Goal: Task Accomplishment & Management: Manage account settings

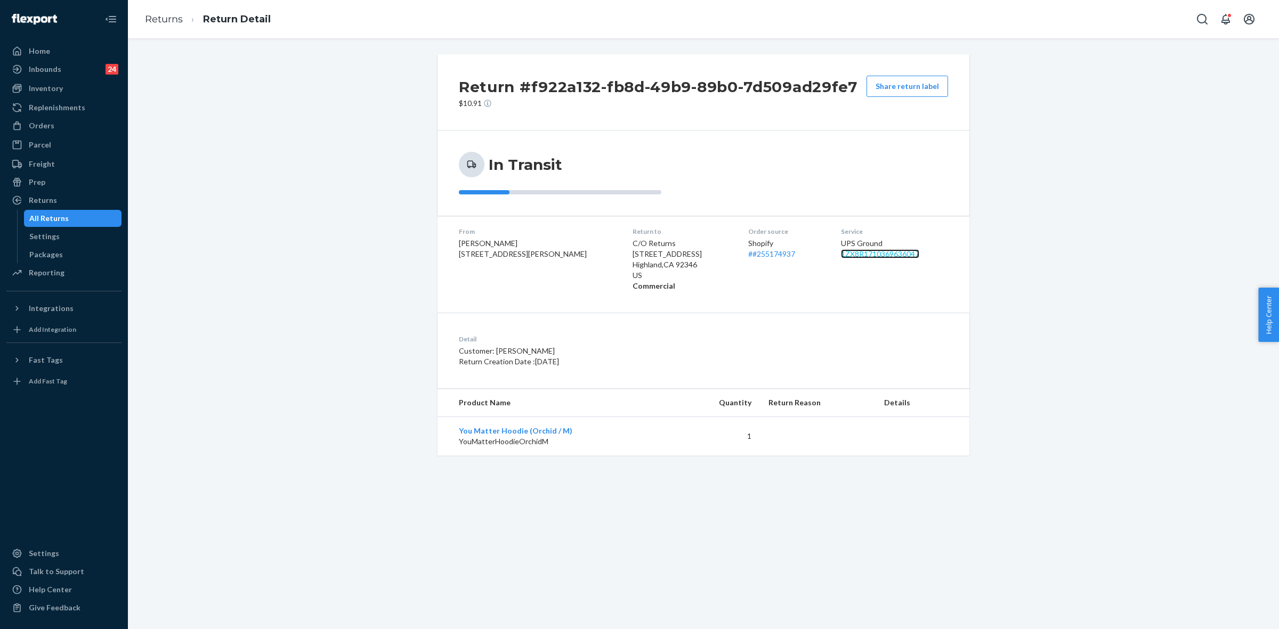
click at [846, 254] on link "1ZX8R1710369636047" at bounding box center [880, 253] width 78 height 9
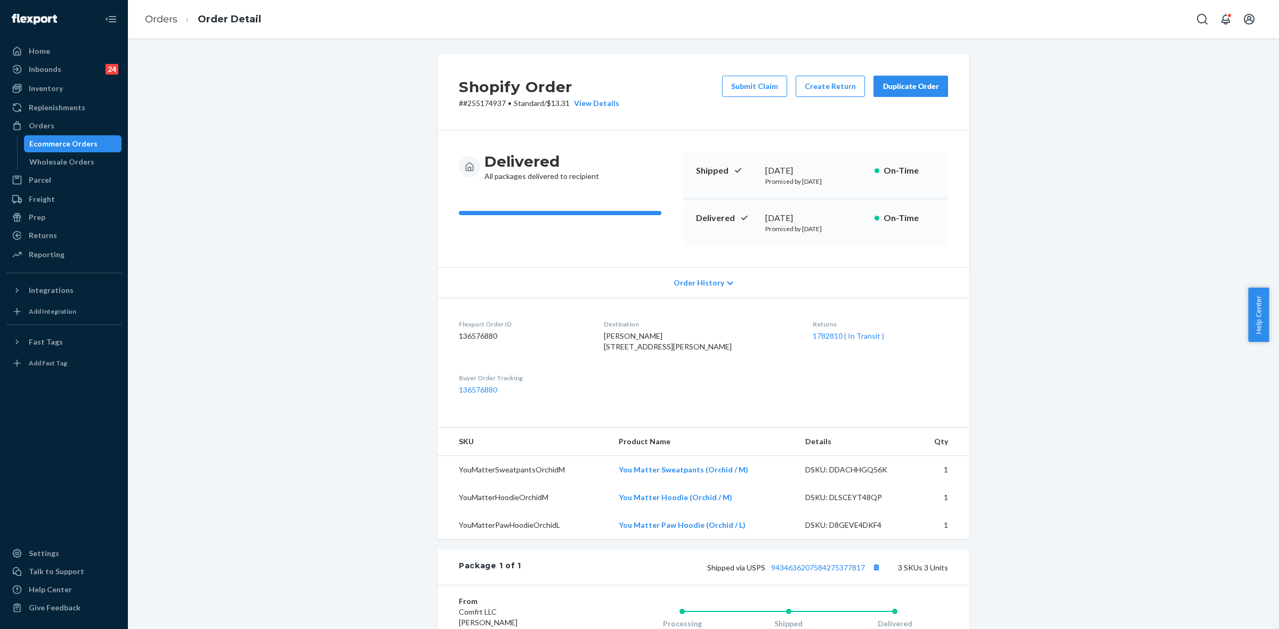
click at [889, 77] on button "Duplicate Order" at bounding box center [911, 86] width 75 height 21
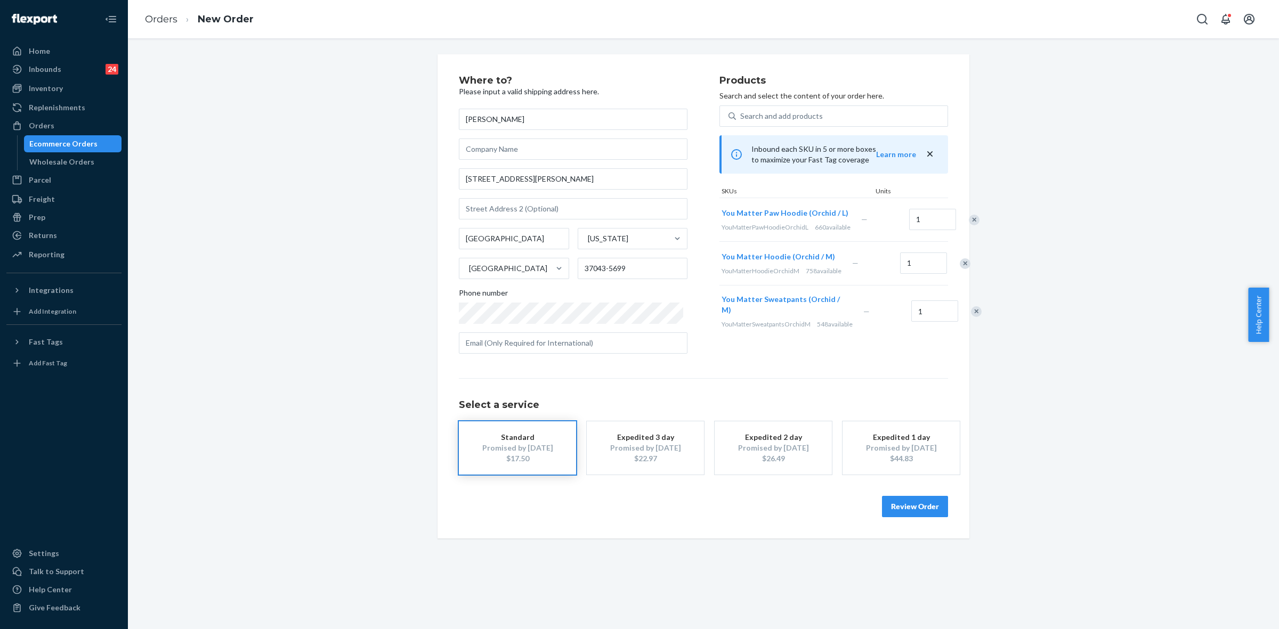
click at [955, 227] on div at bounding box center [968, 220] width 27 height 28
click at [969, 225] on div "Remove Item" at bounding box center [974, 220] width 11 height 11
click at [957, 282] on div at bounding box center [970, 268] width 27 height 28
click at [971, 273] on div "Remove Item" at bounding box center [976, 268] width 11 height 11
click at [898, 512] on button "Review Order" at bounding box center [915, 506] width 66 height 21
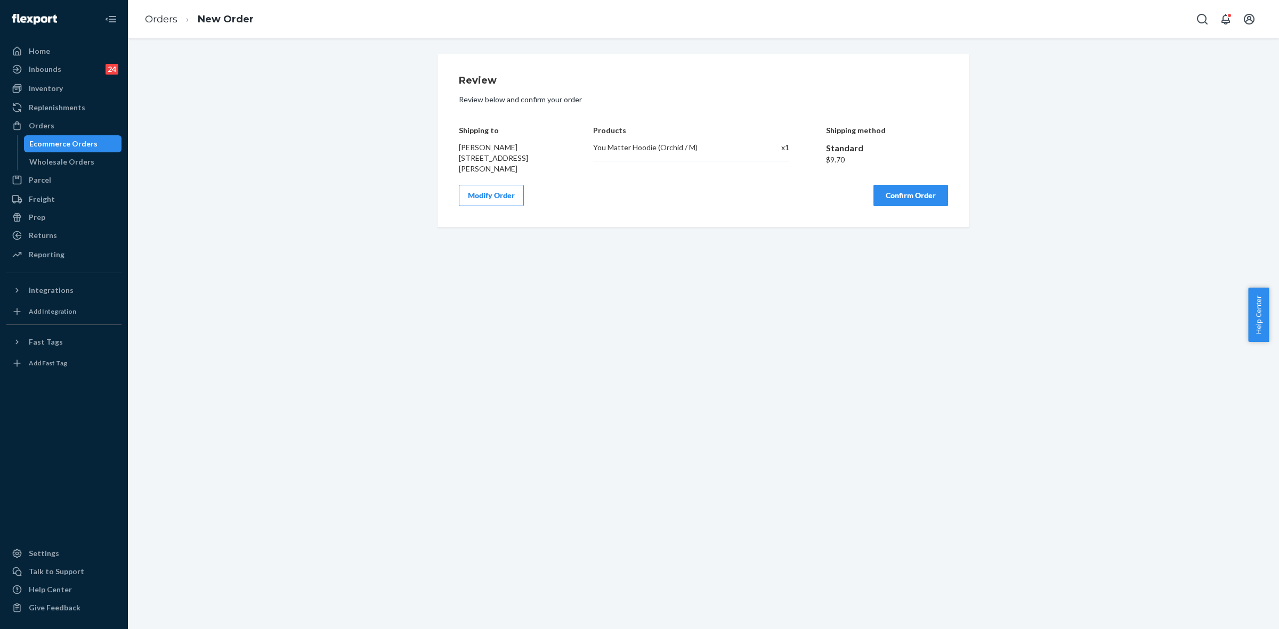
click at [902, 203] on button "Confirm Order" at bounding box center [911, 195] width 75 height 21
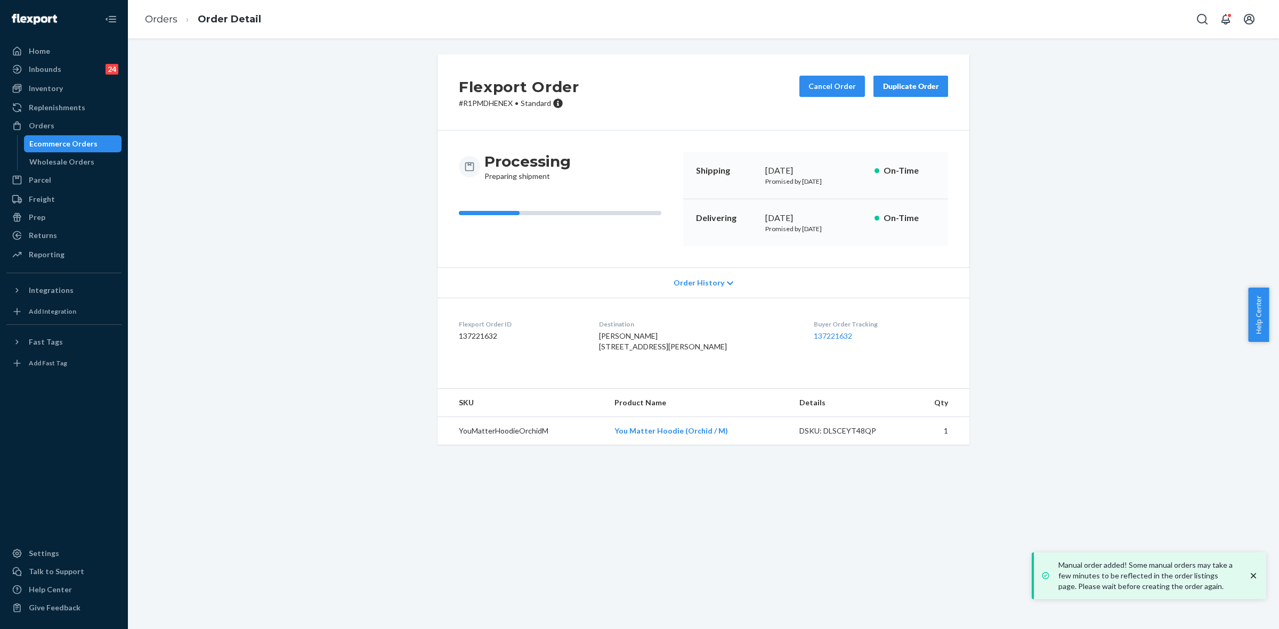
click at [489, 106] on p "# R1PMDHENEX • Standard" at bounding box center [519, 103] width 120 height 11
copy p "R1PMDHENEX"
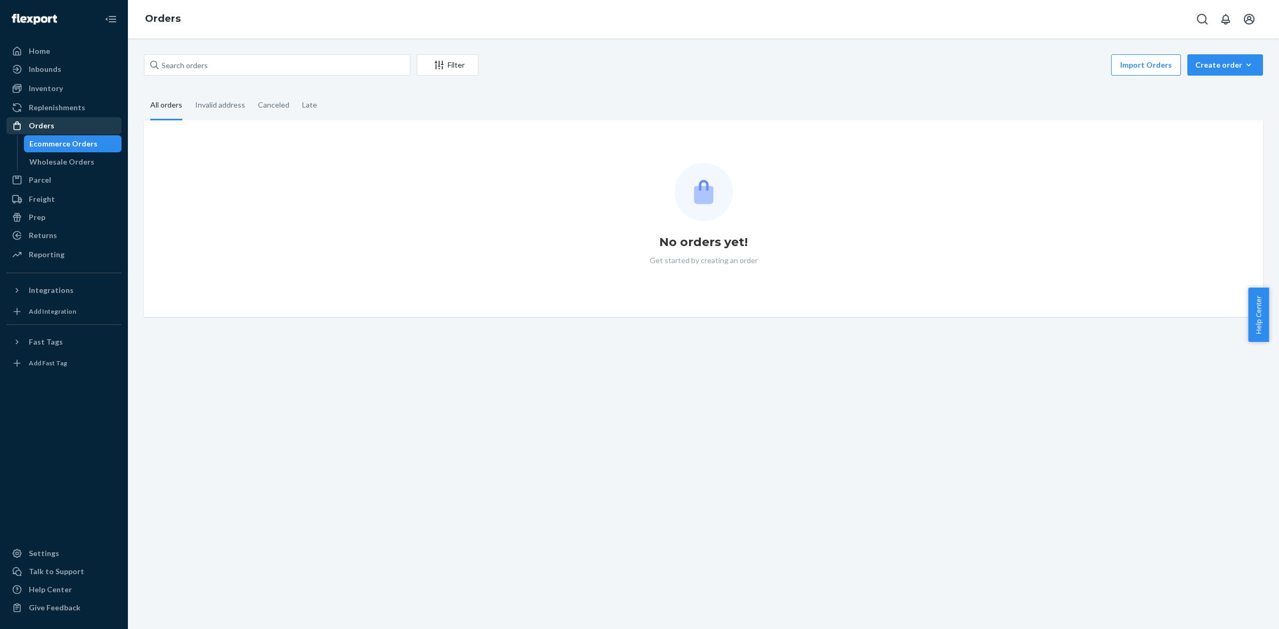
drag, startPoint x: 67, startPoint y: 126, endPoint x: 75, endPoint y: 133, distance: 10.6
click at [67, 126] on div "Orders" at bounding box center [63, 125] width 113 height 15
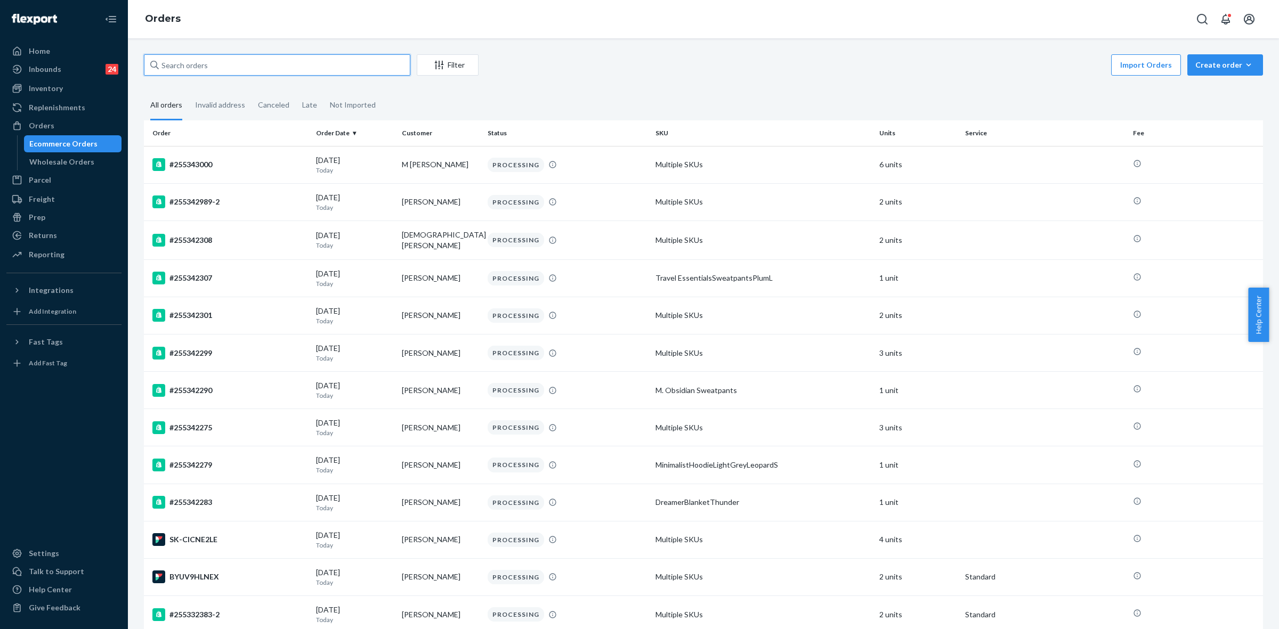
click at [179, 65] on input "text" at bounding box center [277, 64] width 267 height 21
paste input "255154080"
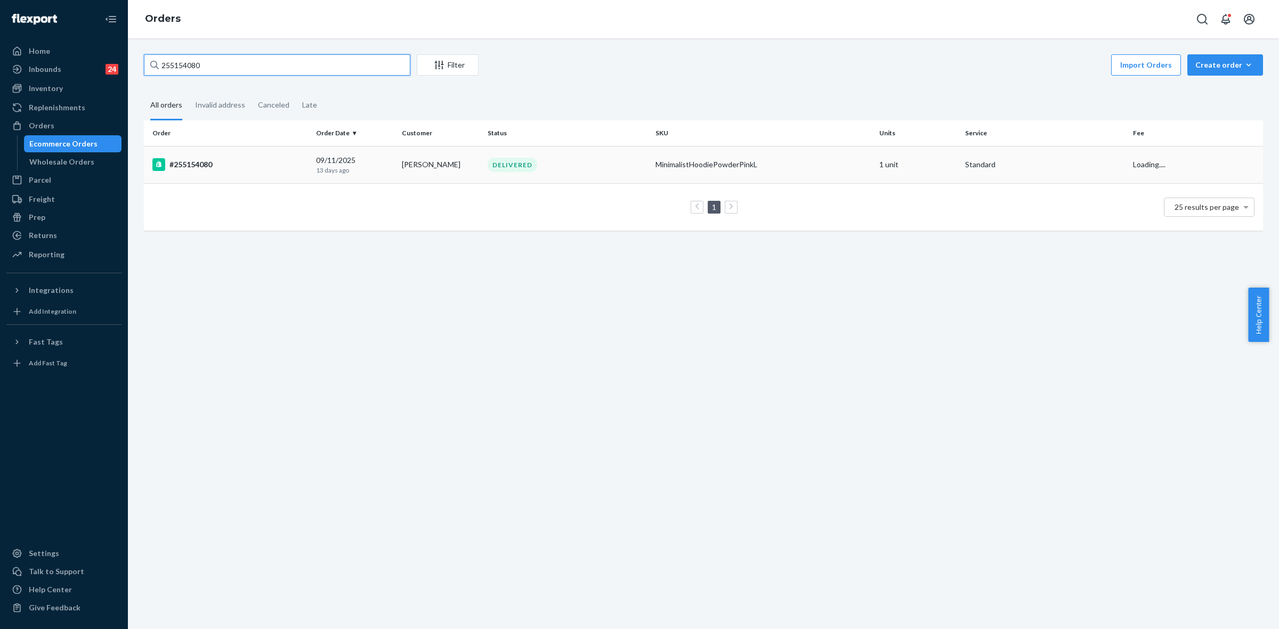
type input "255154080"
click at [547, 180] on td "DELIVERED" at bounding box center [567, 164] width 168 height 37
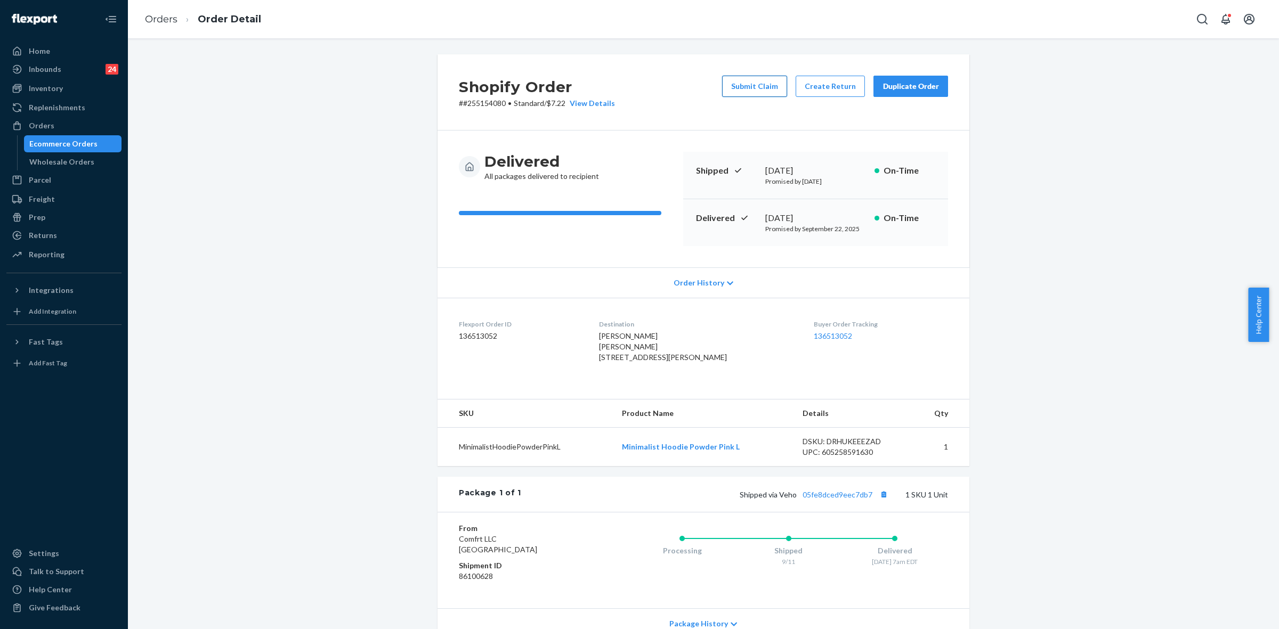
click at [773, 96] on button "Submit Claim" at bounding box center [754, 86] width 65 height 21
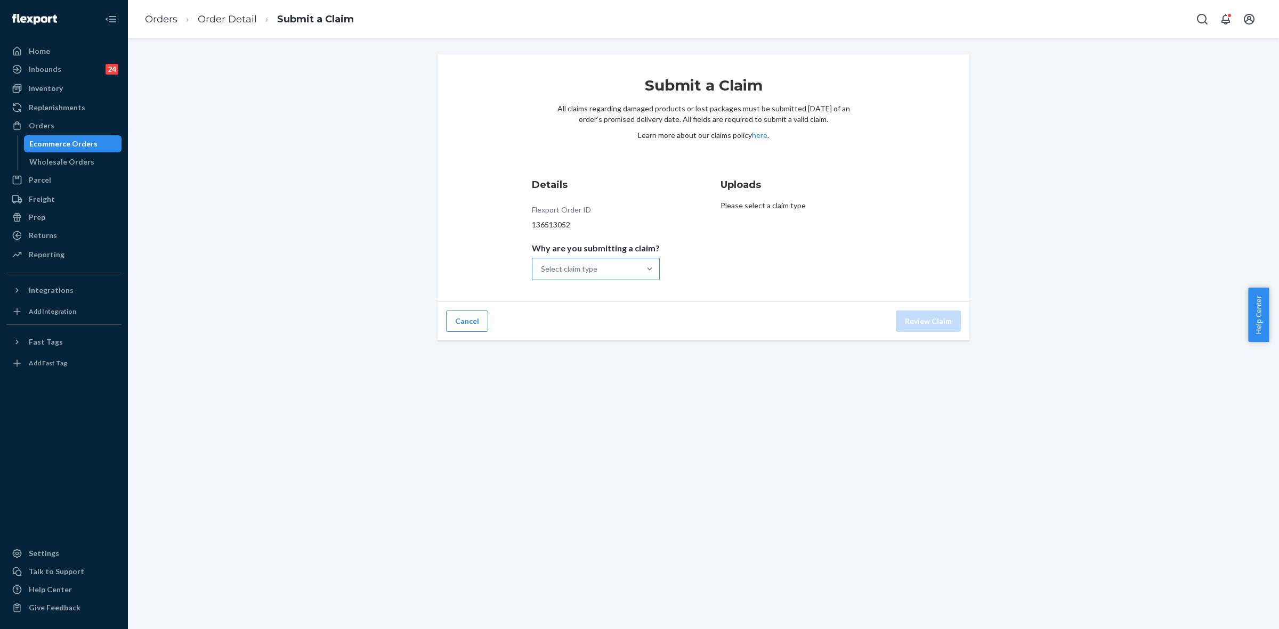
click at [618, 277] on div "Select claim type" at bounding box center [586, 269] width 108 height 21
click at [542, 275] on input "Why are you submitting a claim? Select claim type" at bounding box center [541, 269] width 1 height 11
click at [580, 289] on div "Order delivered but lost" at bounding box center [596, 295] width 124 height 21
click at [542, 275] on input "Why are you submitting a claim? option Order delivered but lost focused, 0 of 4…" at bounding box center [541, 269] width 1 height 11
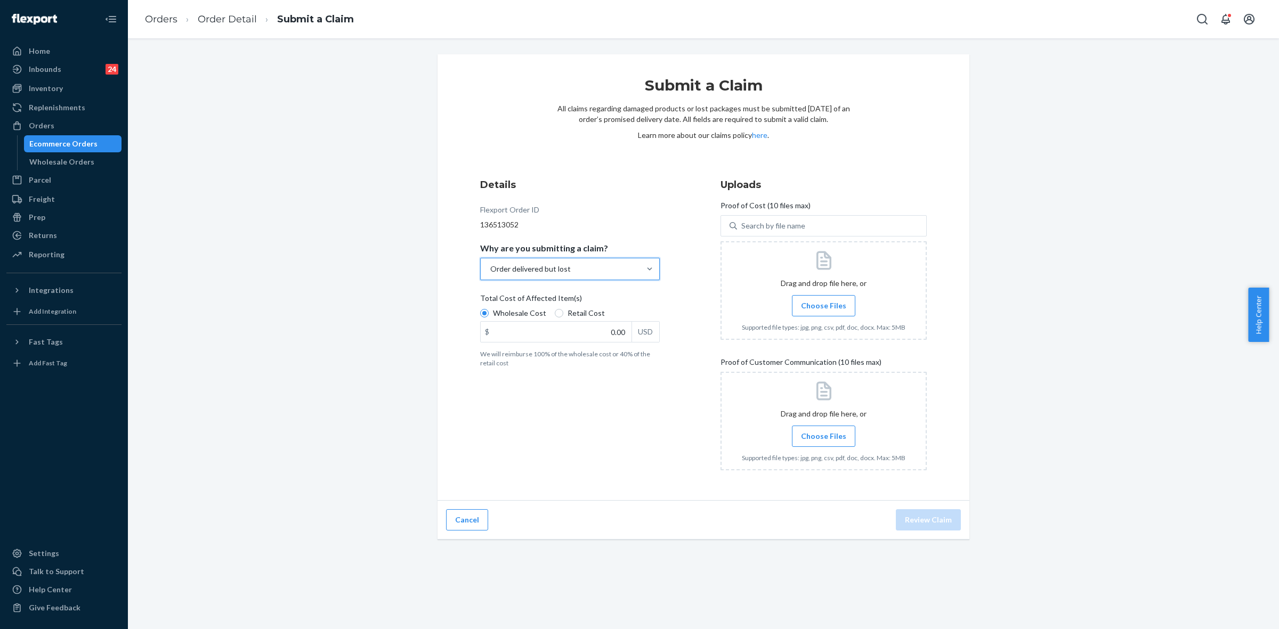
click at [804, 315] on label "Choose Files" at bounding box center [823, 305] width 63 height 21
click at [824, 312] on input "Choose Files" at bounding box center [824, 306] width 1 height 12
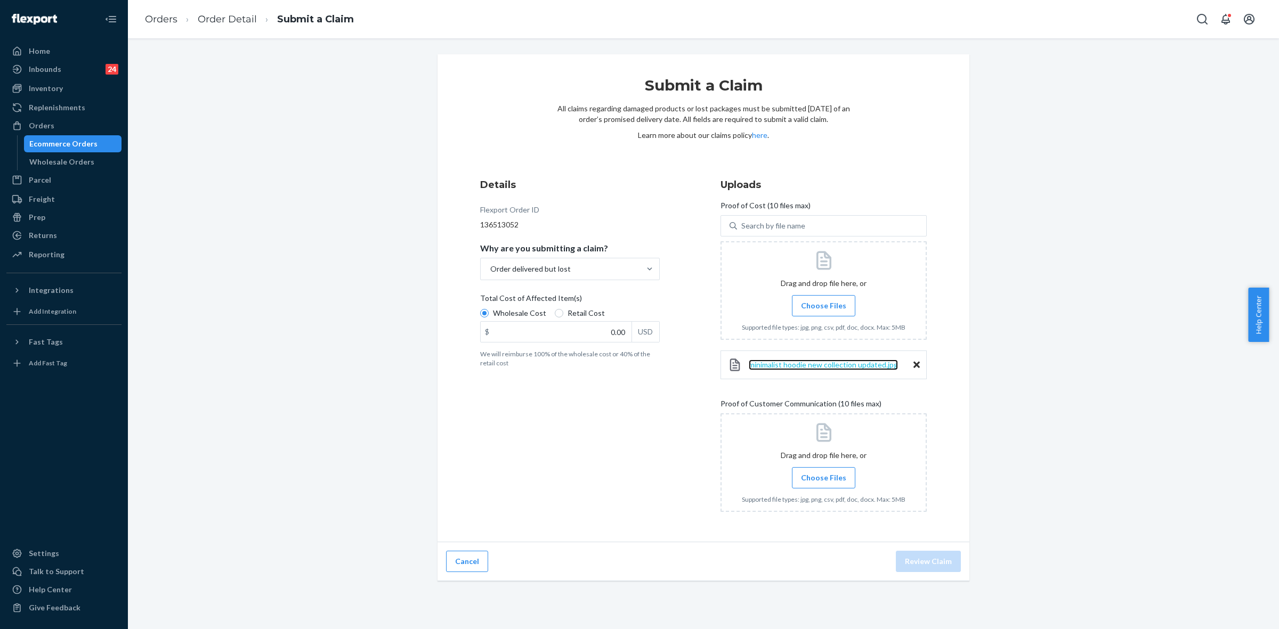
click at [841, 363] on span "minimalist hoodie new collection updated.jpg" at bounding box center [823, 364] width 149 height 9
click at [916, 362] on div "minimalist hoodie new collection updated.jpg" at bounding box center [824, 365] width 206 height 29
drag, startPoint x: 909, startPoint y: 366, endPoint x: 913, endPoint y: 380, distance: 14.4
click at [914, 366] on icon at bounding box center [917, 365] width 6 height 10
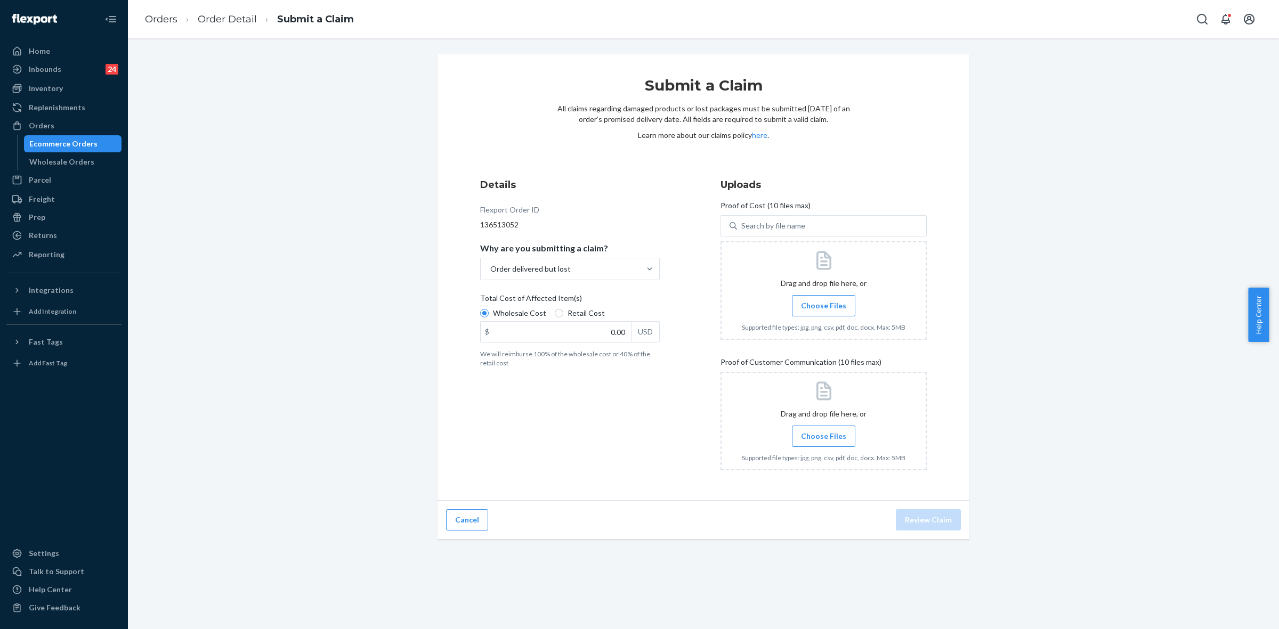
click at [828, 312] on label "Choose Files" at bounding box center [823, 305] width 63 height 21
click at [824, 312] on input "Choose Files" at bounding box center [824, 306] width 1 height 12
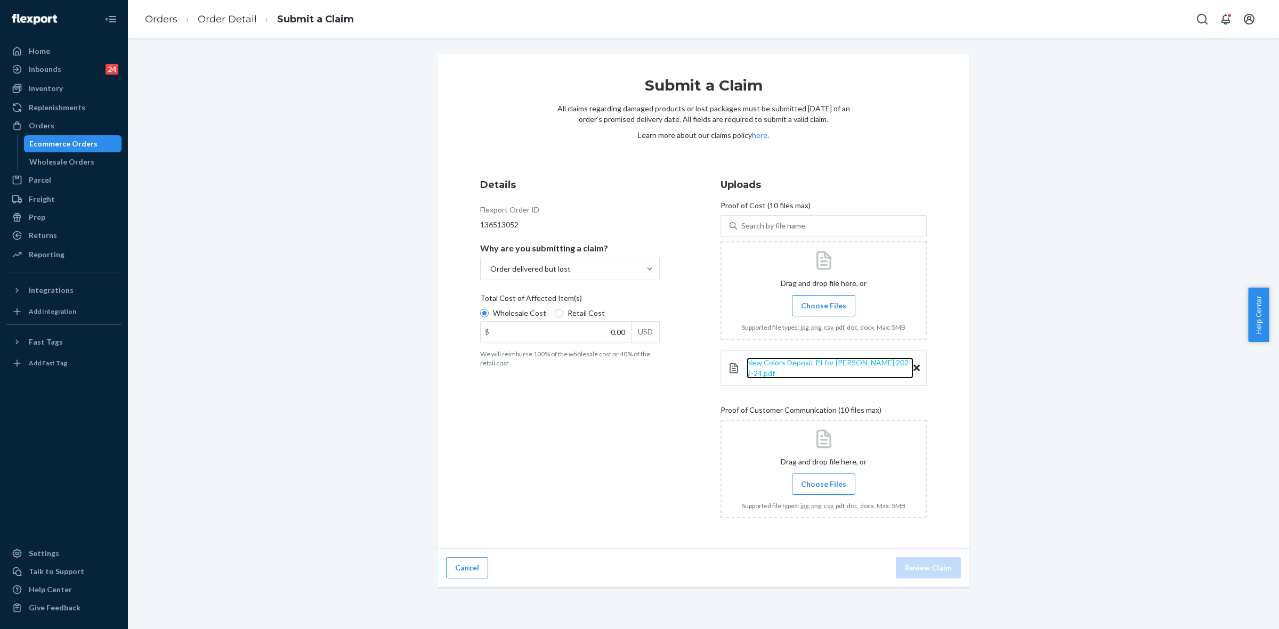
click at [853, 366] on span "New Colors Deposit PI for Hudson 202-2-24.pdf" at bounding box center [829, 368] width 165 height 20
click at [914, 368] on icon at bounding box center [917, 369] width 6 height 10
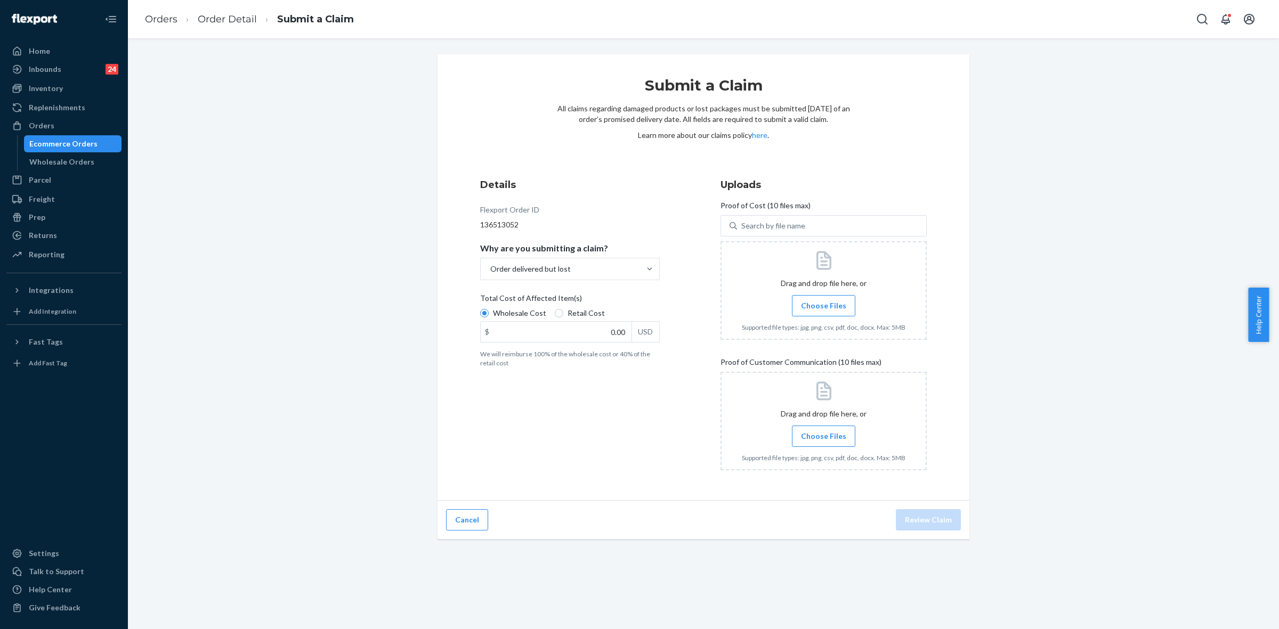
click at [833, 306] on span "Choose Files" at bounding box center [823, 306] width 45 height 11
click at [824, 306] on input "Choose Files" at bounding box center [824, 306] width 1 height 12
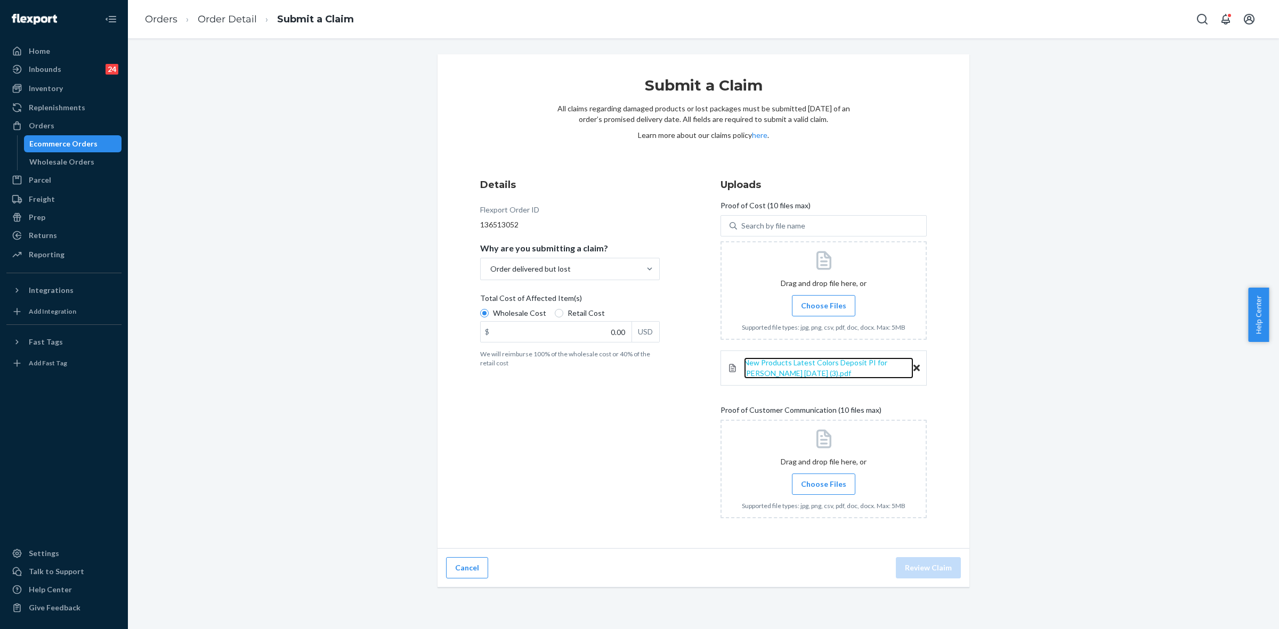
click at [765, 363] on span "New Products Latest Colors Deposit PI for Hudson 2025-3-18 (3).pdf" at bounding box center [815, 368] width 143 height 20
click at [916, 369] on div "New Products Latest Colors Deposit PI for Hudson 2025-3-18 (3).pdf" at bounding box center [824, 368] width 206 height 35
click at [914, 366] on icon at bounding box center [917, 368] width 6 height 6
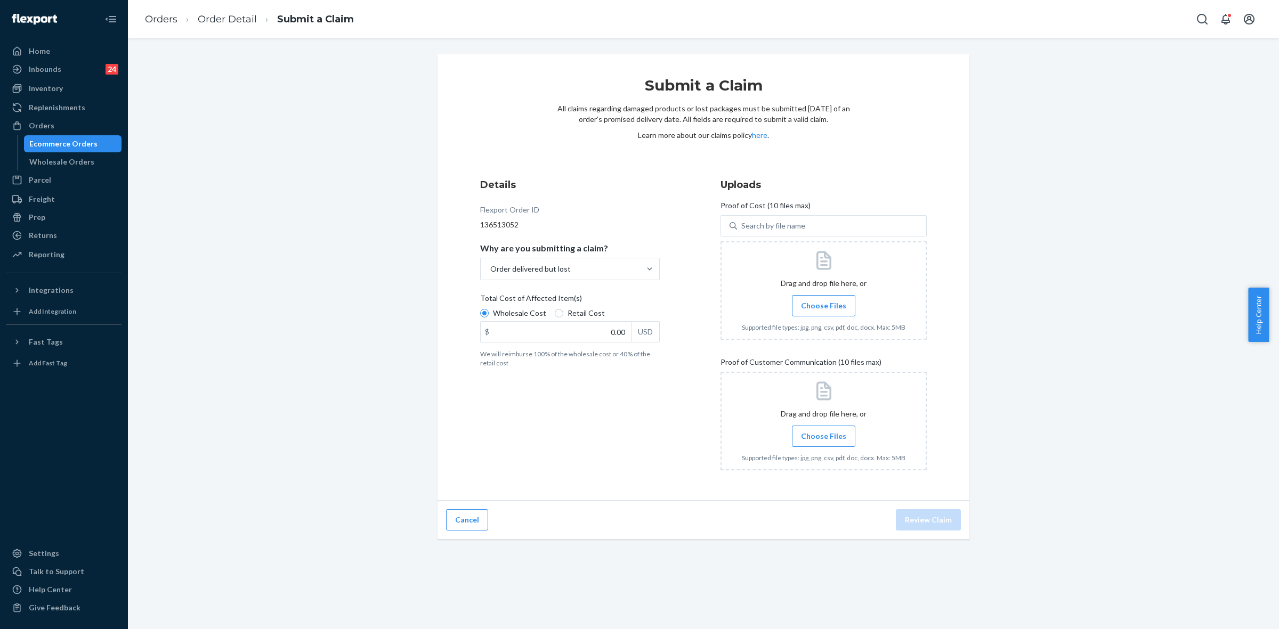
click at [814, 304] on span "Choose Files" at bounding box center [823, 306] width 45 height 11
click at [824, 304] on input "Choose Files" at bounding box center [824, 306] width 1 height 12
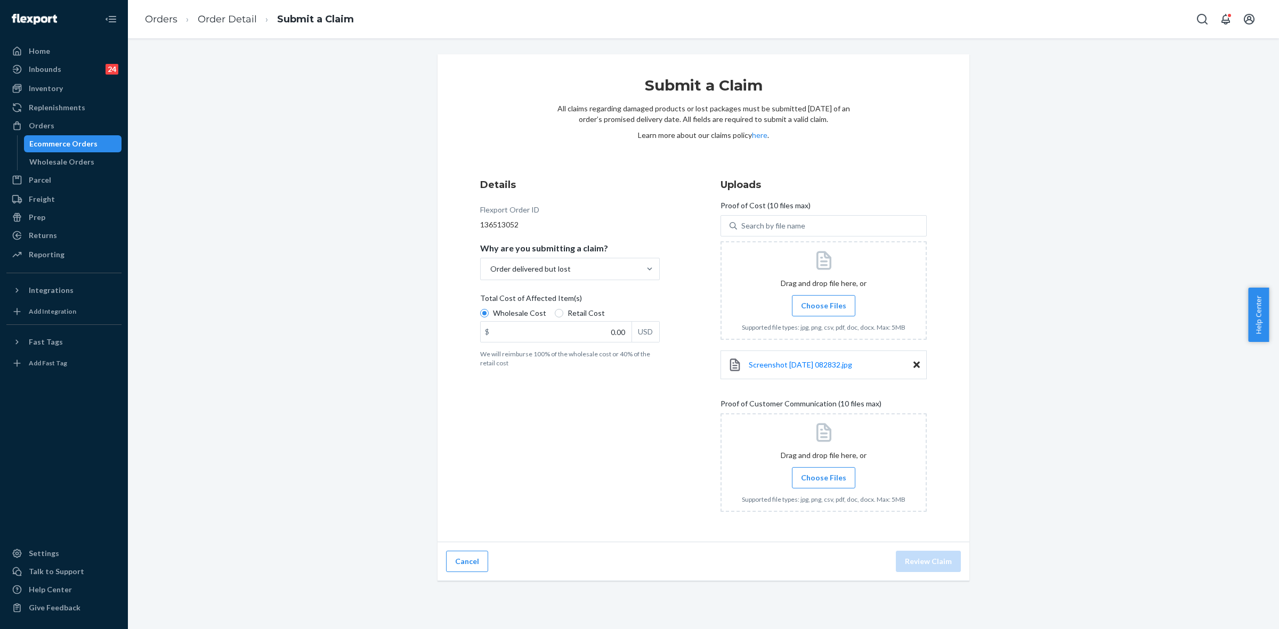
click at [833, 472] on label "Choose Files" at bounding box center [823, 477] width 63 height 21
click at [824, 472] on input "Choose Files" at bounding box center [824, 478] width 1 height 12
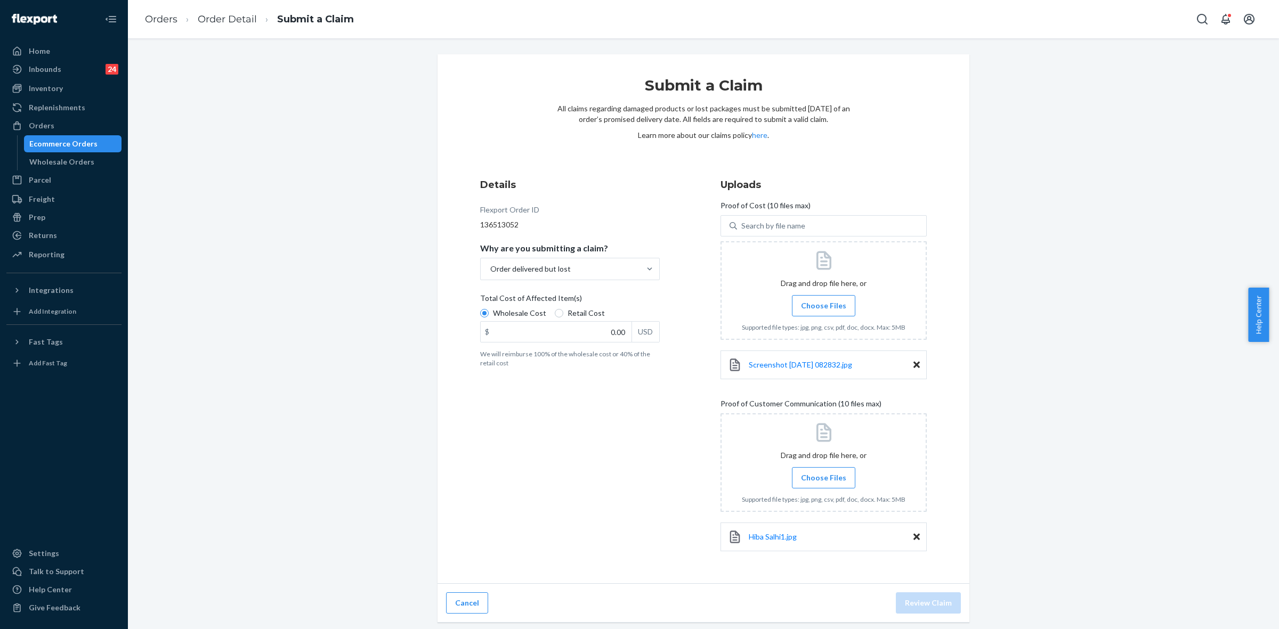
click at [822, 480] on span "Choose Files" at bounding box center [823, 478] width 45 height 11
click at [824, 480] on input "Choose Files" at bounding box center [824, 478] width 1 height 12
click at [819, 470] on label "Choose Files" at bounding box center [823, 477] width 63 height 21
click at [824, 472] on input "Choose Files" at bounding box center [824, 478] width 1 height 12
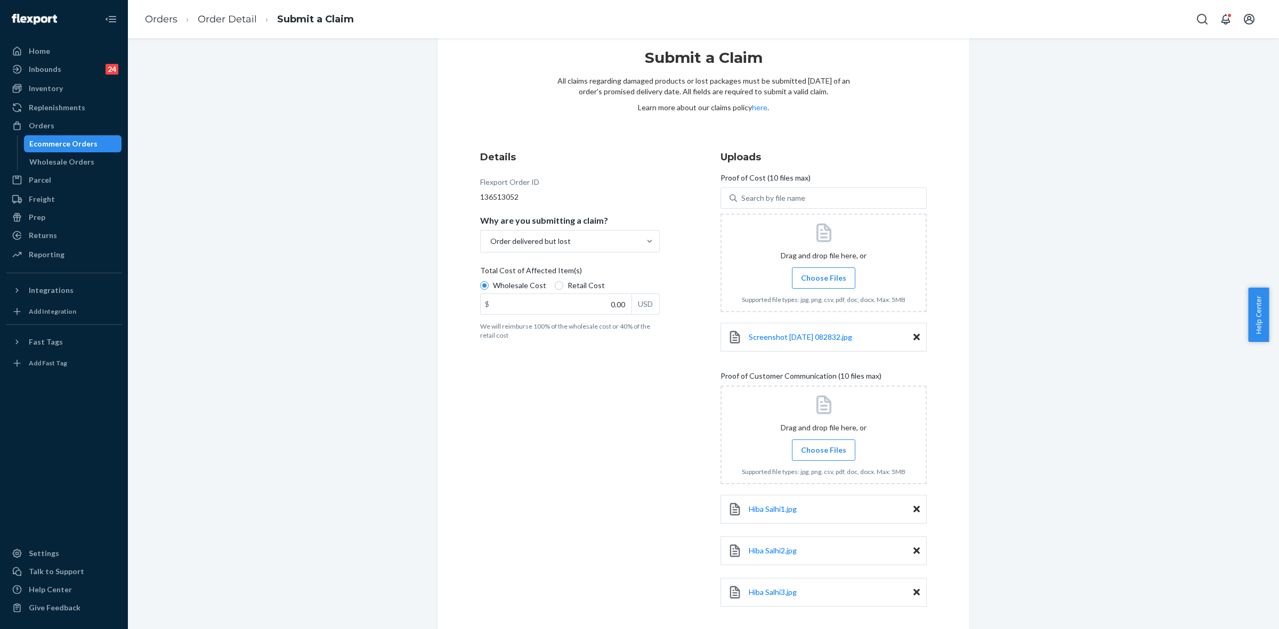
scroll to position [36, 0]
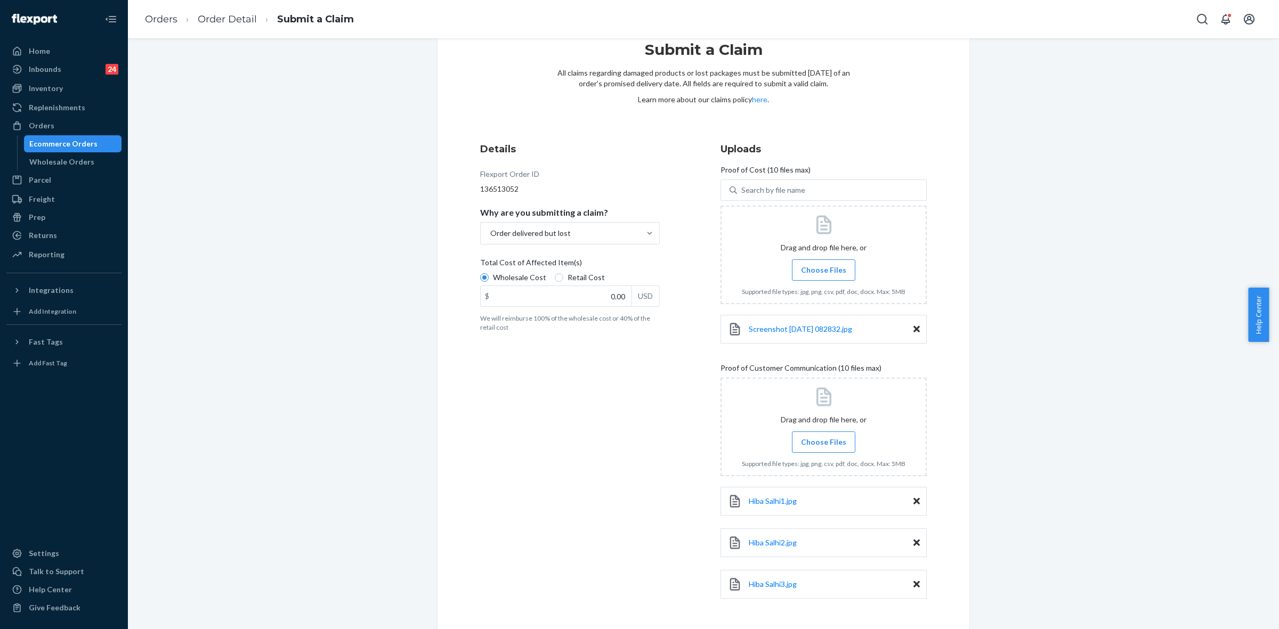
click at [832, 451] on label "Choose Files" at bounding box center [823, 442] width 63 height 21
click at [824, 448] on input "Choose Files" at bounding box center [824, 443] width 1 height 12
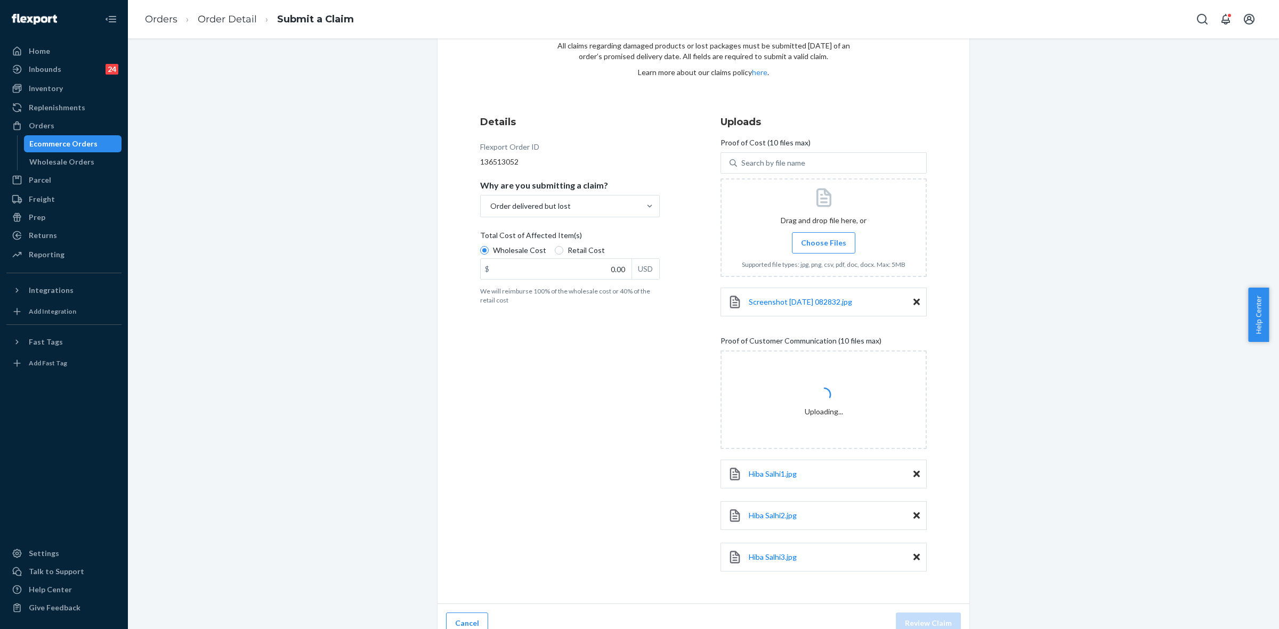
scroll to position [78, 0]
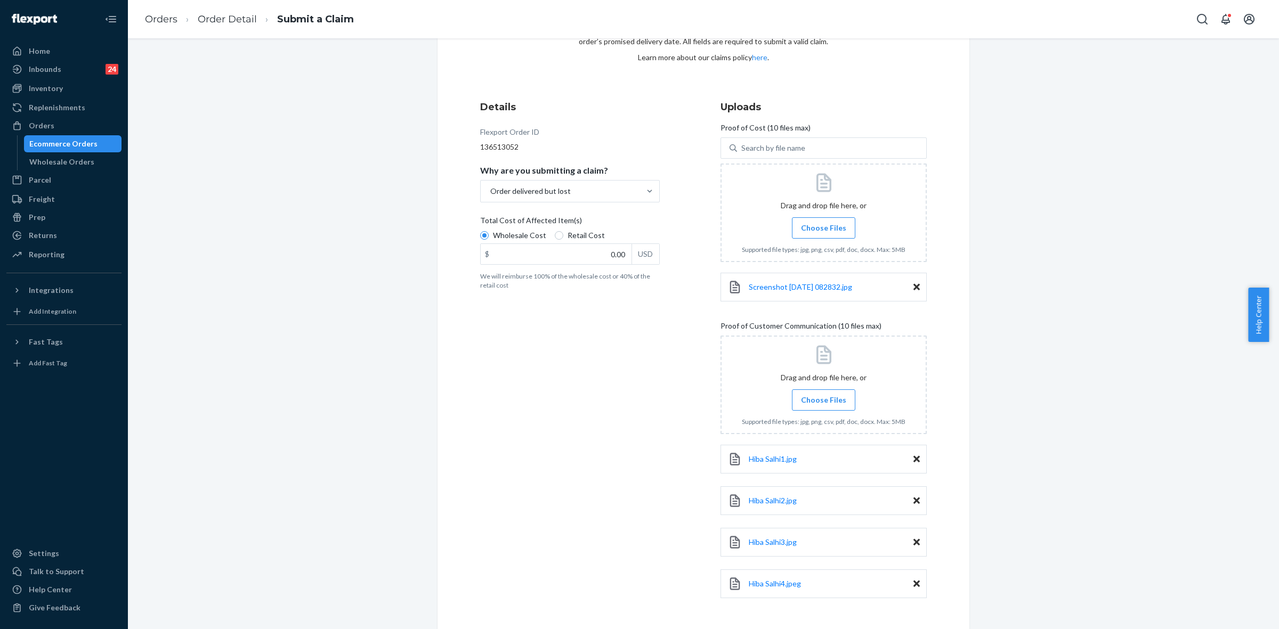
click at [817, 406] on label "Choose Files" at bounding box center [823, 400] width 63 height 21
click at [824, 406] on input "Choose Files" at bounding box center [824, 400] width 1 height 12
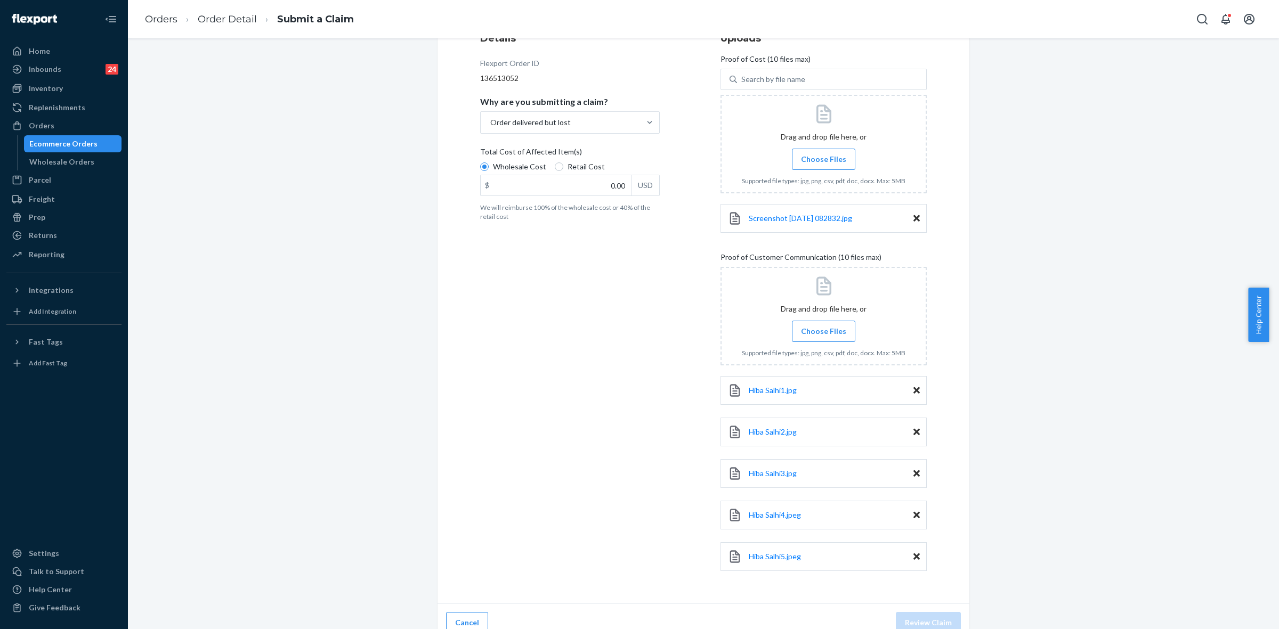
scroll to position [161, 0]
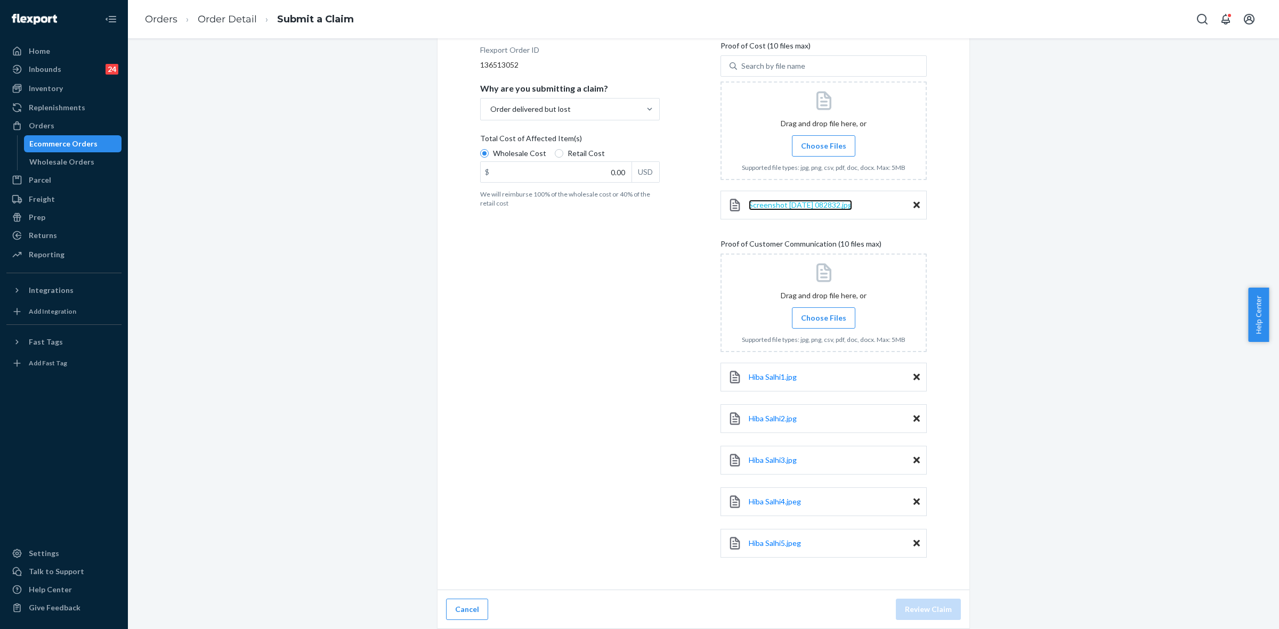
click at [786, 204] on span "Screenshot 2025-09-24 082832.jpg" at bounding box center [800, 204] width 103 height 9
drag, startPoint x: 620, startPoint y: 172, endPoint x: 691, endPoint y: 251, distance: 106.5
click at [620, 172] on input "0.00" at bounding box center [556, 172] width 151 height 20
type input "47.00"
click at [933, 608] on button "Review Claim" at bounding box center [928, 609] width 65 height 21
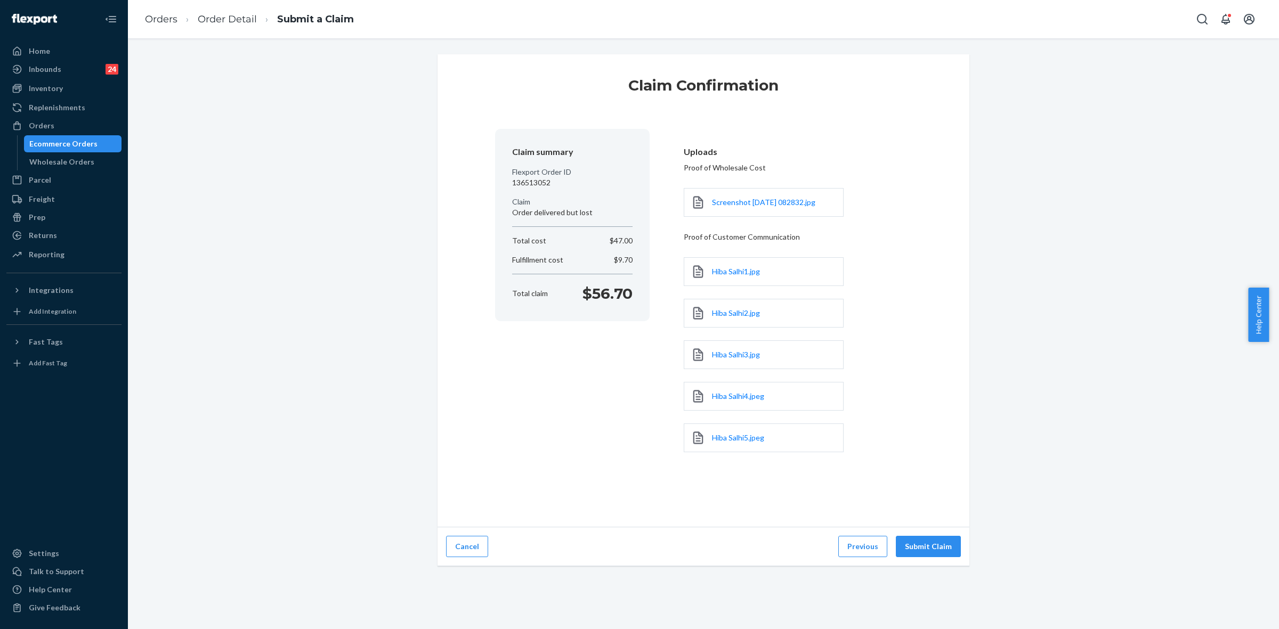
scroll to position [0, 0]
click at [937, 547] on button "Submit Claim" at bounding box center [928, 546] width 65 height 21
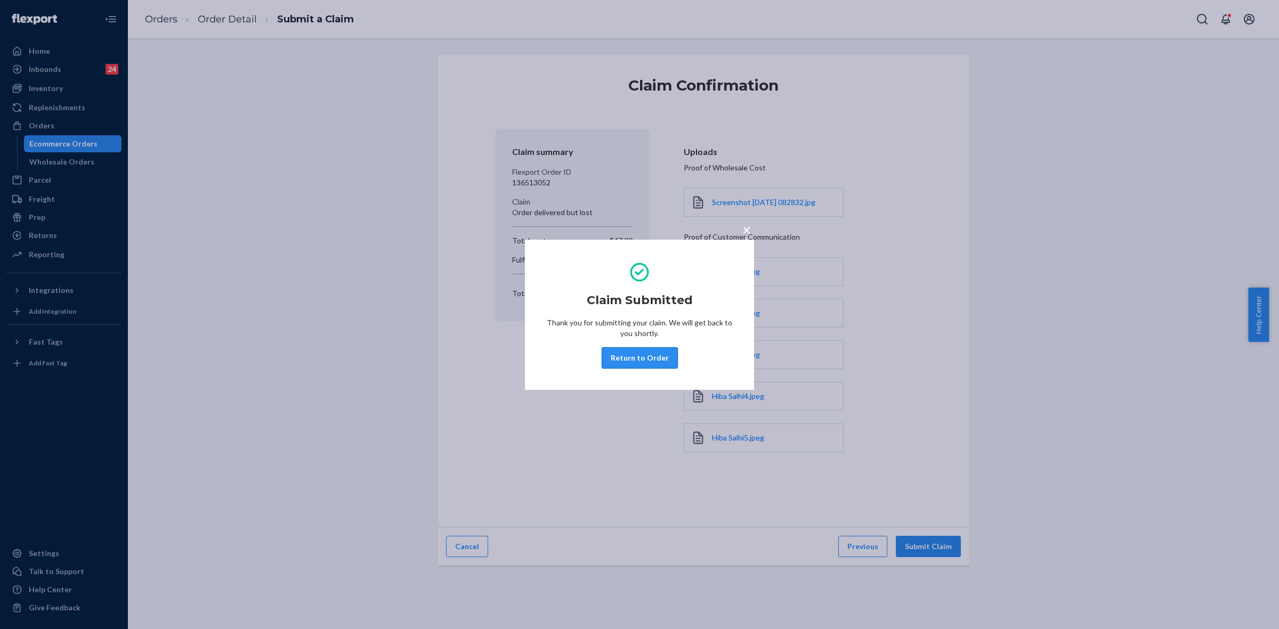
click at [648, 352] on button "Return to Order" at bounding box center [640, 358] width 76 height 21
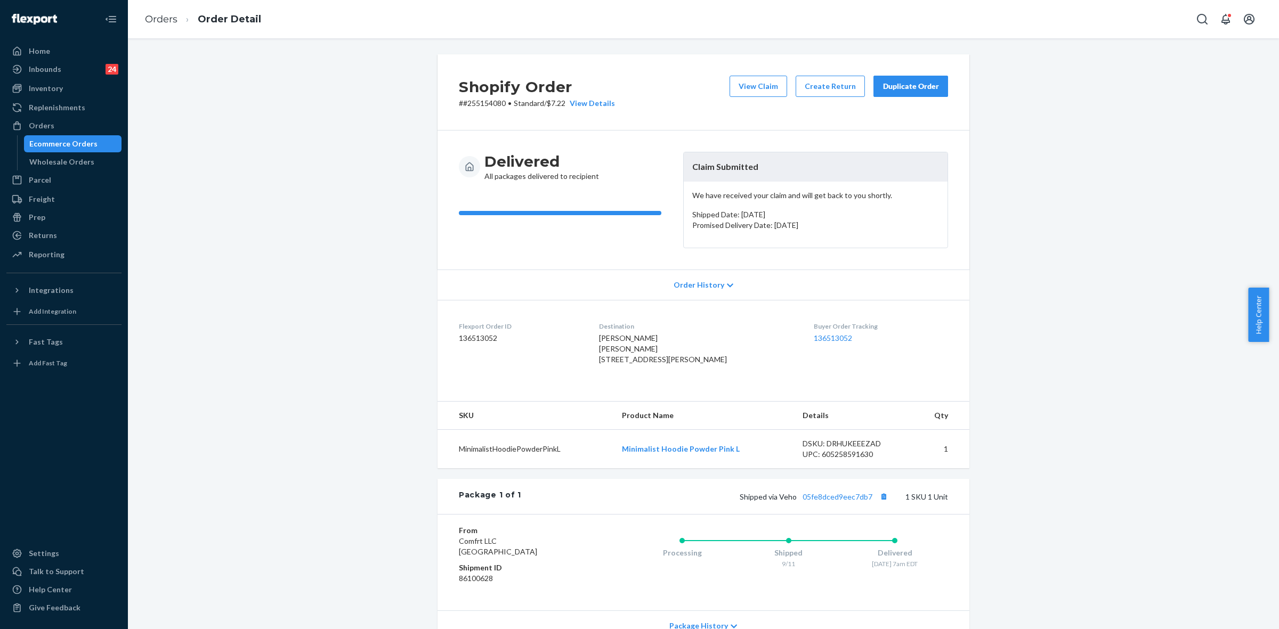
click at [486, 94] on h2 "Shopify Order" at bounding box center [537, 87] width 156 height 22
click at [486, 104] on p "# #255154080 • Standard / $7.22 View Details" at bounding box center [537, 103] width 156 height 11
copy p "255154080"
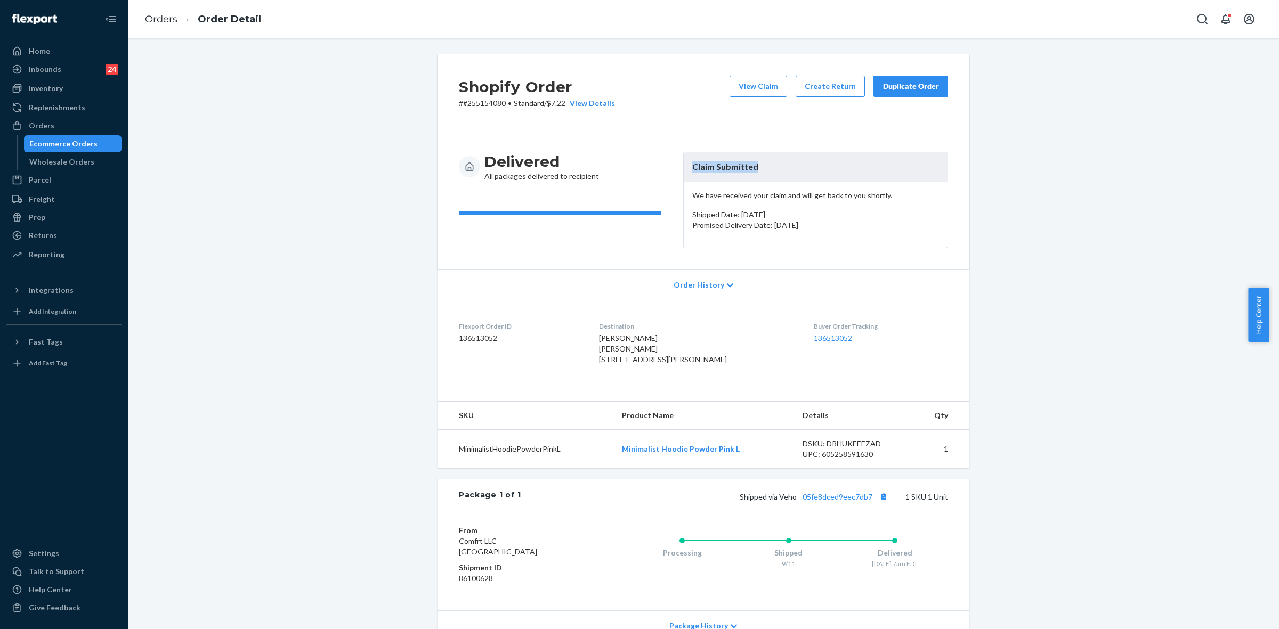
drag, startPoint x: 686, startPoint y: 168, endPoint x: 782, endPoint y: 179, distance: 97.1
click at [782, 179] on header "Claim Submitted" at bounding box center [816, 166] width 264 height 29
copy header "Claim Submitted"
drag, startPoint x: 44, startPoint y: 126, endPoint x: 118, endPoint y: 173, distance: 88.0
click at [44, 126] on div "Orders" at bounding box center [42, 125] width 26 height 11
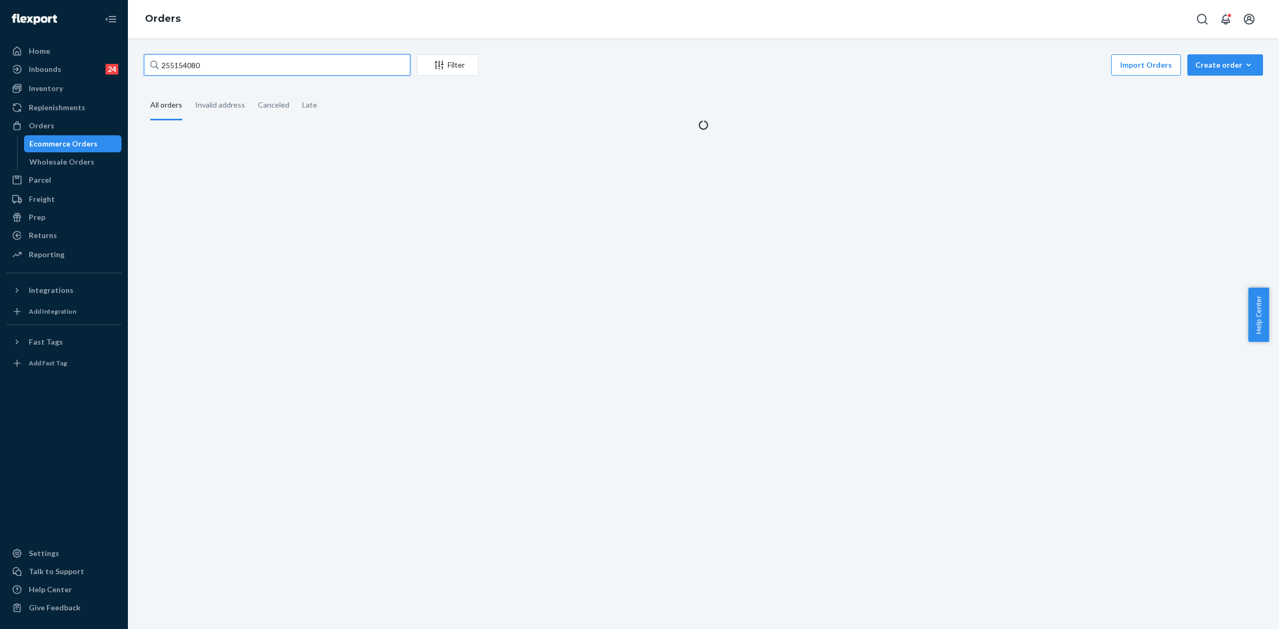
click at [166, 68] on input "255154080" at bounding box center [277, 64] width 267 height 21
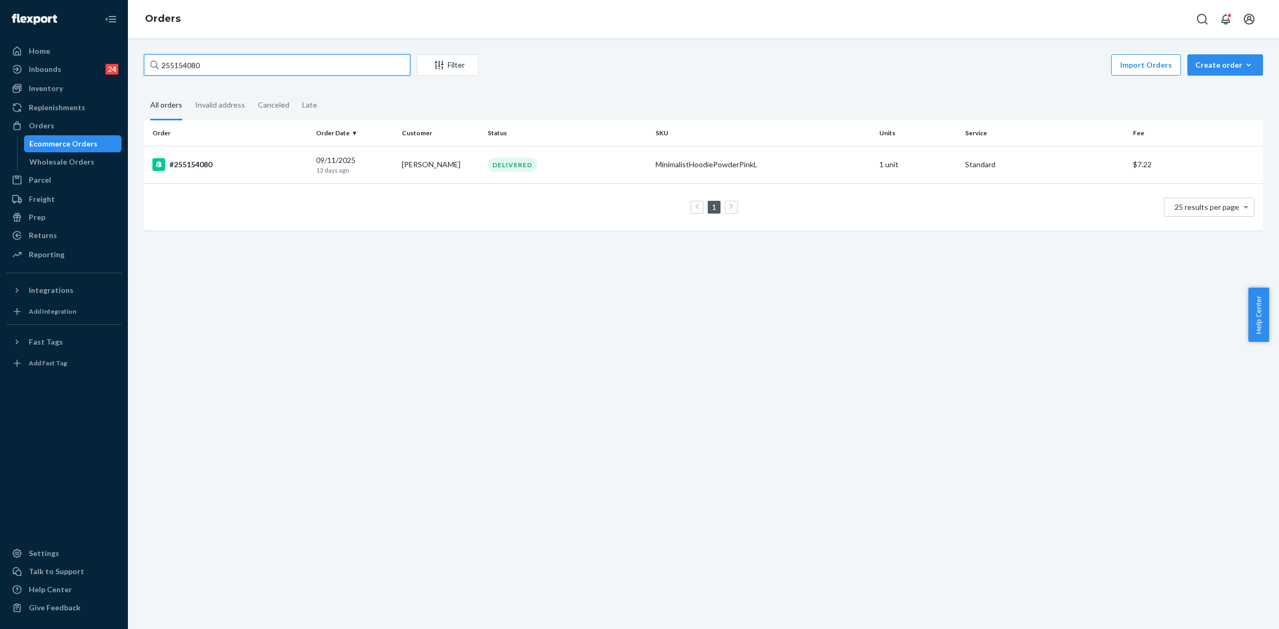
paste input "SYG1EK1NLL"
type input "SYG1EK1NLL"
click at [447, 162] on td "Juda Bin" at bounding box center [441, 164] width 86 height 37
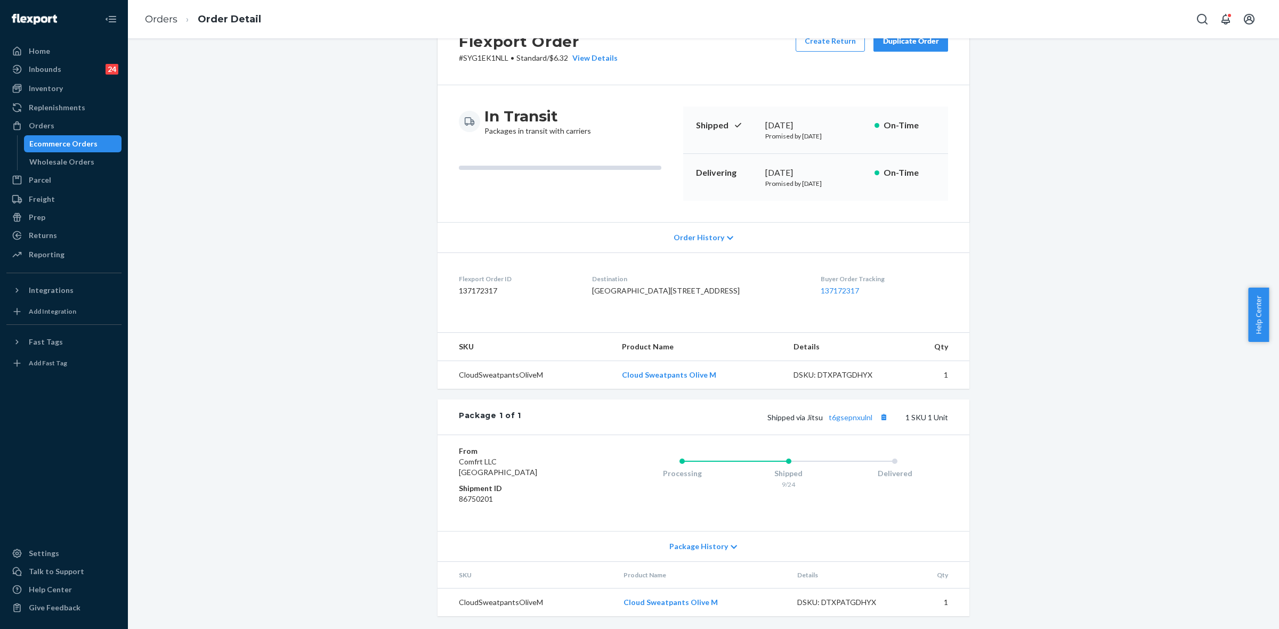
scroll to position [78, 0]
click at [855, 416] on link "t6gsepnxulnl" at bounding box center [851, 417] width 44 height 9
drag, startPoint x: 805, startPoint y: 416, endPoint x: 871, endPoint y: 412, distance: 66.7
click at [871, 413] on span "Shipped via Jitsu t6gsepnxulnl" at bounding box center [829, 417] width 123 height 9
copy span "Jitsu t6gsepnxulnl"
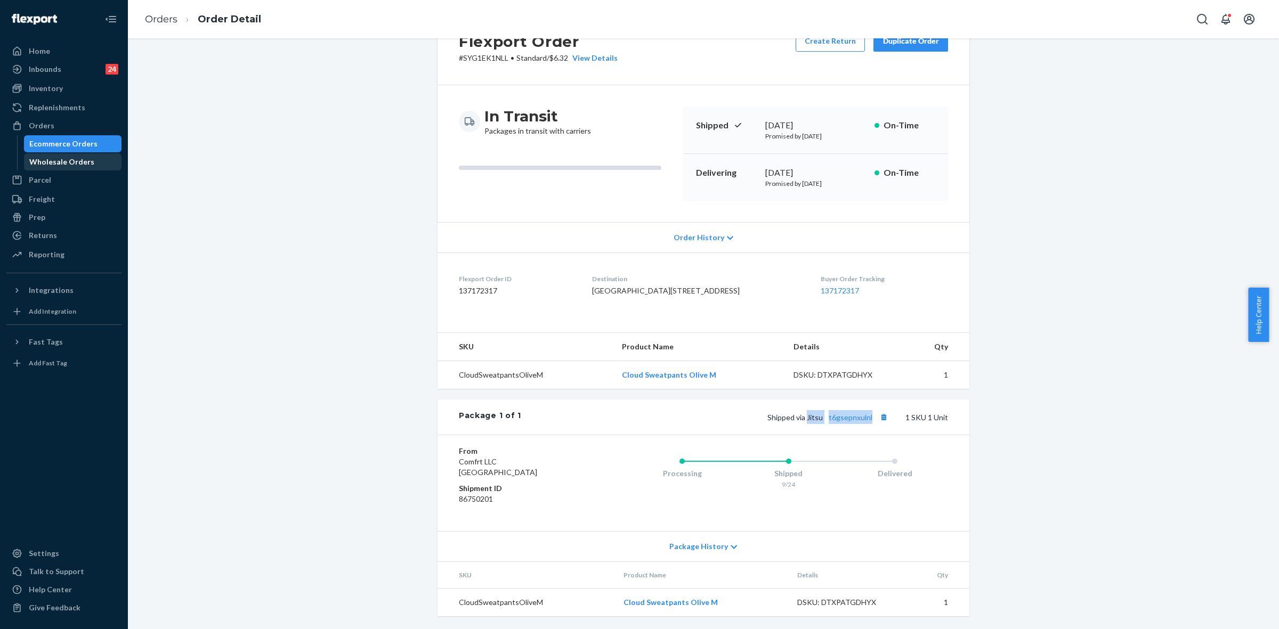
drag, startPoint x: 54, startPoint y: 127, endPoint x: 111, endPoint y: 169, distance: 70.5
click at [54, 127] on div "Orders" at bounding box center [63, 125] width 113 height 15
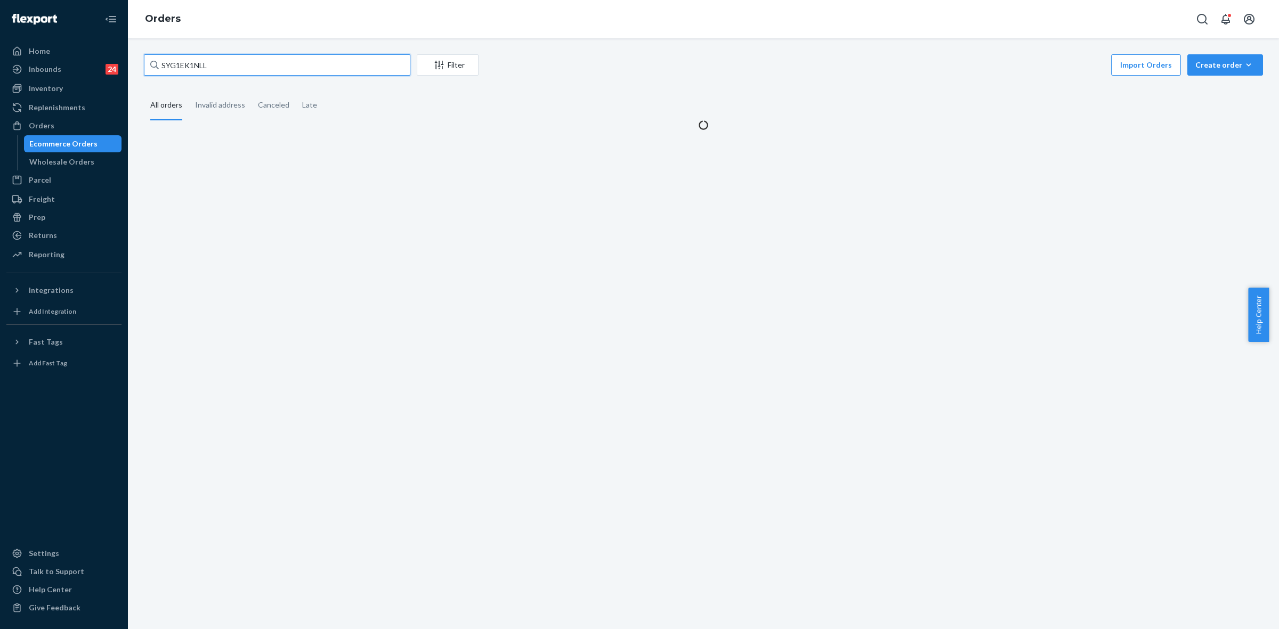
click at [188, 68] on input "SYG1EK1NLL" at bounding box center [277, 64] width 267 height 21
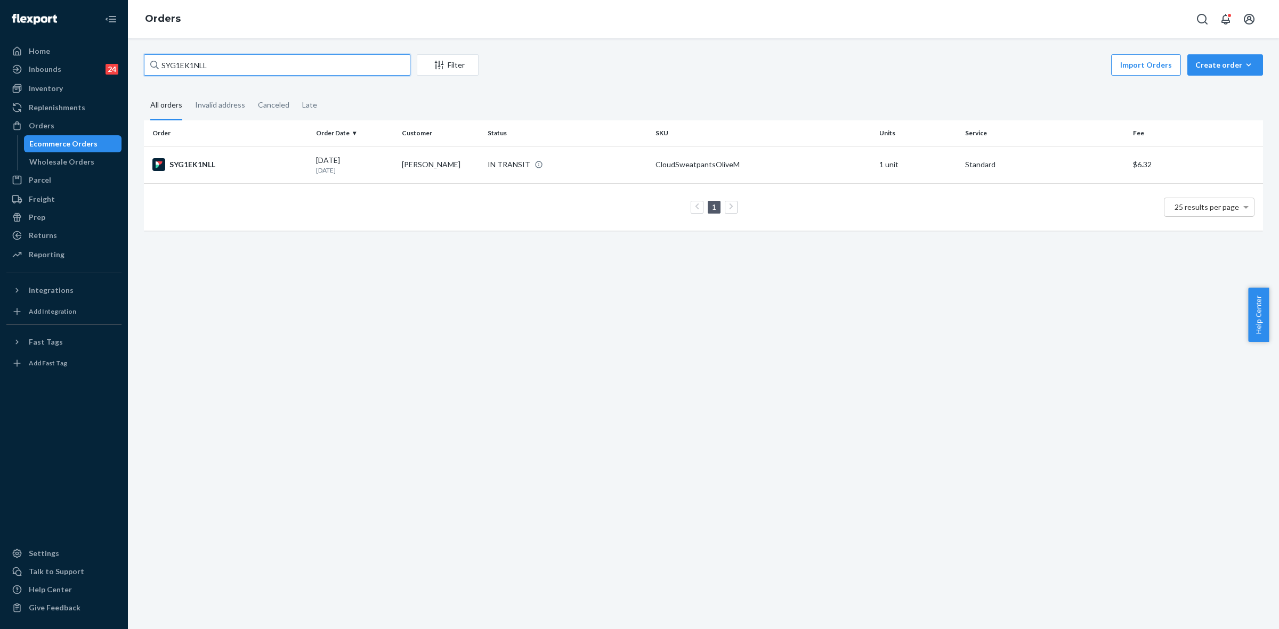
paste input "253376333"
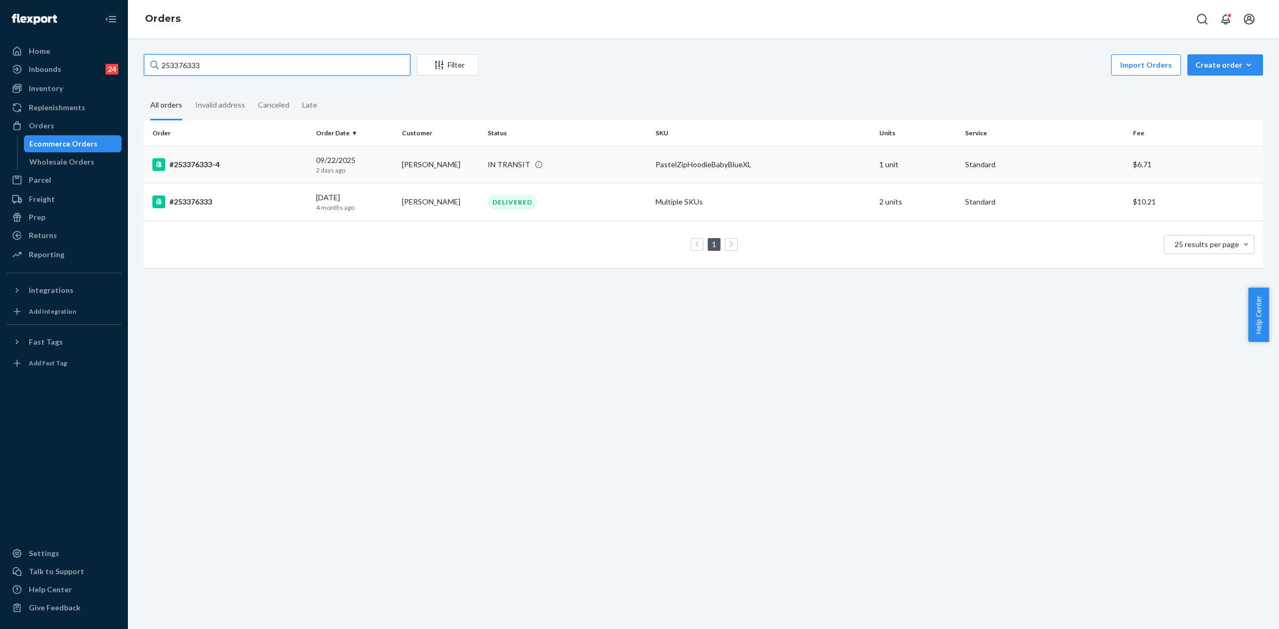
type input "253376333"
click at [597, 160] on div "IN TRANSIT" at bounding box center [568, 164] width 164 height 11
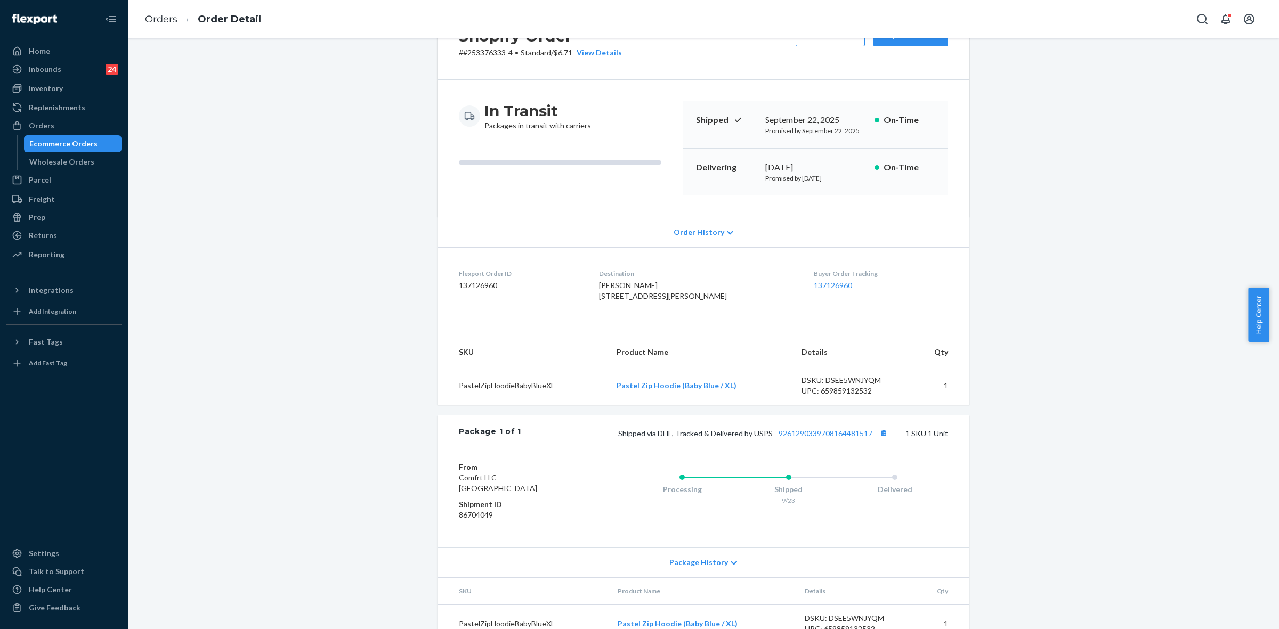
scroll to position [100, 0]
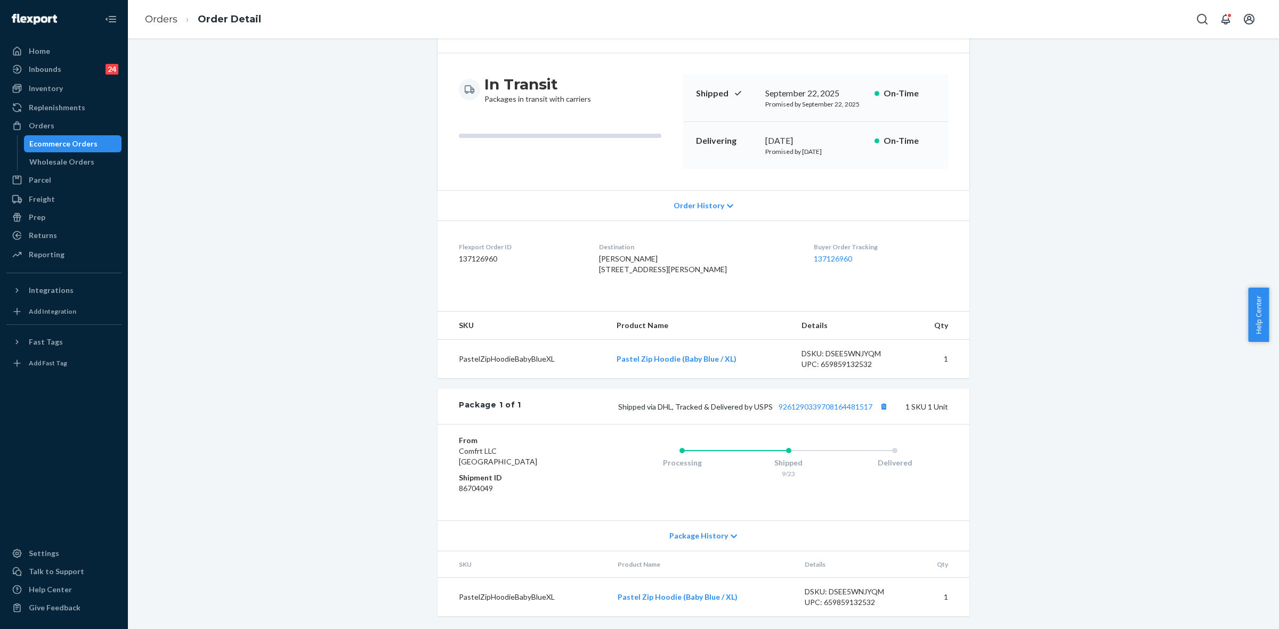
click at [722, 534] on div "Package History" at bounding box center [704, 536] width 532 height 30
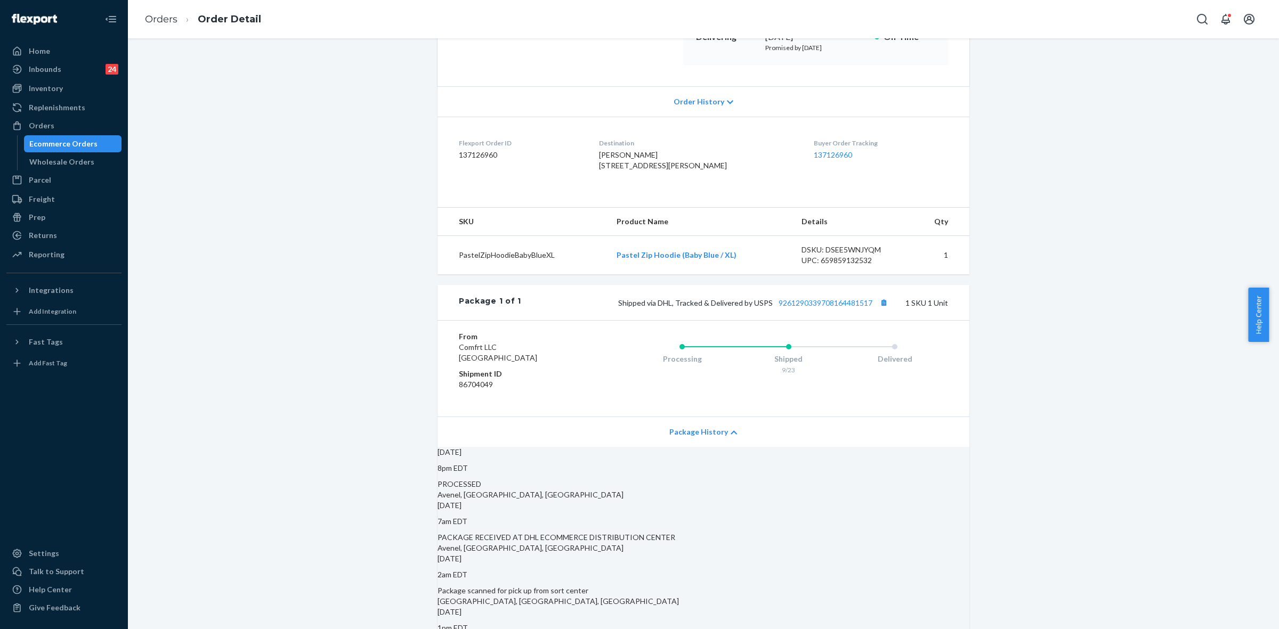
scroll to position [33, 0]
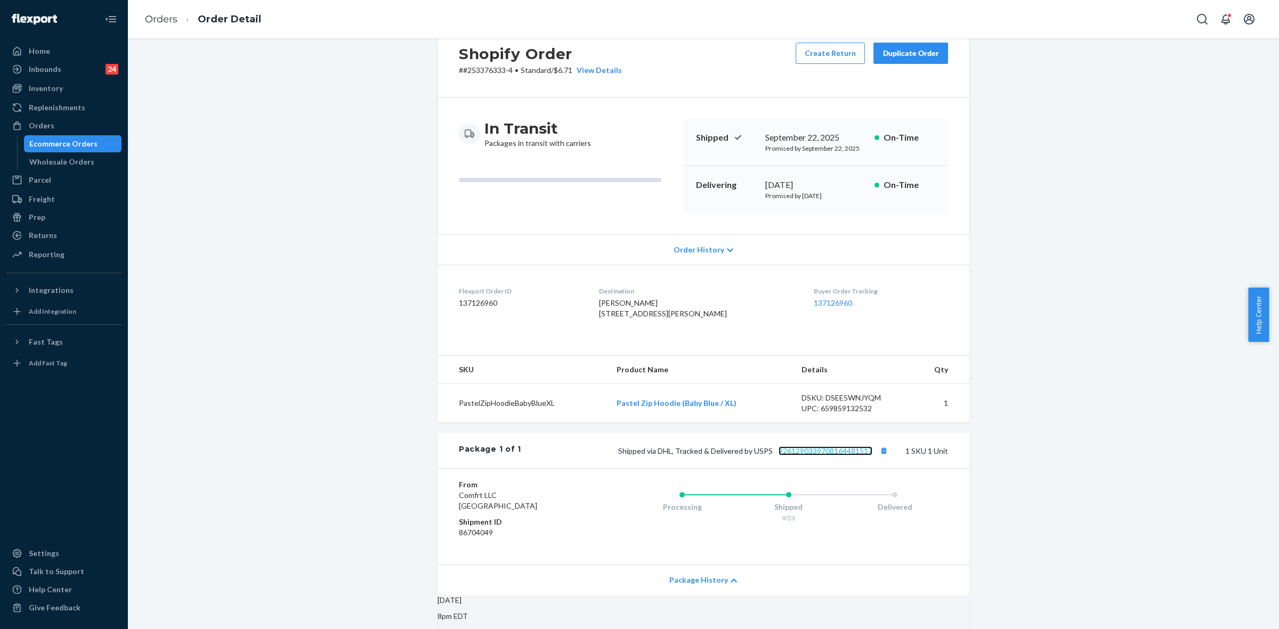
click at [846, 456] on link "9261290339708164481517" at bounding box center [826, 451] width 94 height 9
drag, startPoint x: 655, startPoint y: 472, endPoint x: 867, endPoint y: 472, distance: 212.7
click at [867, 456] on span "Shipped via DHL, Tracked & Delivered by USPS 9261290339708164481517" at bounding box center [754, 451] width 272 height 9
copy span "DHL, Tracked & Delivered by USPS 9261290339708164481517"
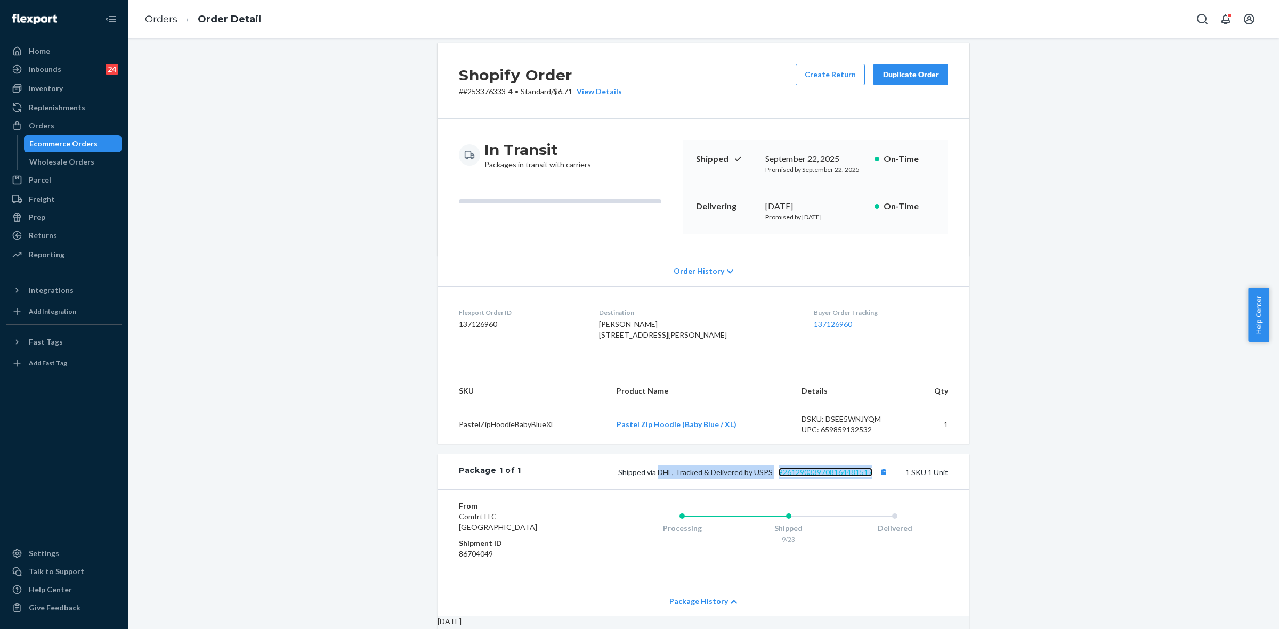
scroll to position [0, 0]
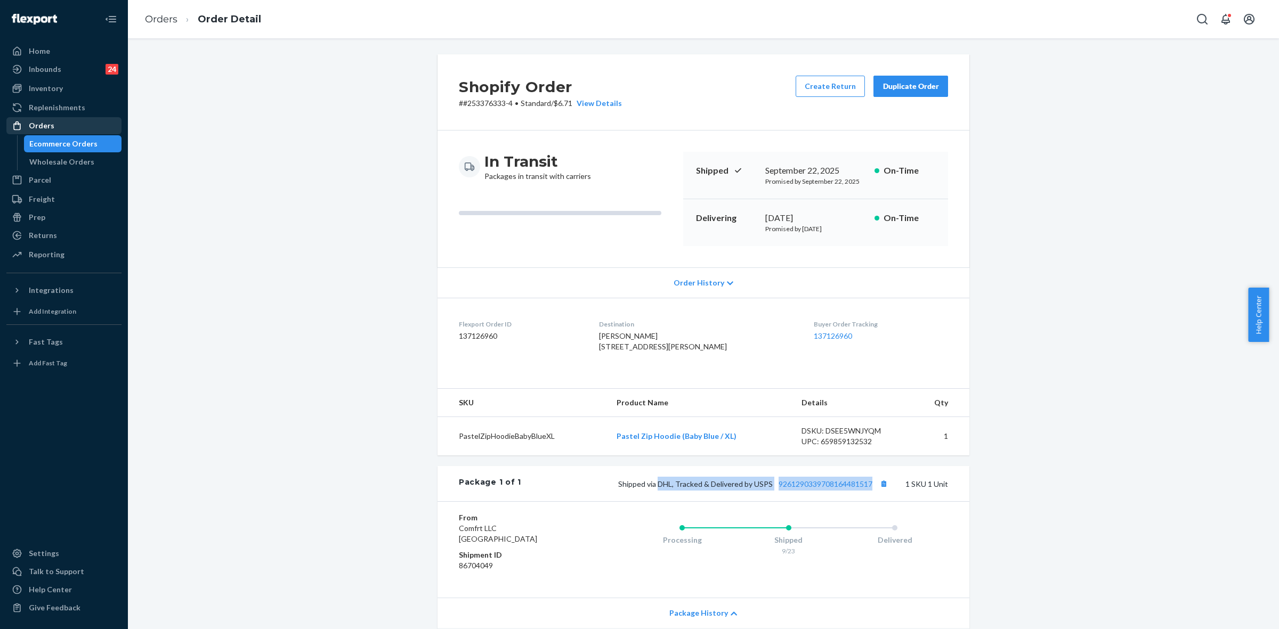
click at [44, 130] on div "Orders" at bounding box center [42, 125] width 26 height 11
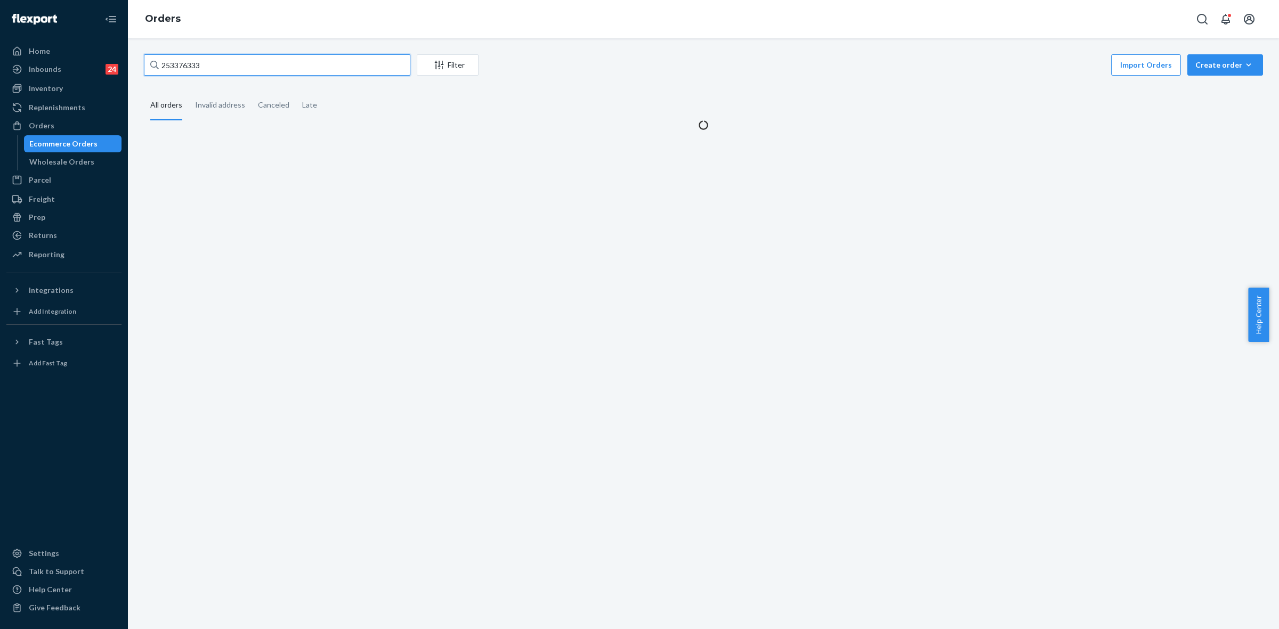
click at [163, 62] on input "253376333" at bounding box center [277, 64] width 267 height 21
paste input "5333826"
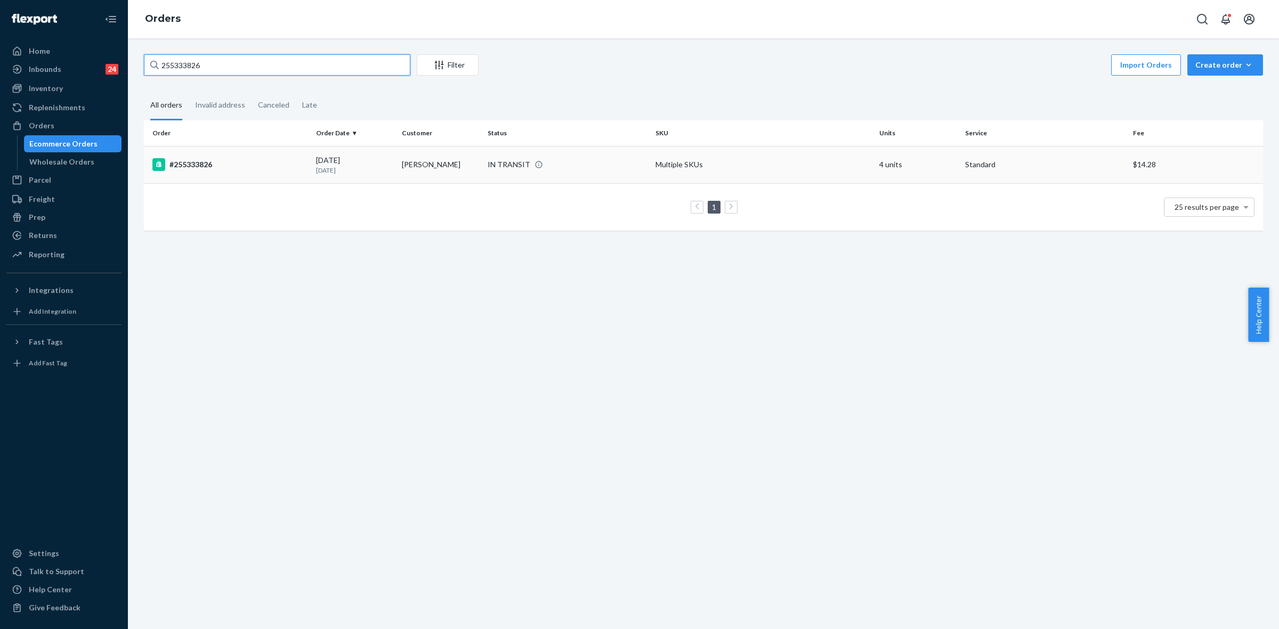
type input "255333826"
click at [450, 168] on td "Kasey Cummings" at bounding box center [441, 164] width 86 height 37
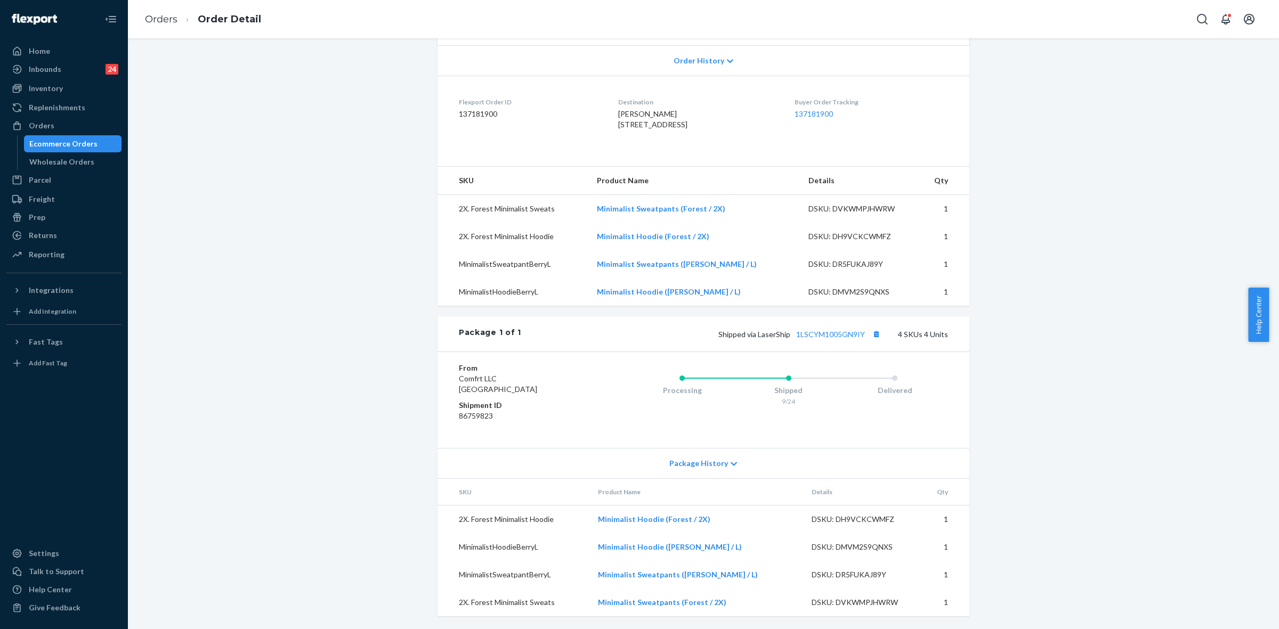
scroll to position [244, 0]
click at [731, 462] on icon at bounding box center [734, 464] width 6 height 7
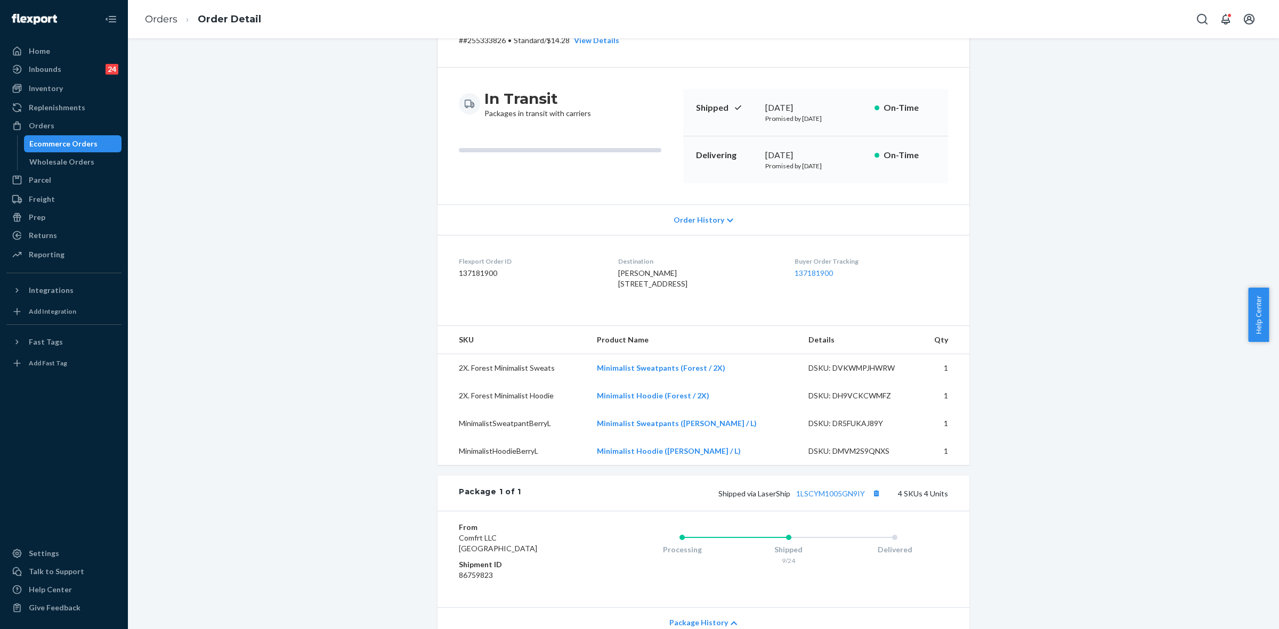
scroll to position [0, 0]
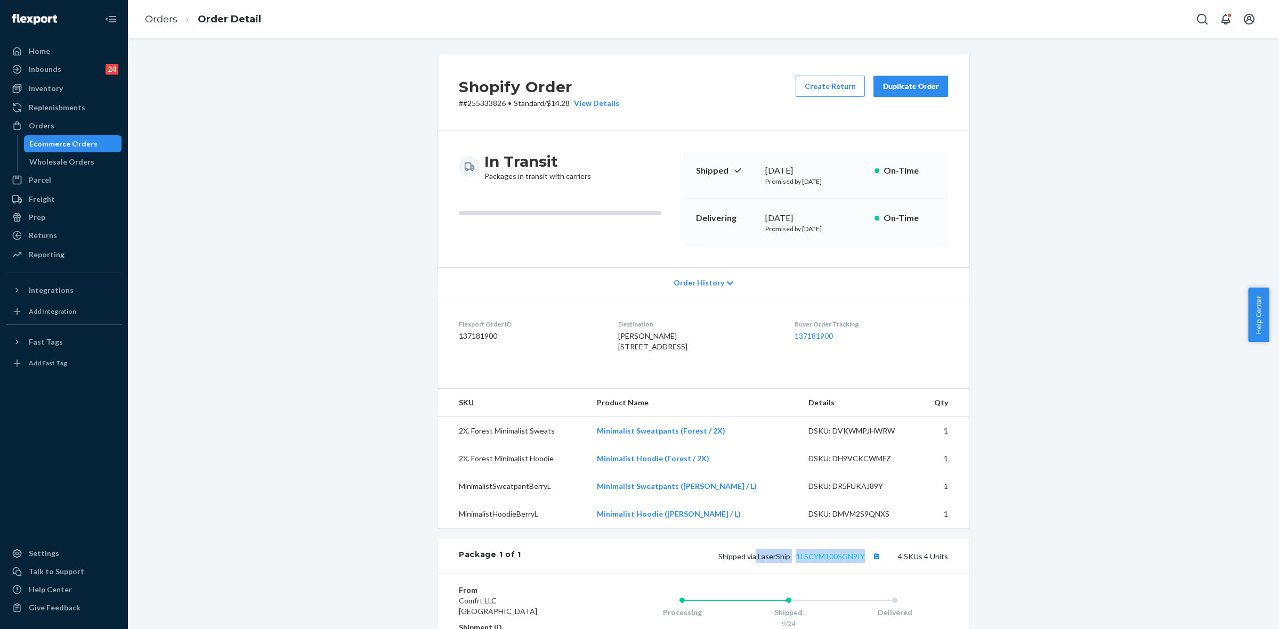
drag, startPoint x: 785, startPoint y: 575, endPoint x: 860, endPoint y: 577, distance: 75.2
click at [860, 561] on span "Shipped via LaserShip 1LSCYM1005GN9IY" at bounding box center [801, 556] width 165 height 9
copy span "LaserShip 1LSCYM1005GN9IY"
drag, startPoint x: 50, startPoint y: 125, endPoint x: 222, endPoint y: 176, distance: 180.0
click at [50, 125] on div "Orders" at bounding box center [42, 125] width 26 height 11
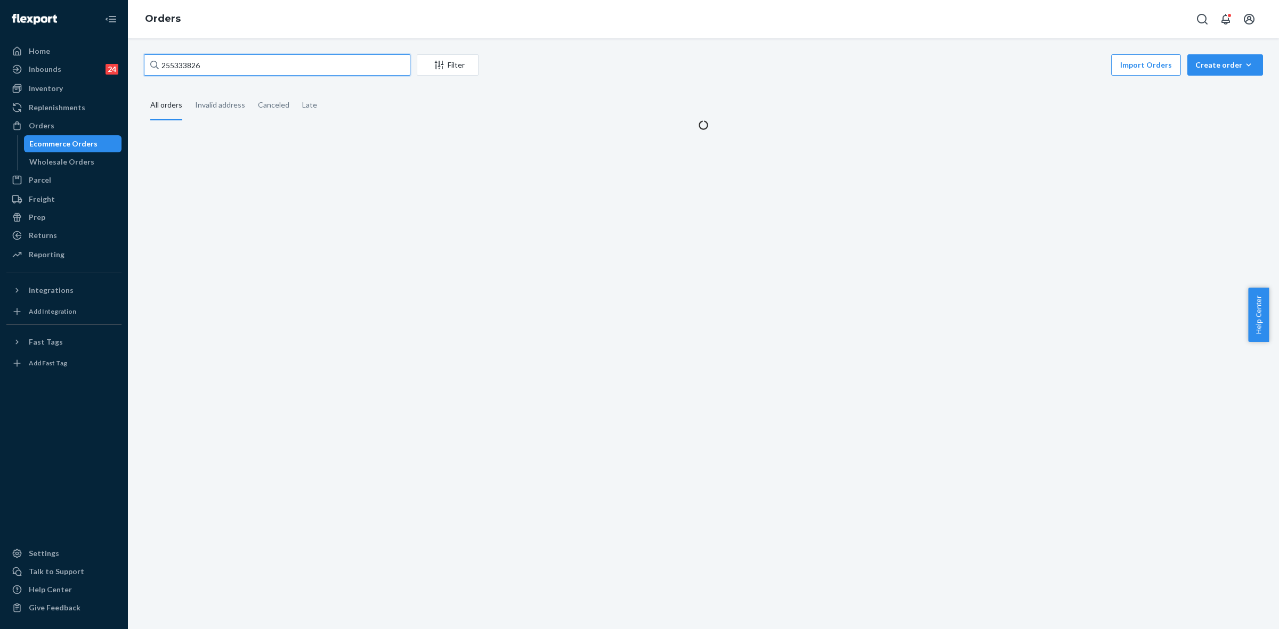
click at [197, 61] on input "255333826" at bounding box center [277, 64] width 267 height 21
click at [196, 61] on input "255333826" at bounding box center [277, 64] width 267 height 21
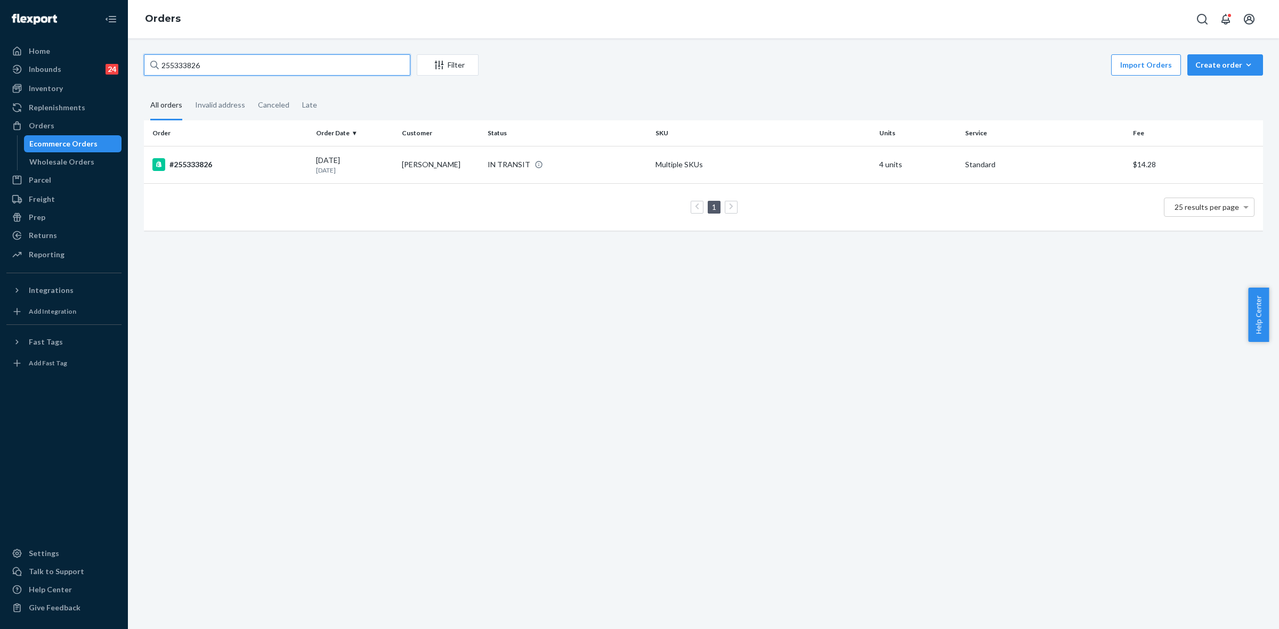
paste input "195484"
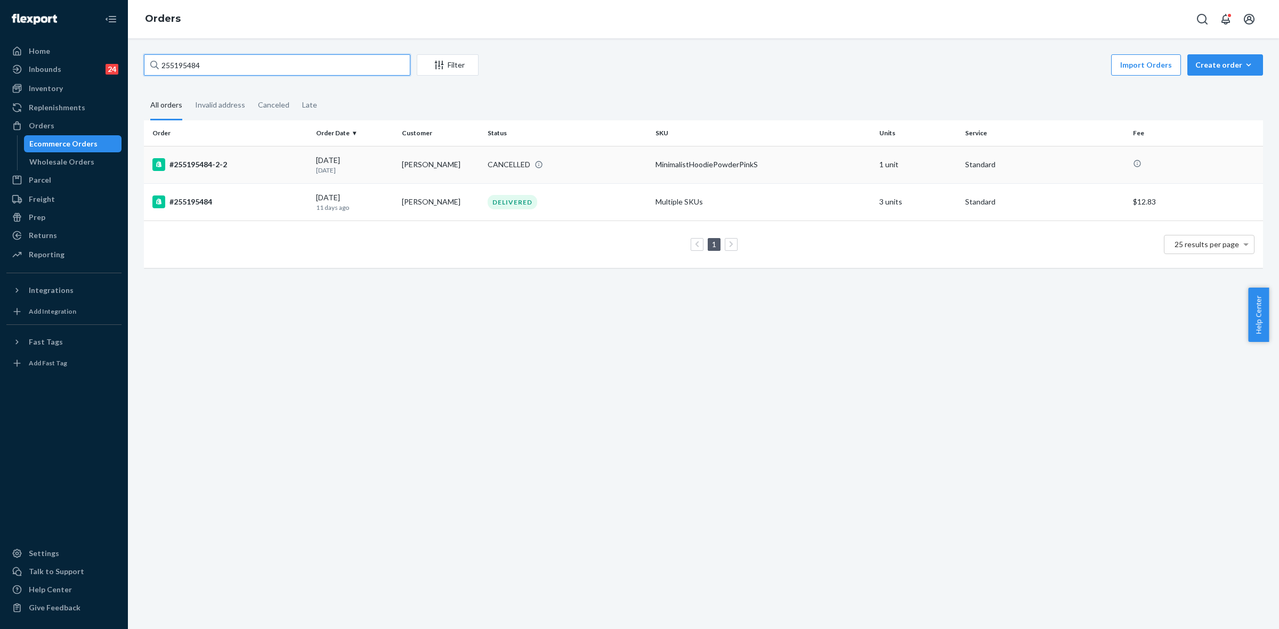
type input "255195484"
click at [586, 161] on div "CANCELLED" at bounding box center [568, 164] width 164 height 11
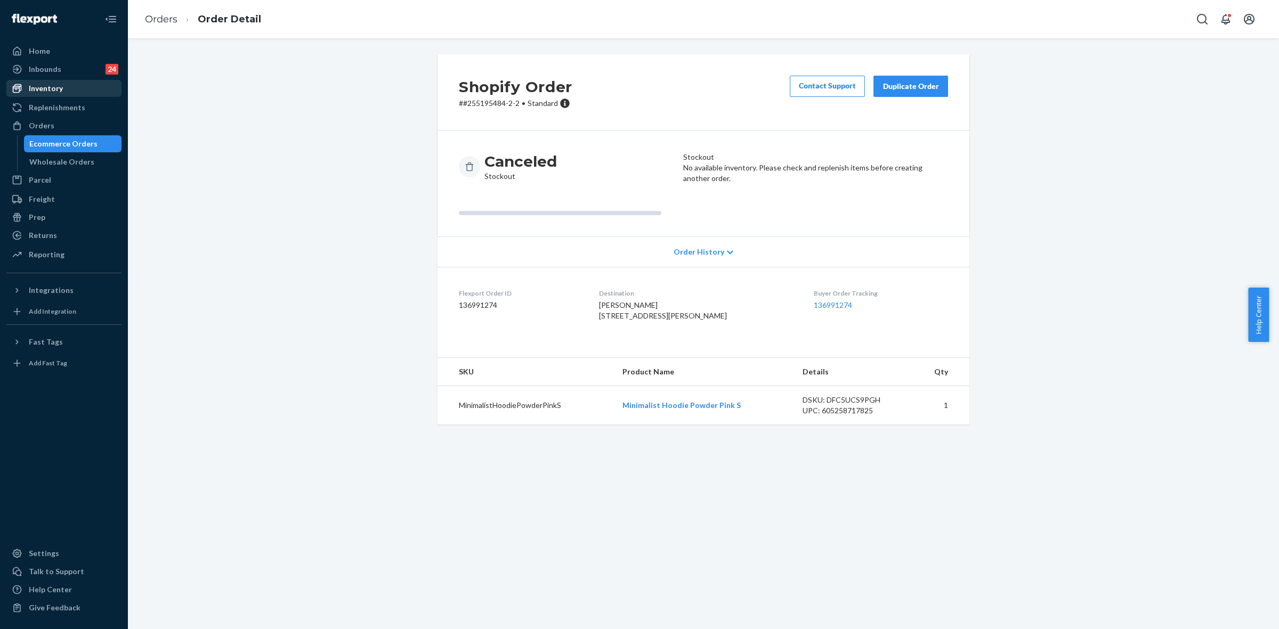
click at [64, 88] on div "Inventory" at bounding box center [63, 88] width 113 height 15
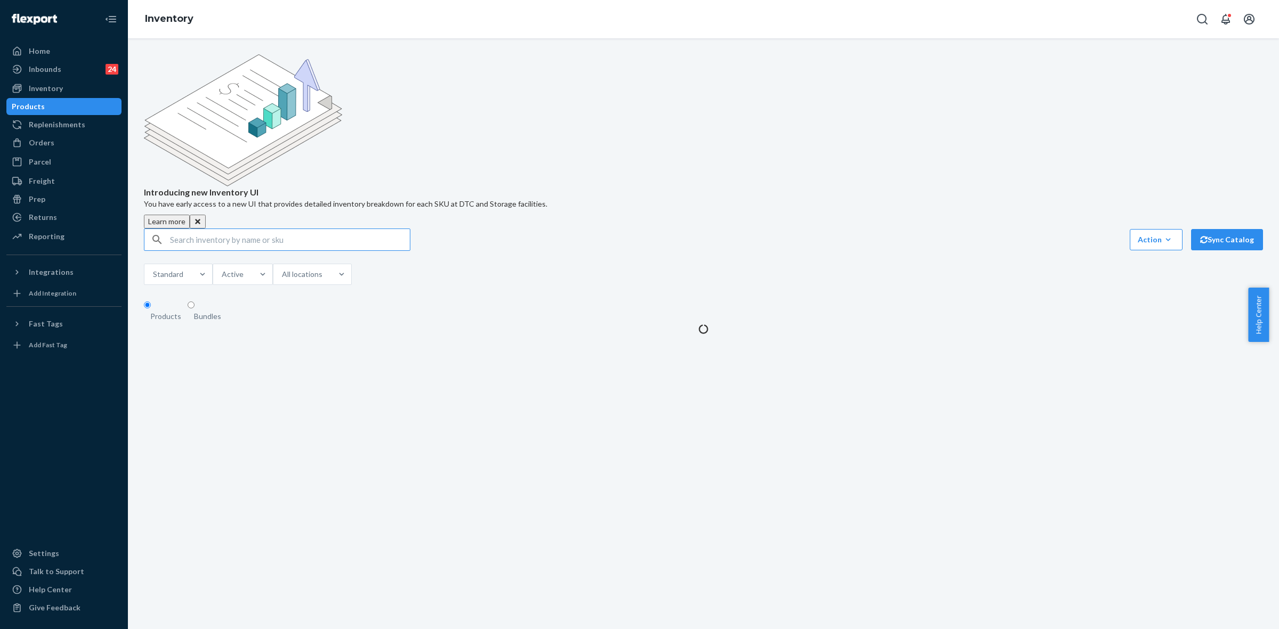
click at [176, 229] on input "text" at bounding box center [290, 239] width 240 height 21
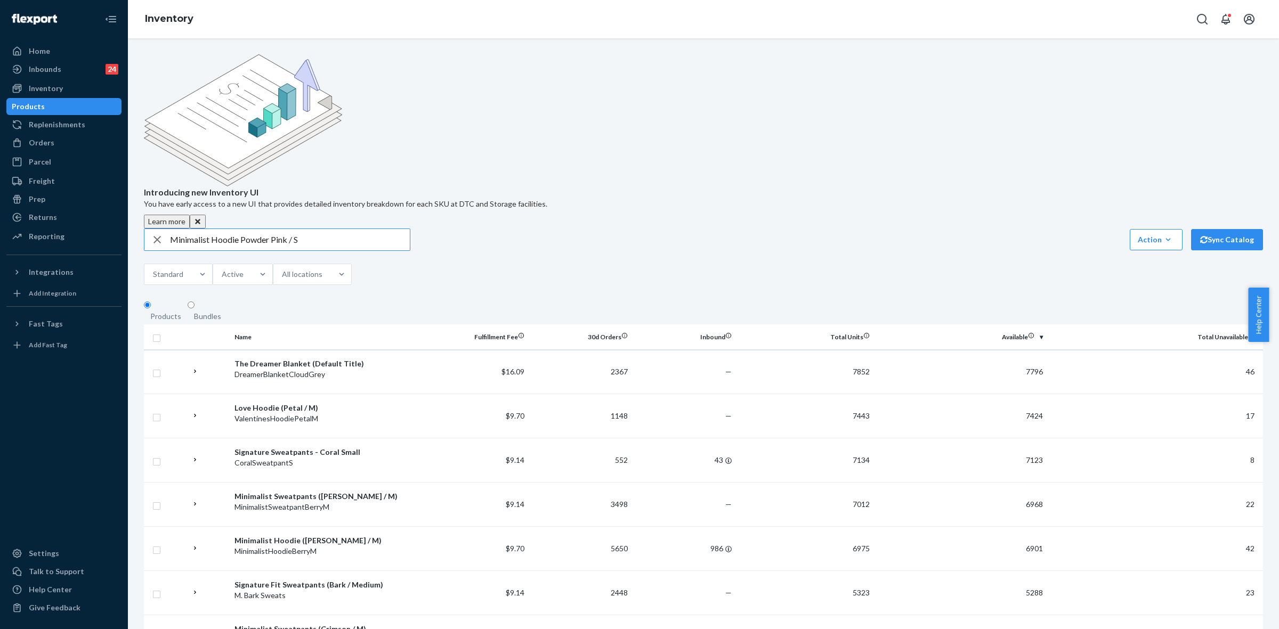
type input "Minimalist Hoodie Powder Pink / S"
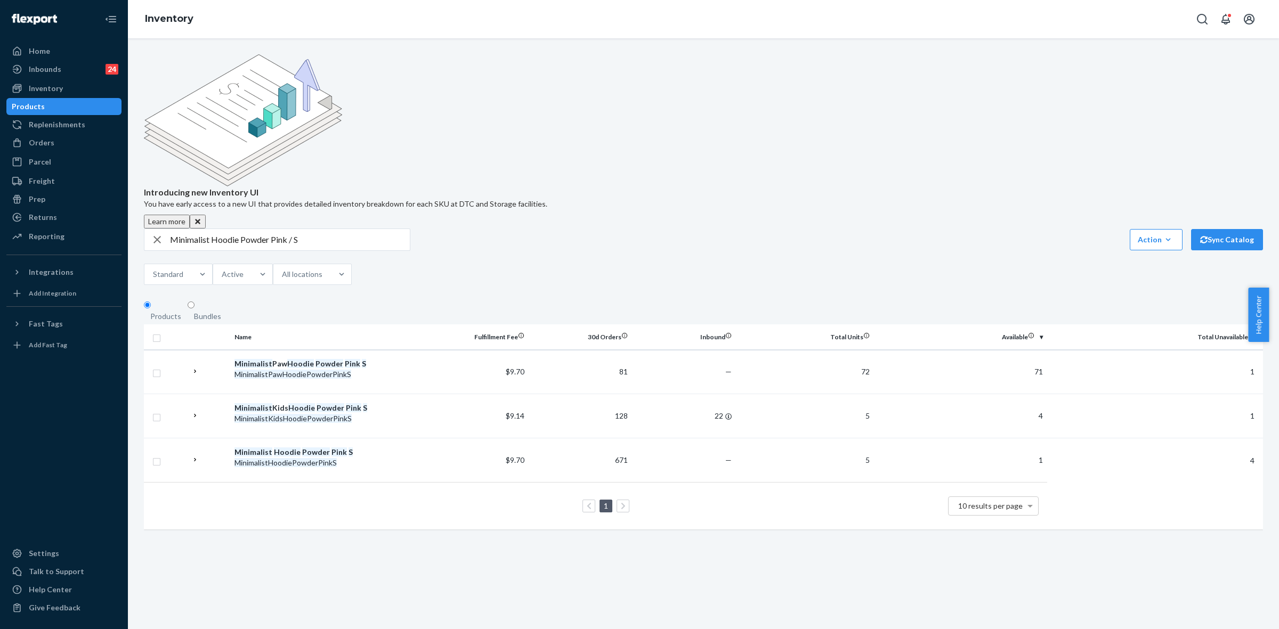
drag, startPoint x: 60, startPoint y: 148, endPoint x: 156, endPoint y: 199, distance: 109.0
click at [60, 148] on div "Orders" at bounding box center [63, 142] width 113 height 15
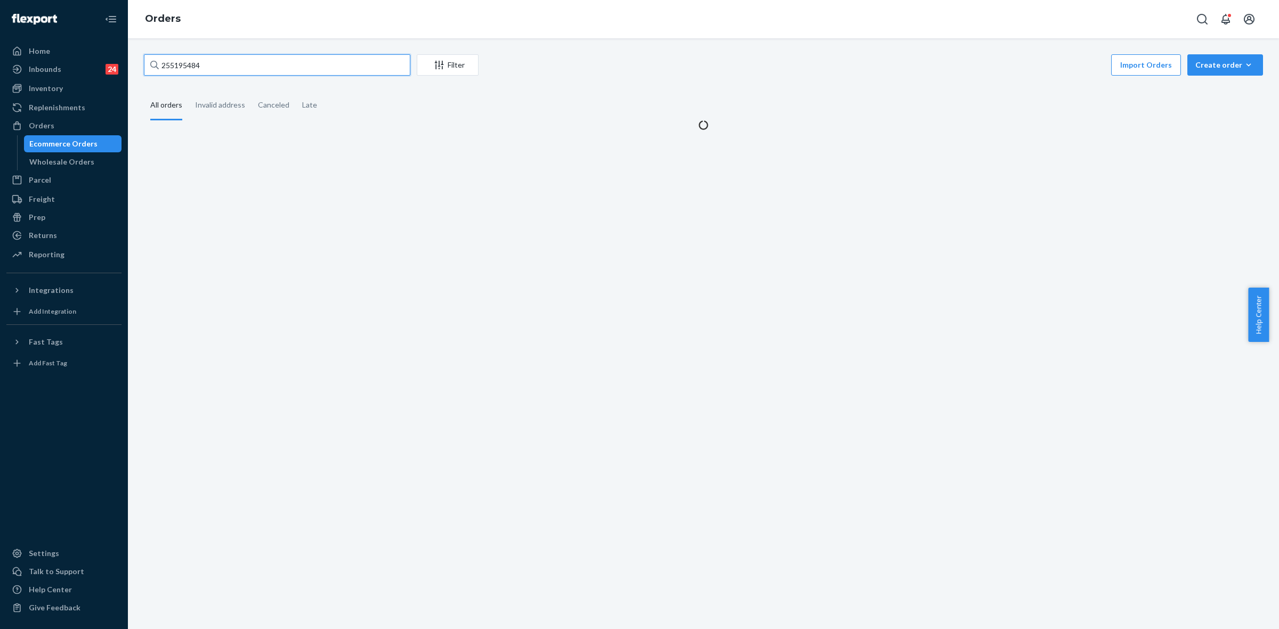
click at [177, 70] on input "255195484" at bounding box center [277, 64] width 267 height 21
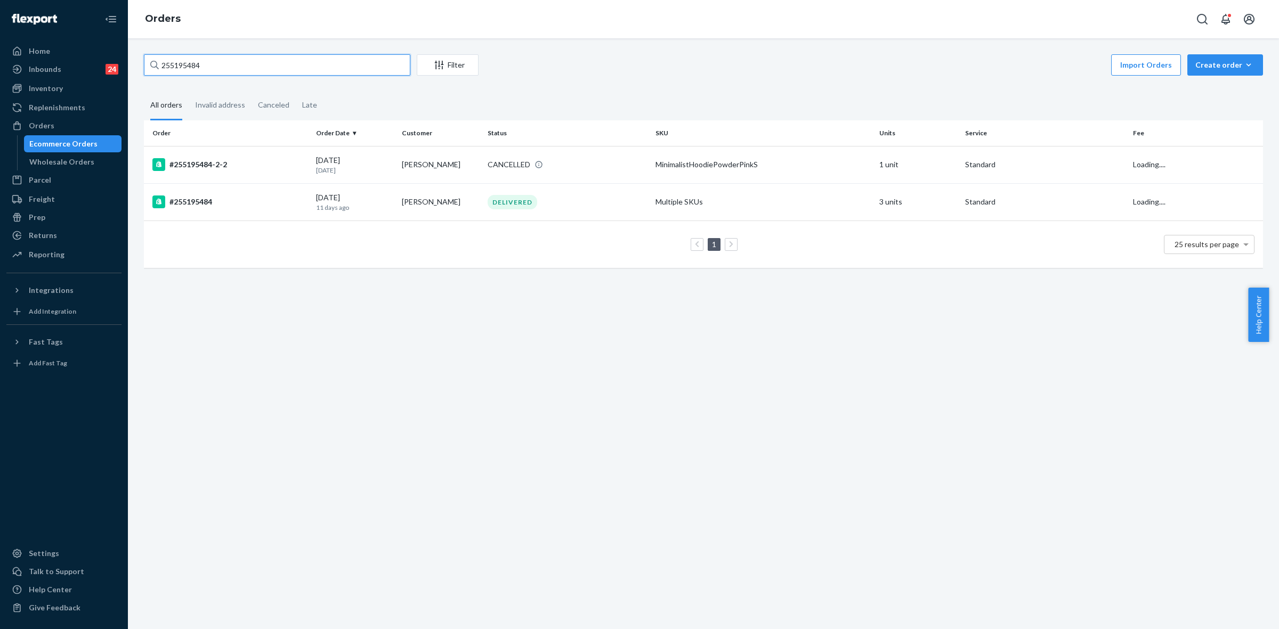
click at [179, 68] on input "255195484" at bounding box center [277, 64] width 267 height 21
paste input "B1ELFBEHLX"
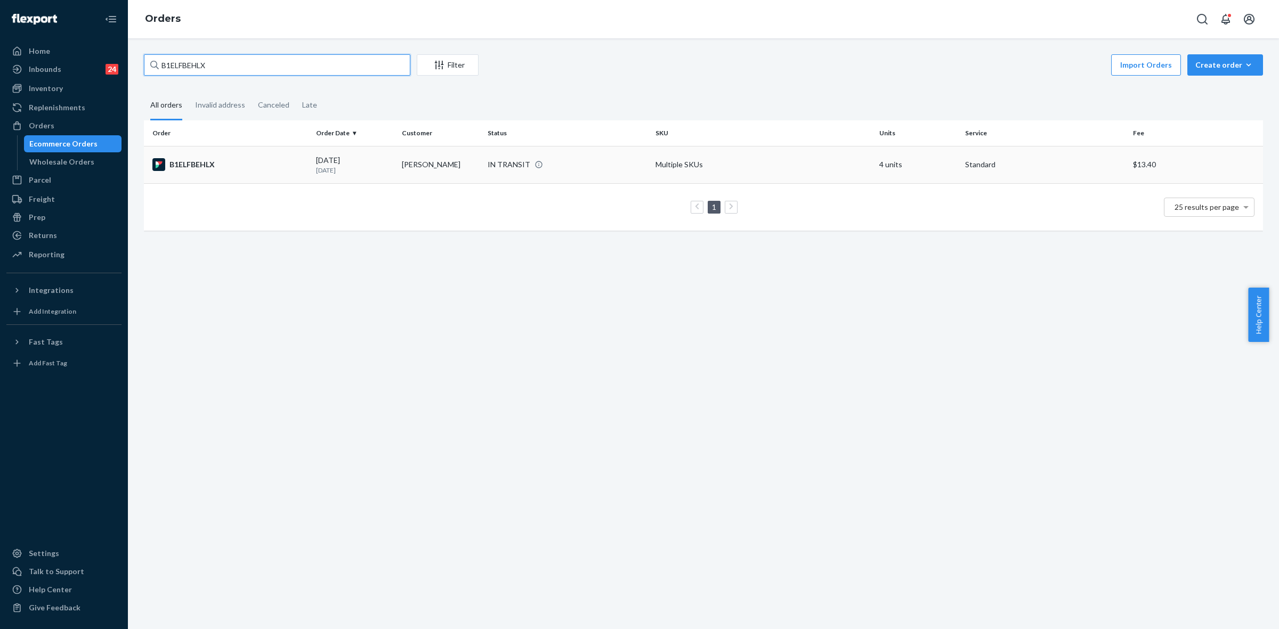
type input "B1ELFBEHLX"
click at [438, 175] on td "Christina Tecsy" at bounding box center [441, 164] width 86 height 37
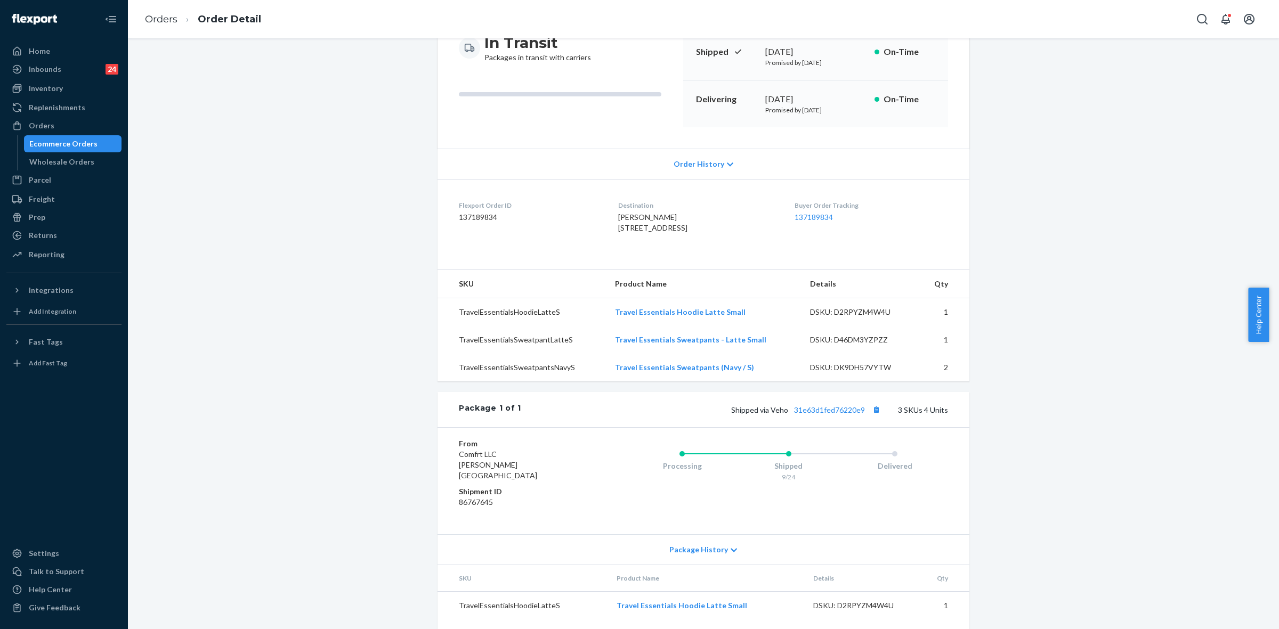
scroll to position [133, 0]
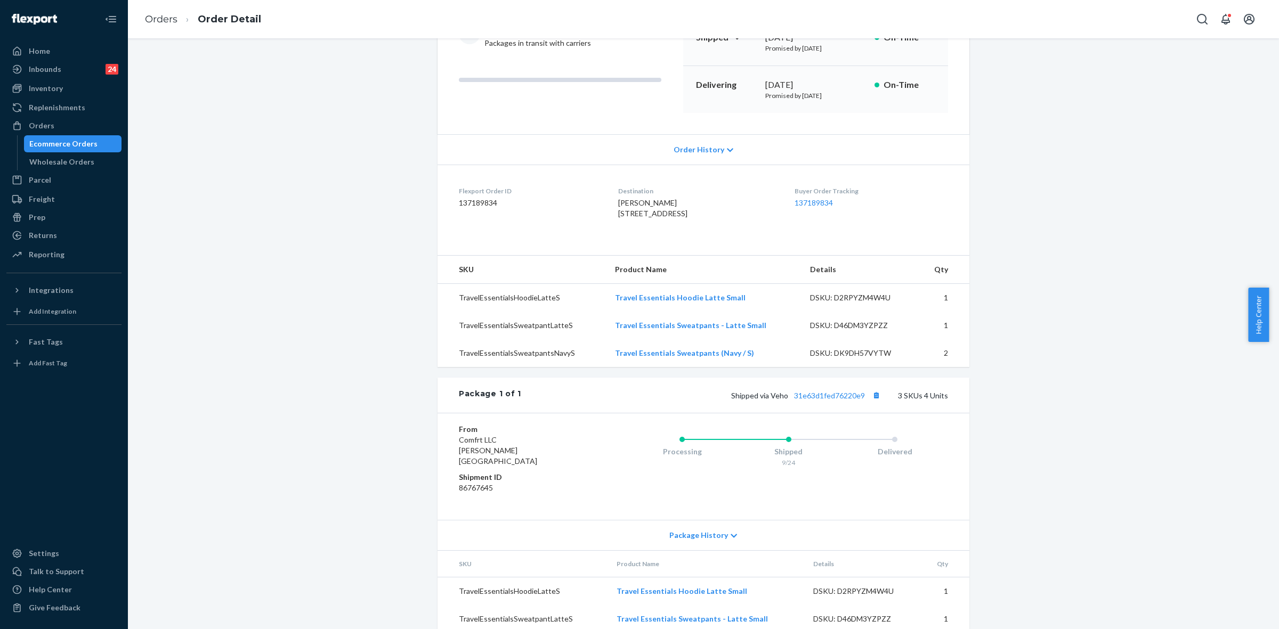
click at [829, 402] on div "Shipped via Veho 31e63d1fed76220e9 3 SKUs 4 Units" at bounding box center [734, 396] width 427 height 14
click at [835, 400] on link "31e63d1fed76220e9" at bounding box center [829, 395] width 71 height 9
click at [770, 400] on span "Shipped via Veho 31e63d1fed76220e9" at bounding box center [807, 395] width 152 height 9
drag, startPoint x: 770, startPoint y: 419, endPoint x: 853, endPoint y: 417, distance: 83.2
click at [853, 400] on span "Shipped via Veho 31e63d1fed76220e9" at bounding box center [807, 395] width 152 height 9
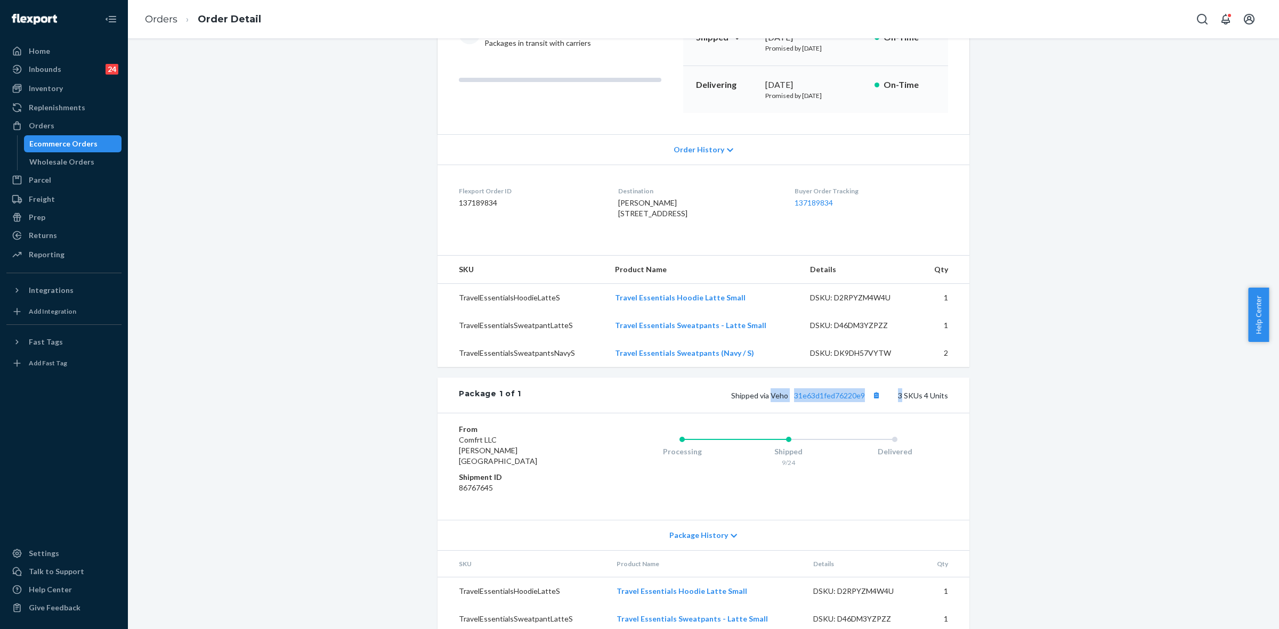
copy div "Veho 31e63d1fed76220e9 3"
drag, startPoint x: 37, startPoint y: 123, endPoint x: 180, endPoint y: 193, distance: 158.5
click at [37, 123] on div "Orders" at bounding box center [42, 125] width 26 height 11
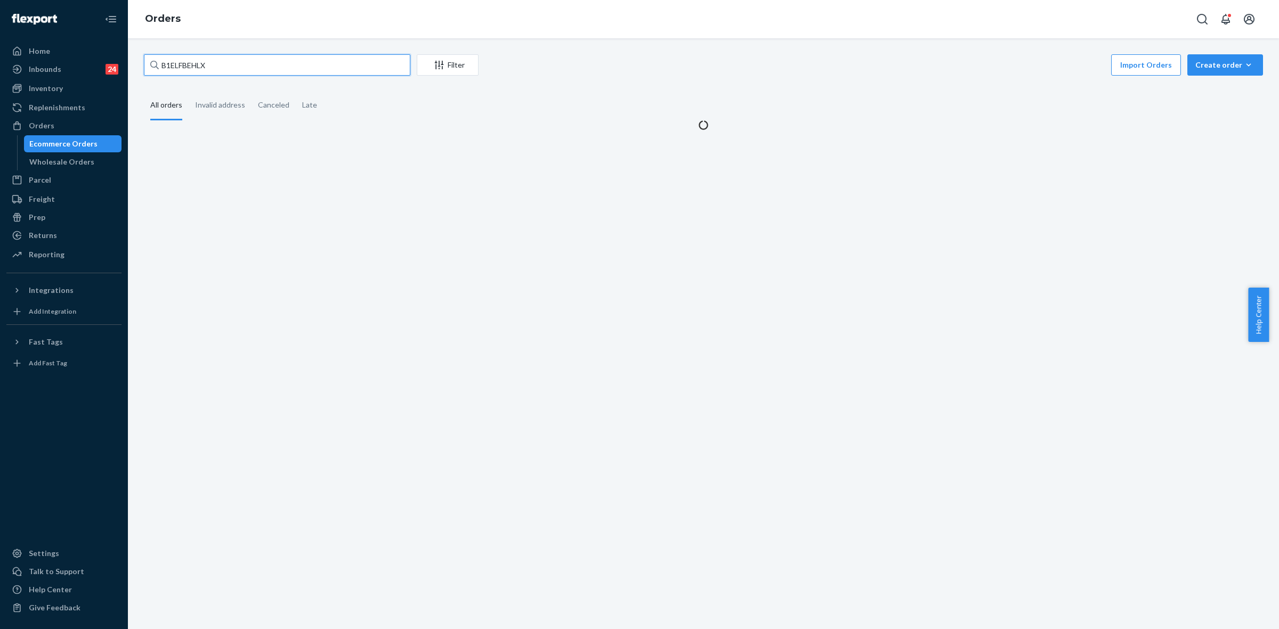
click at [182, 67] on input "B1ELFBEHLX" at bounding box center [277, 64] width 267 height 21
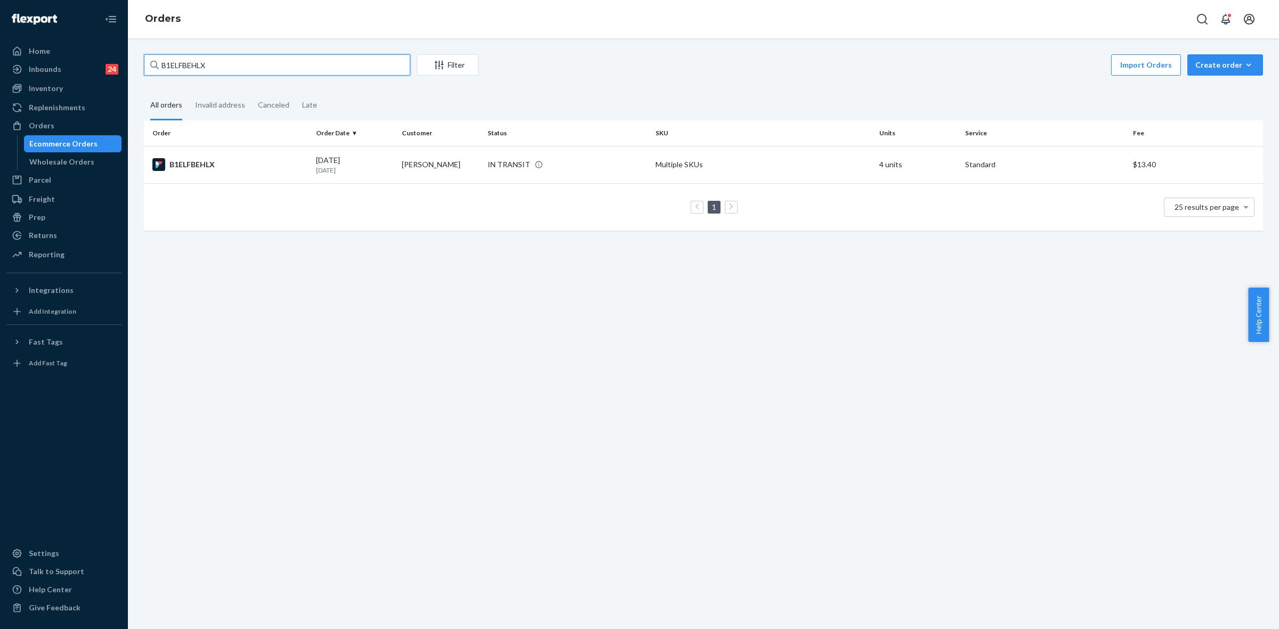
paste input "HK55BFXHLG"
type input "HK55BFXHLG"
click at [437, 174] on td "Joel Hausdorf" at bounding box center [441, 164] width 86 height 37
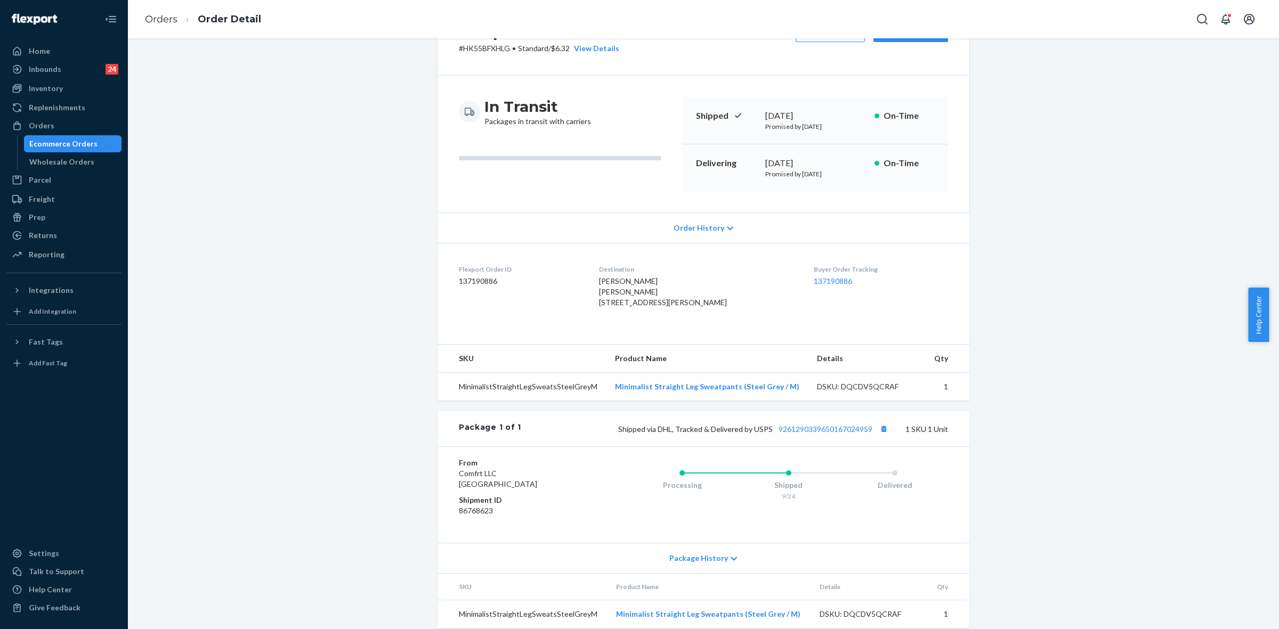
scroll to position [89, 0]
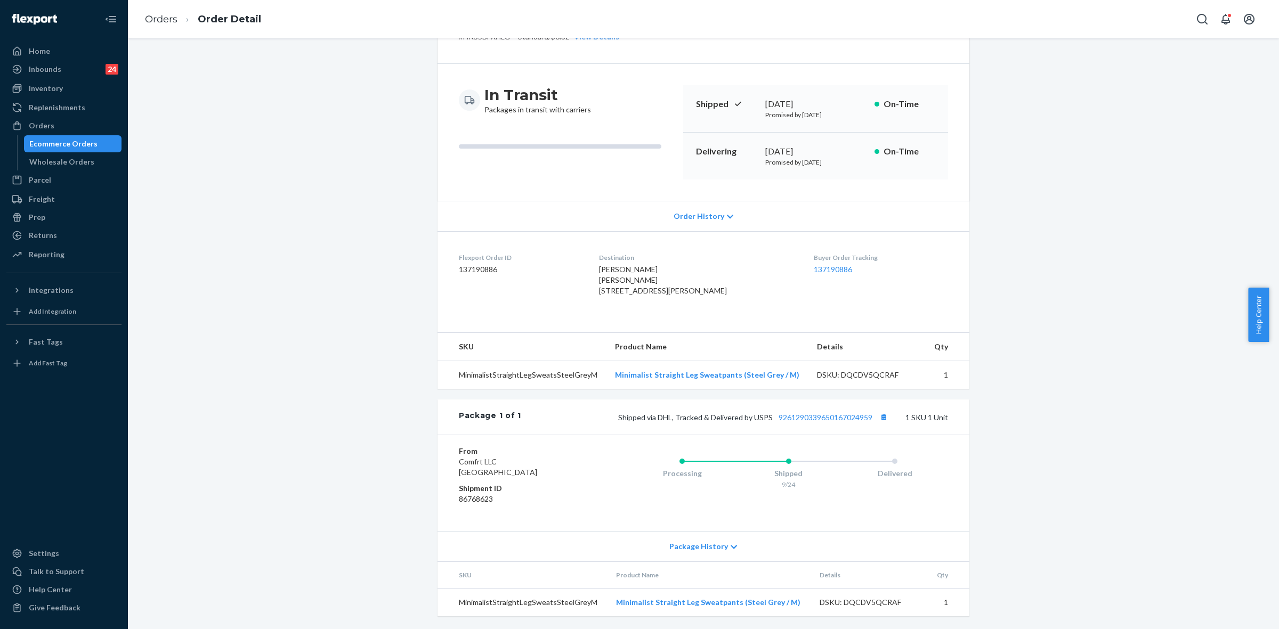
click at [803, 421] on div "Shipped via DHL, Tracked & Delivered by USPS 9261290339650167024959 1 SKU 1 Unit" at bounding box center [734, 417] width 427 height 14
click at [809, 416] on link "9261290339650167024959" at bounding box center [826, 417] width 94 height 9
drag, startPoint x: 656, startPoint y: 416, endPoint x: 872, endPoint y: 412, distance: 216.4
click at [872, 413] on span "Shipped via DHL, Tracked & Delivered by USPS 9261290339650167024959" at bounding box center [754, 417] width 272 height 9
copy span "DHL, Tracked & Delivered by USPS 9261290339650167024959"
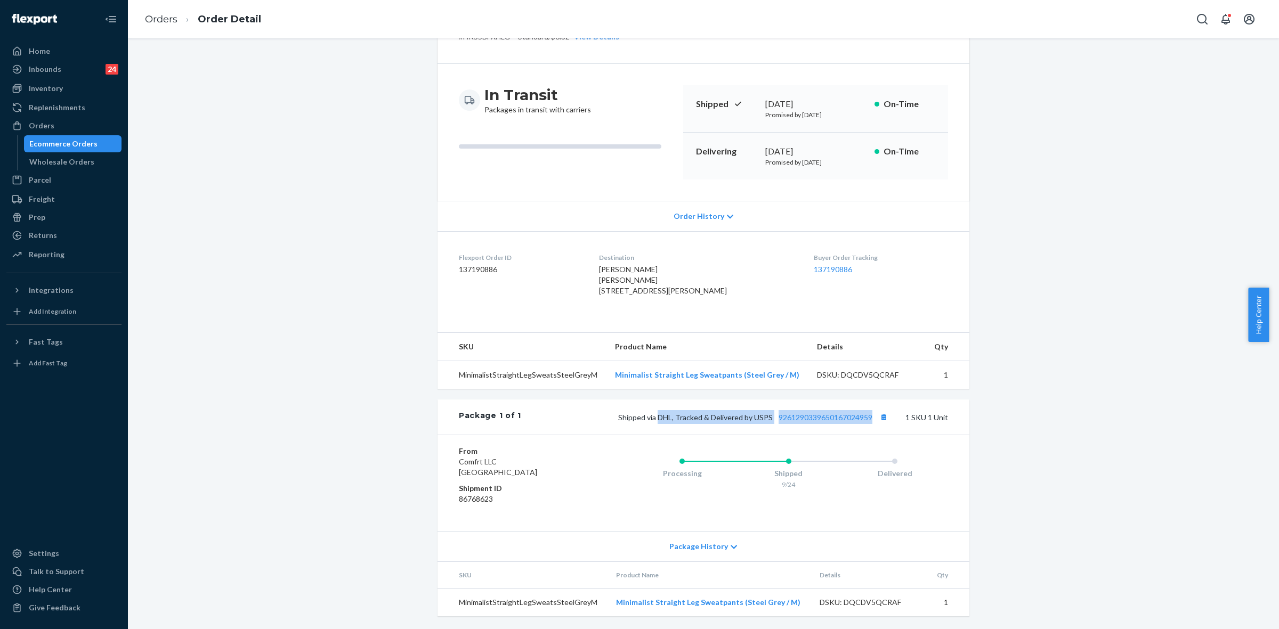
click at [47, 125] on div "Orders" at bounding box center [42, 125] width 26 height 11
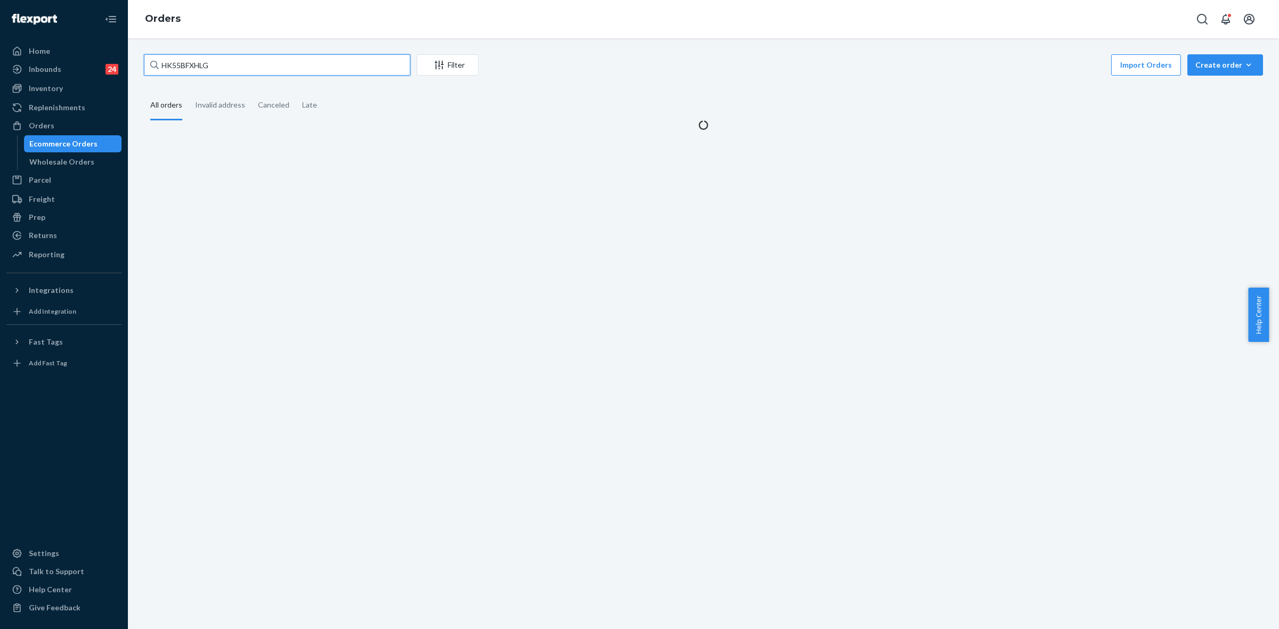
click at [164, 72] on input "HK55BFXHLG" at bounding box center [277, 64] width 267 height 21
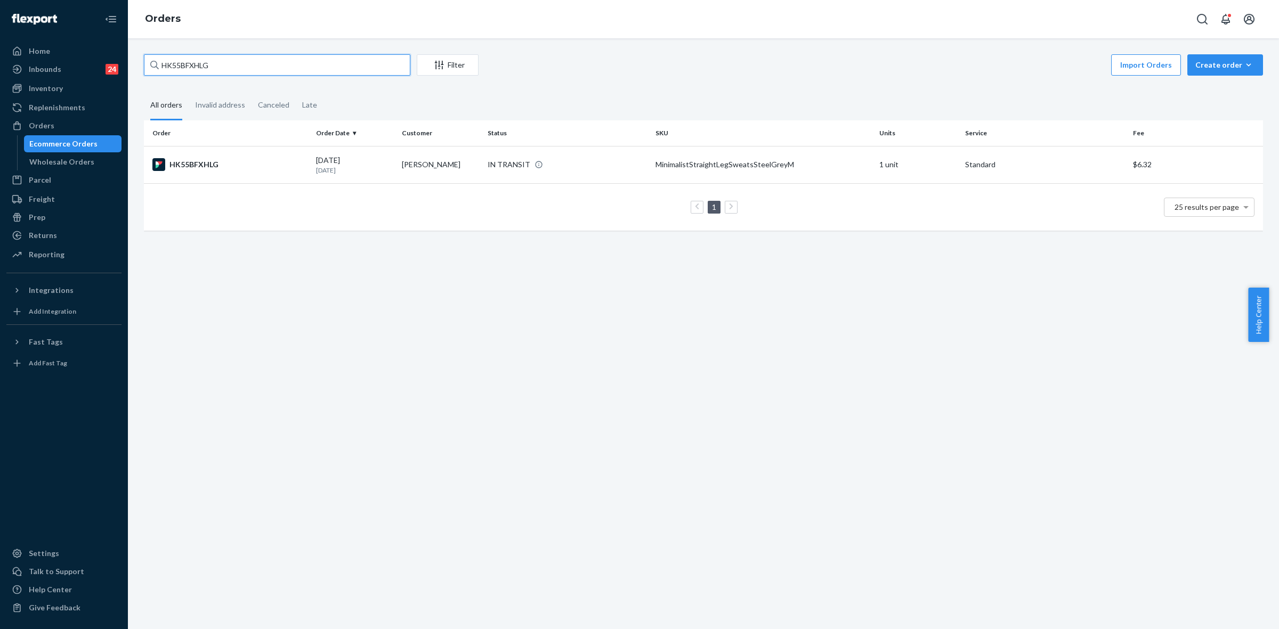
paste input "Airplane Mode Travel Hoodie Bone / S"
type input "Airplane Mode Travel Hoodie Bone / S"
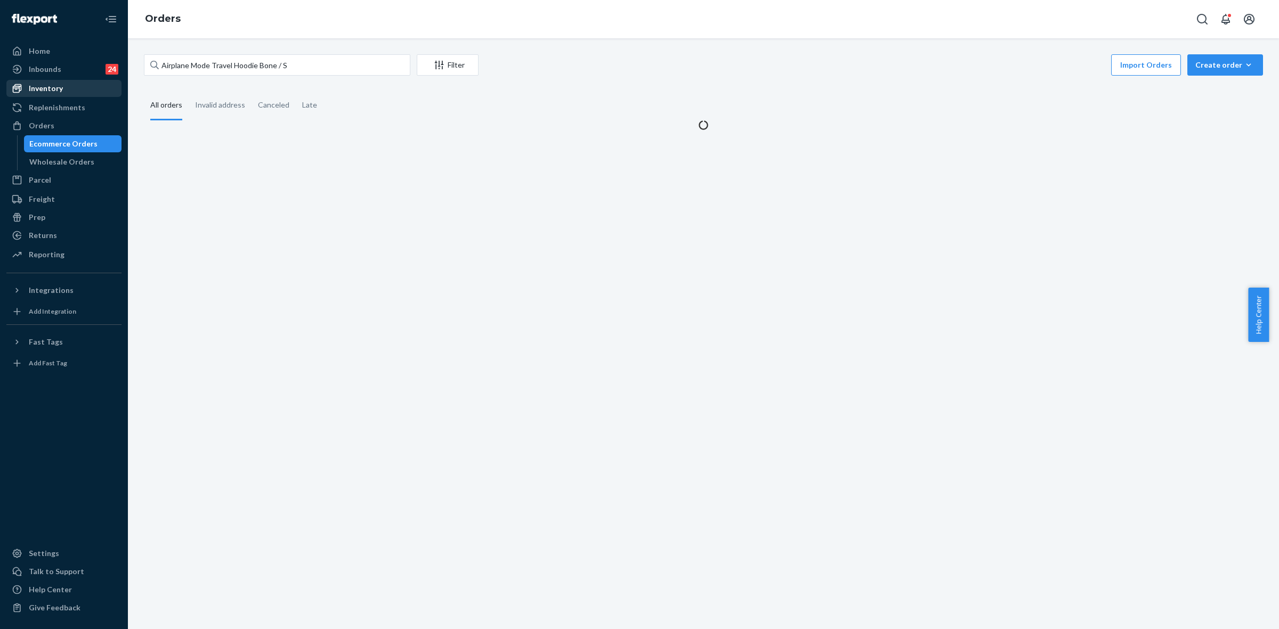
click at [80, 94] on div "Inventory" at bounding box center [63, 88] width 113 height 15
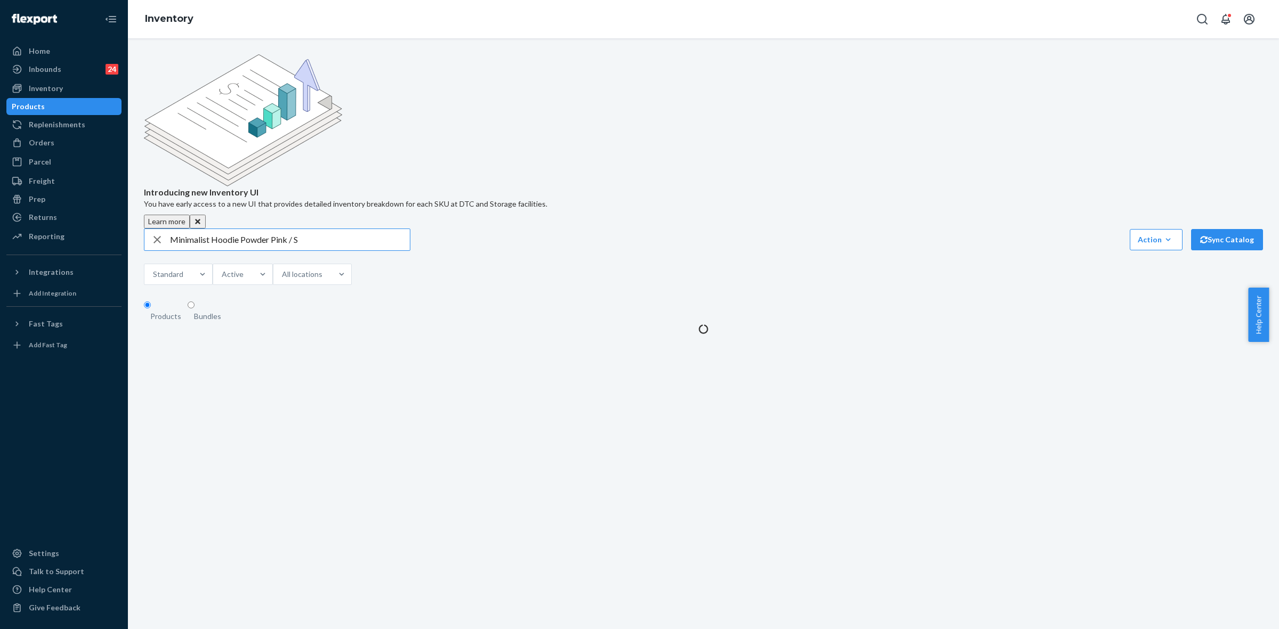
click at [148, 229] on div "button" at bounding box center [157, 239] width 26 height 21
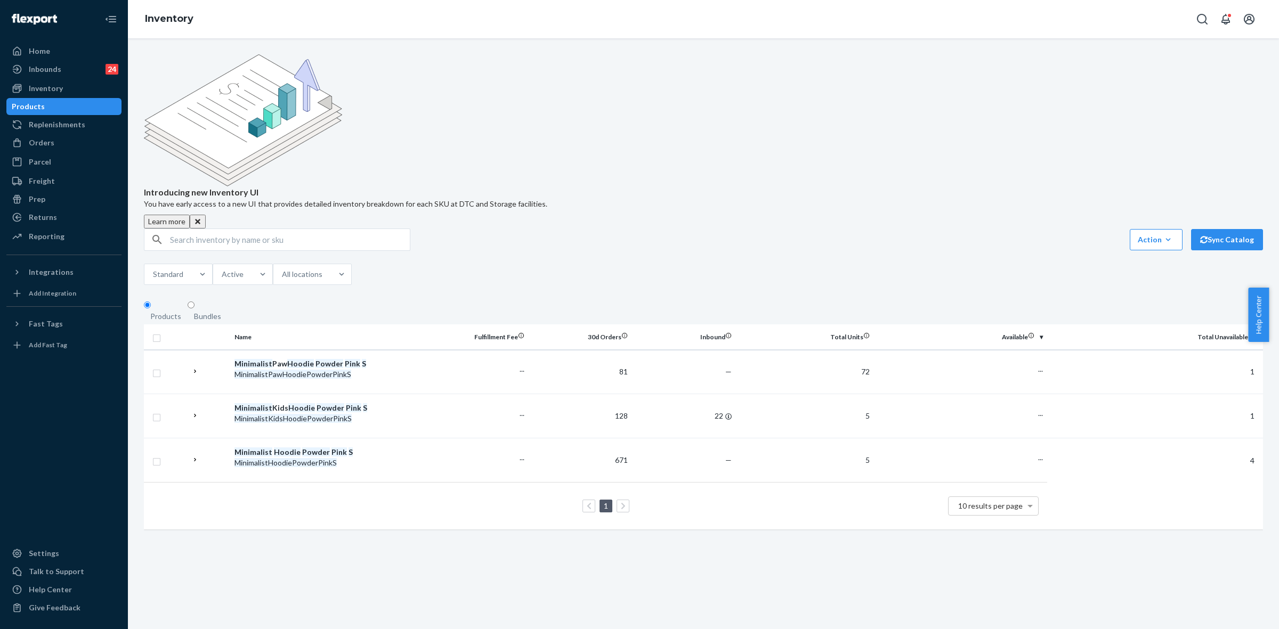
click at [174, 229] on input "Minimalist Hoodie Powder Pink / S" at bounding box center [290, 239] width 240 height 21
paste input "Airplane Mode Travel Hoodie Bone"
drag, startPoint x: 227, startPoint y: 157, endPoint x: 158, endPoint y: 155, distance: 68.3
click at [159, 229] on div "Airplane Mode Travel Hoodie Bone / S" at bounding box center [276, 239] width 265 height 21
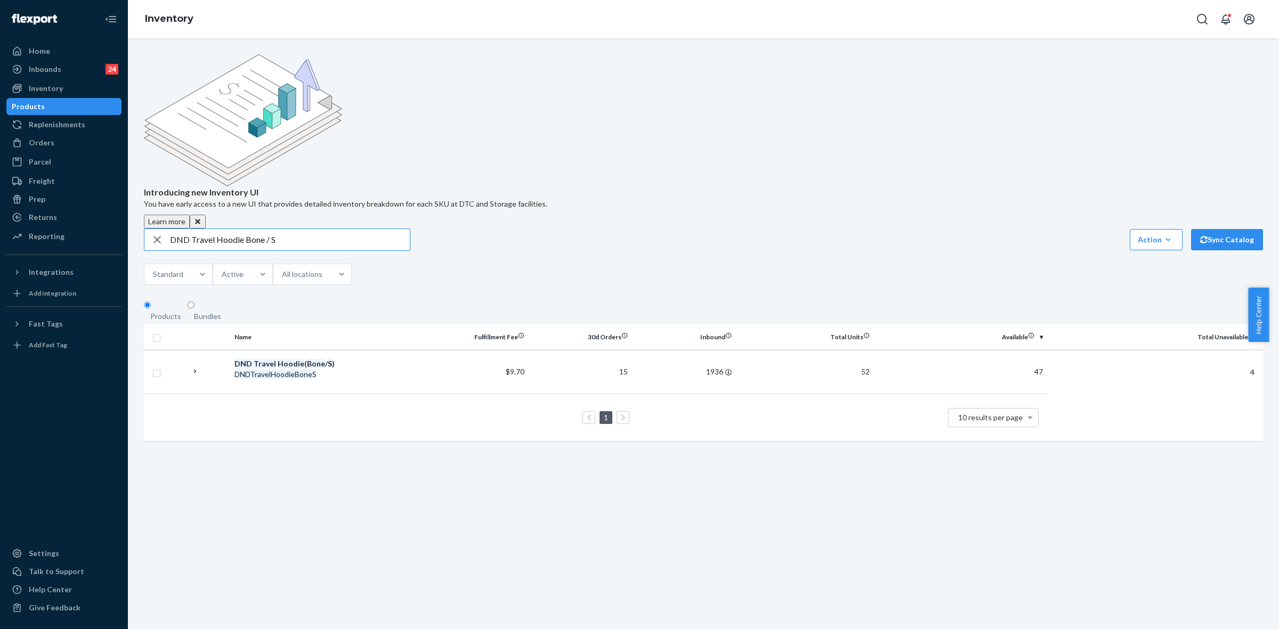
drag, startPoint x: 244, startPoint y: 157, endPoint x: 304, endPoint y: 158, distance: 59.7
click at [304, 229] on input "DND Travel Hoodie Bone / S" at bounding box center [290, 239] width 240 height 21
paste input "Obsidian"
type input "DND Travel Hoodie Obsidian / S"
click at [41, 142] on div "Orders" at bounding box center [42, 143] width 26 height 11
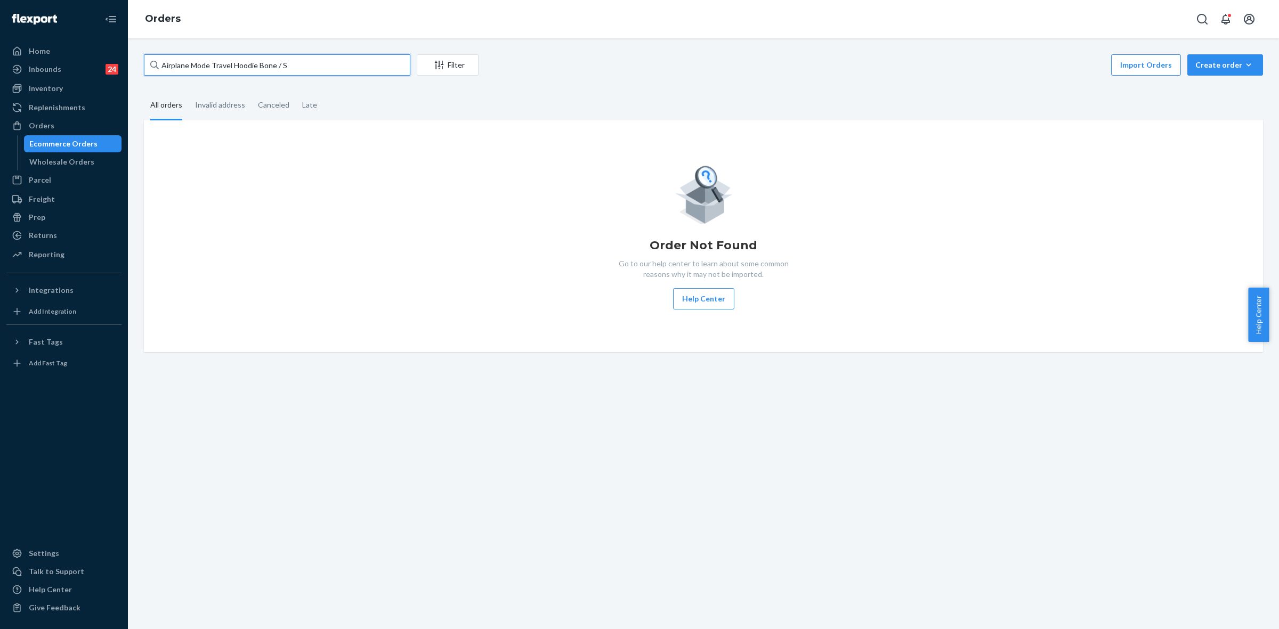
click at [179, 71] on input "Airplane Mode Travel Hoodie Bone / S" at bounding box center [277, 64] width 267 height 21
paste input "#255219110"
type input "#255219110"
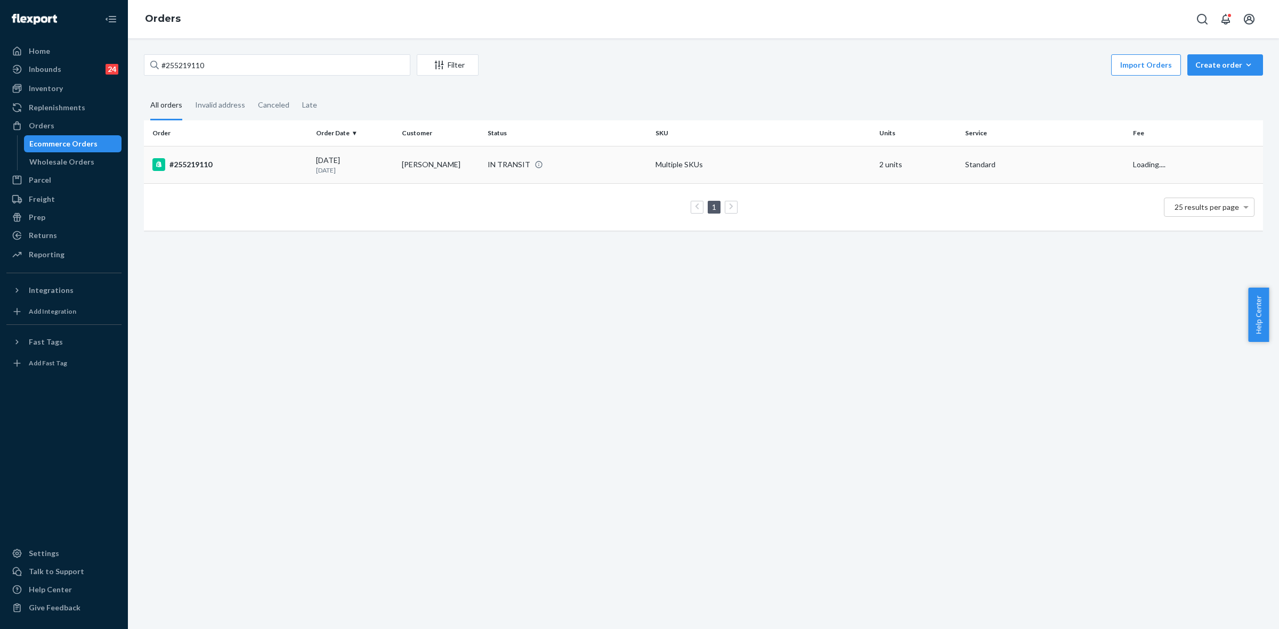
click at [424, 172] on td "kaylee fragola" at bounding box center [441, 164] width 86 height 37
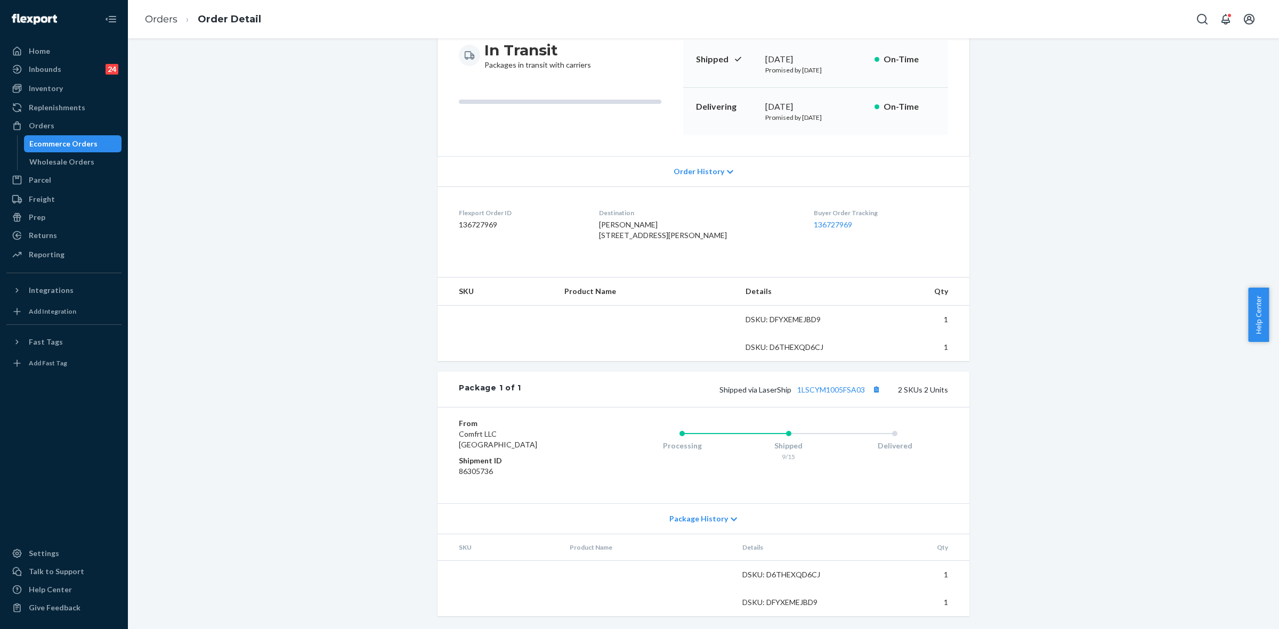
scroll to position [134, 0]
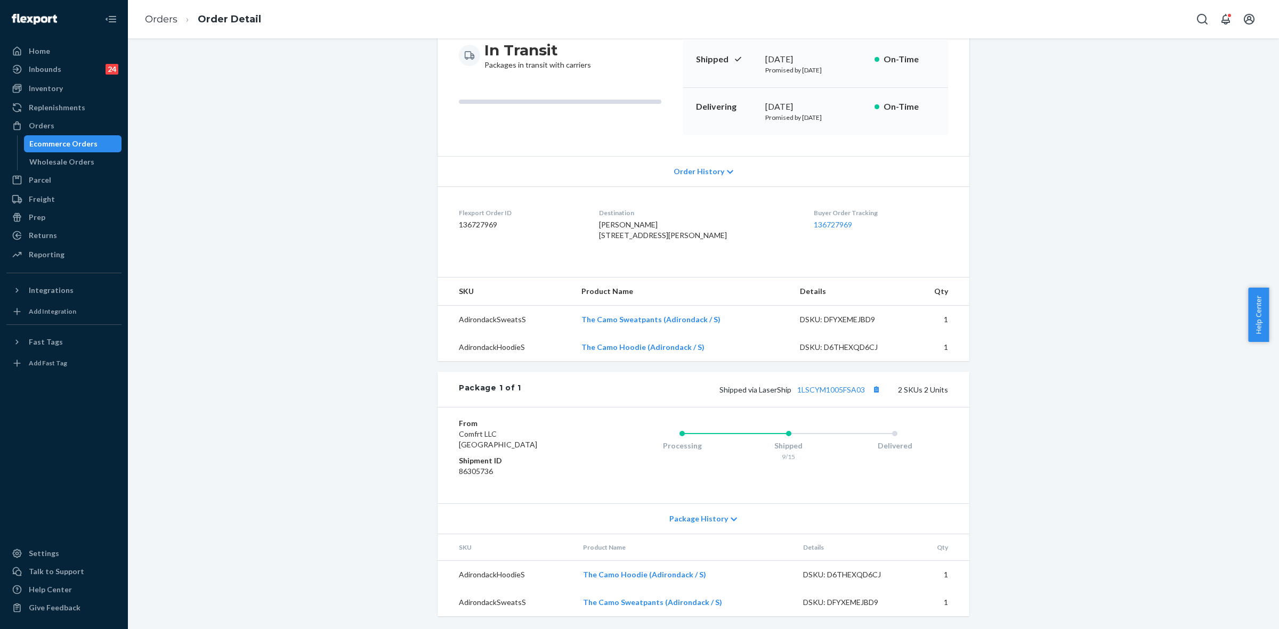
click at [731, 518] on div "Package History" at bounding box center [704, 519] width 532 height 30
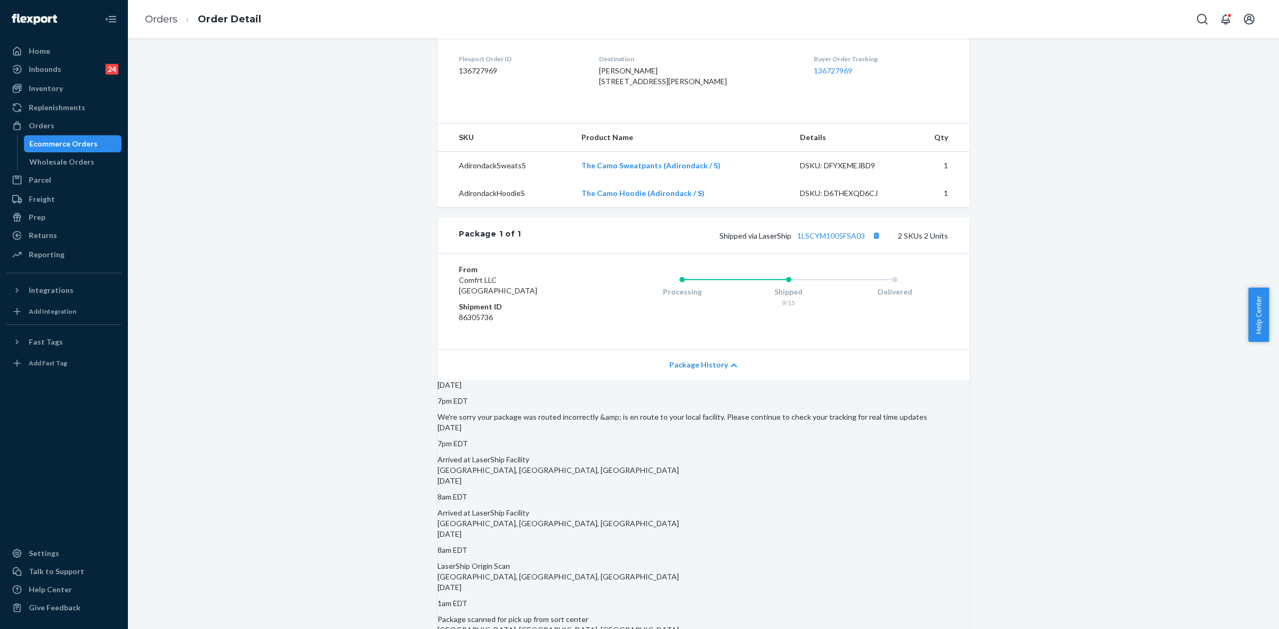
scroll to position [267, 0]
drag, startPoint x: 757, startPoint y: 256, endPoint x: 863, endPoint y: 255, distance: 106.6
click at [863, 239] on span "Shipped via LaserShip 1LSCYM1005FSA03" at bounding box center [802, 234] width 164 height 9
copy span "LaserShip 1LSCYM1005FSA03"
click at [58, 130] on div "Orders" at bounding box center [63, 125] width 113 height 15
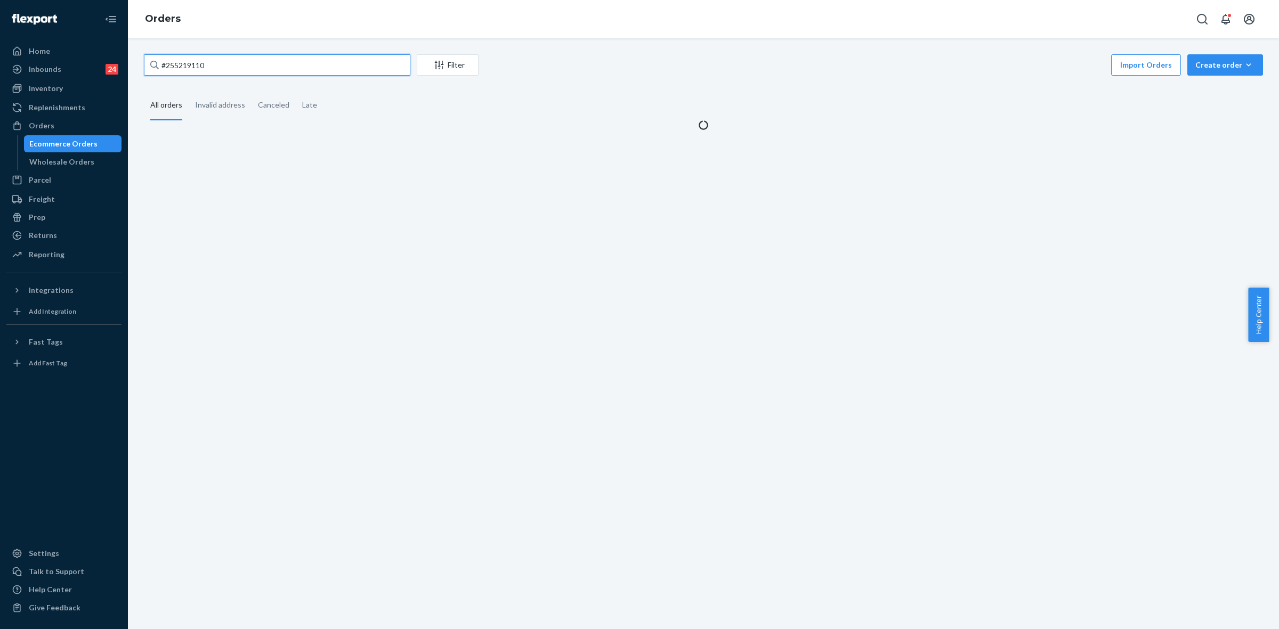
click at [176, 68] on input "#255219110" at bounding box center [277, 64] width 267 height 21
click at [177, 68] on input "#255219110" at bounding box center [277, 64] width 267 height 21
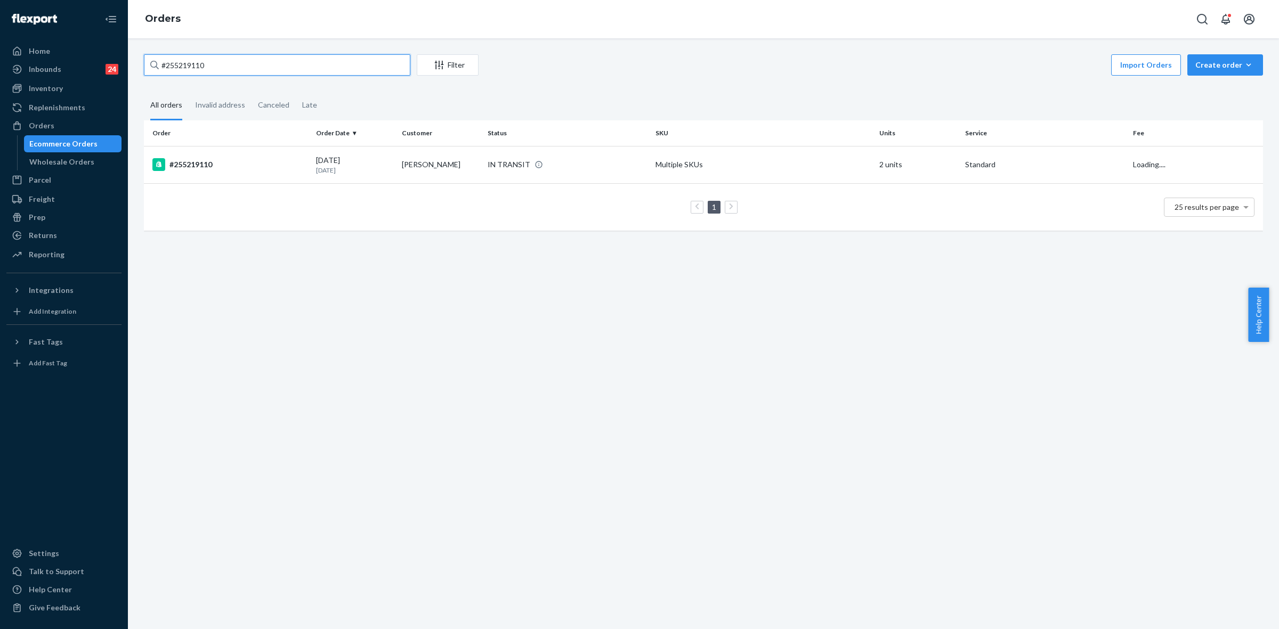
click at [177, 68] on input "#255219110" at bounding box center [277, 64] width 267 height 21
paste input "255148144"
type input "255148144"
click at [477, 164] on td "Kristin Anderson" at bounding box center [441, 164] width 86 height 37
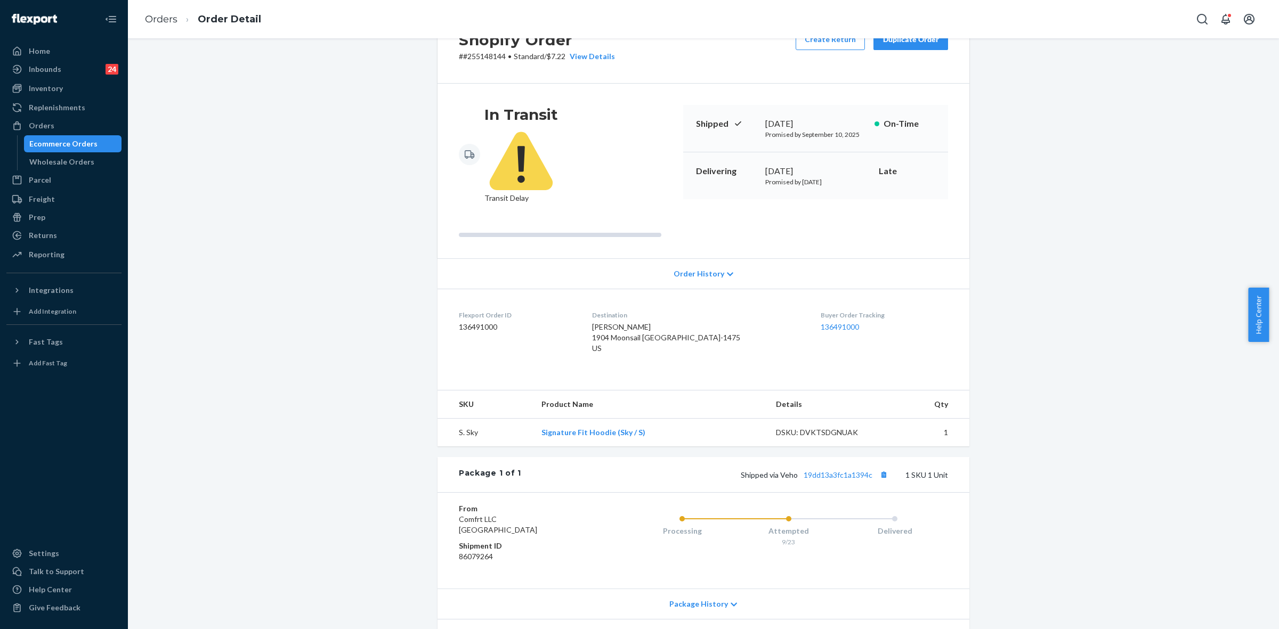
scroll to position [78, 0]
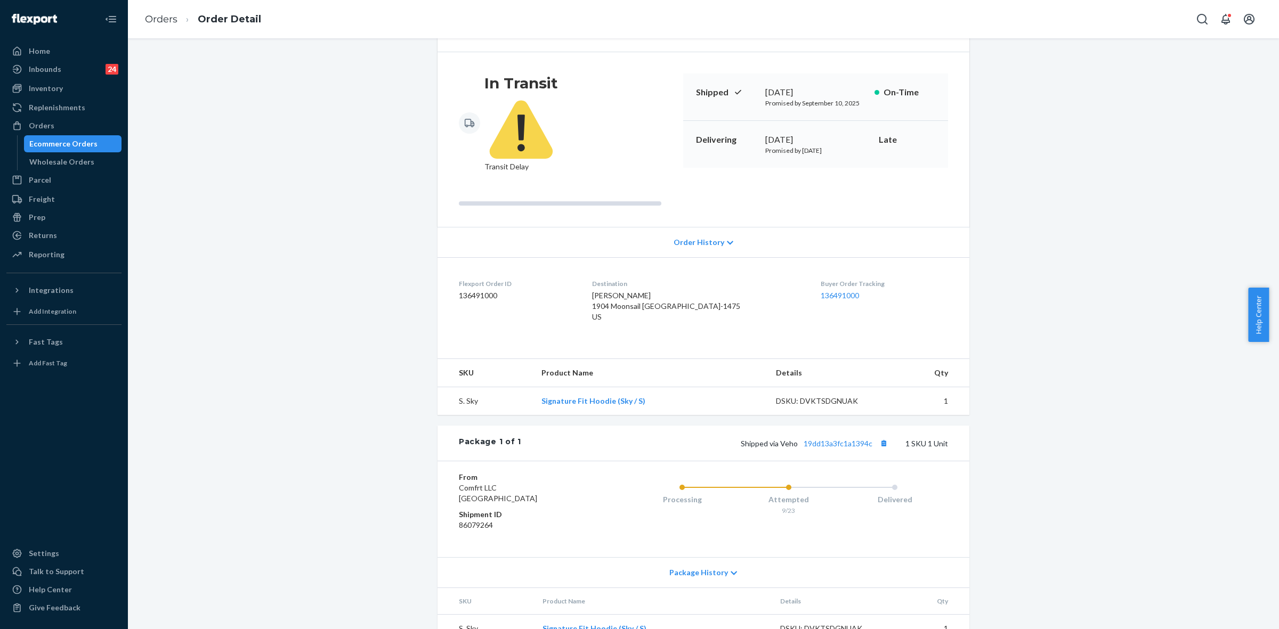
click at [731, 570] on icon at bounding box center [734, 573] width 6 height 7
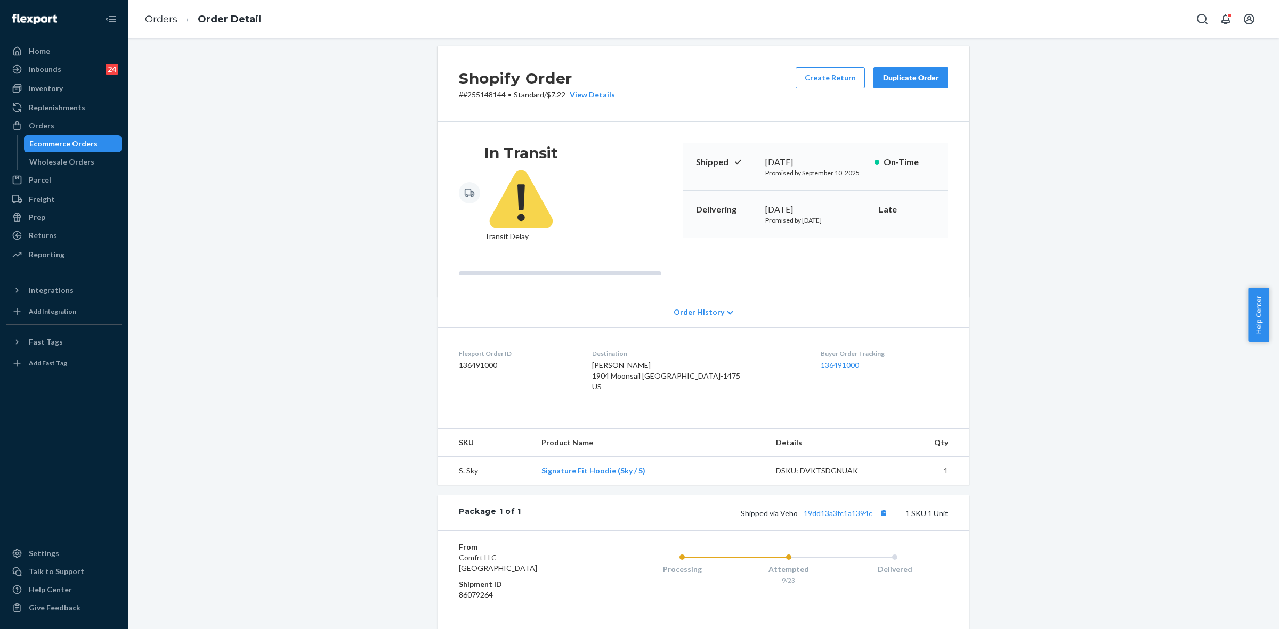
scroll to position [0, 0]
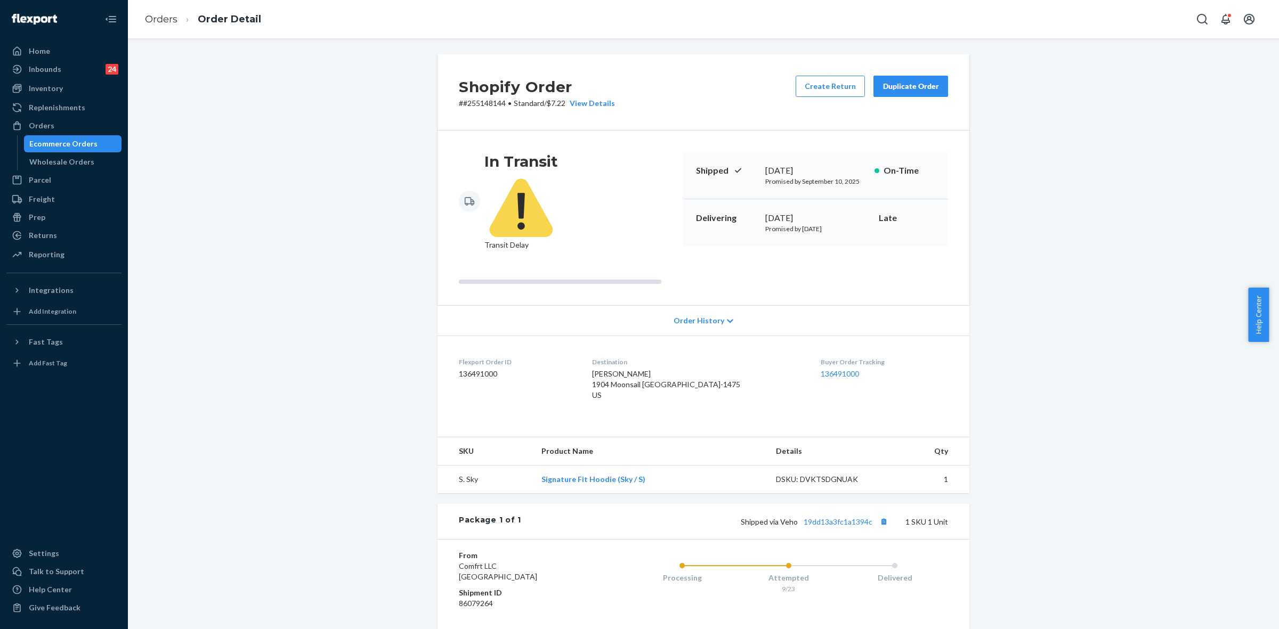
click at [351, 204] on div "Shopify Order # #255148144 • Standard / $7.22 View Details Create Return Duplic…" at bounding box center [703, 591] width 1135 height 1074
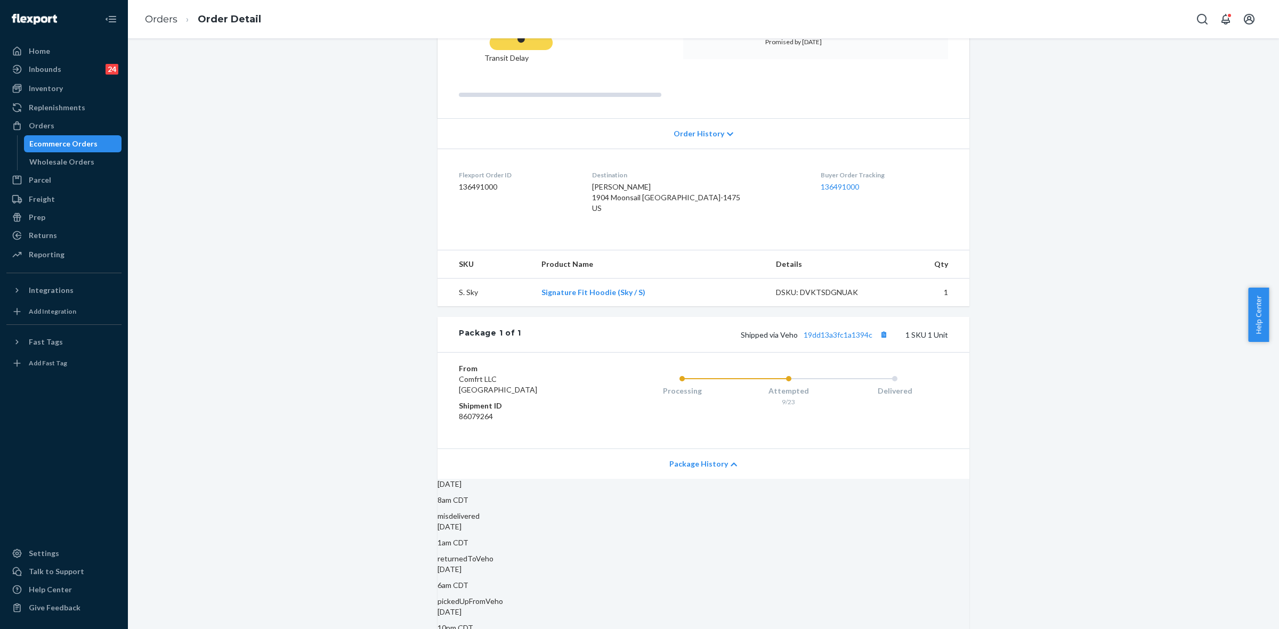
scroll to position [211, 0]
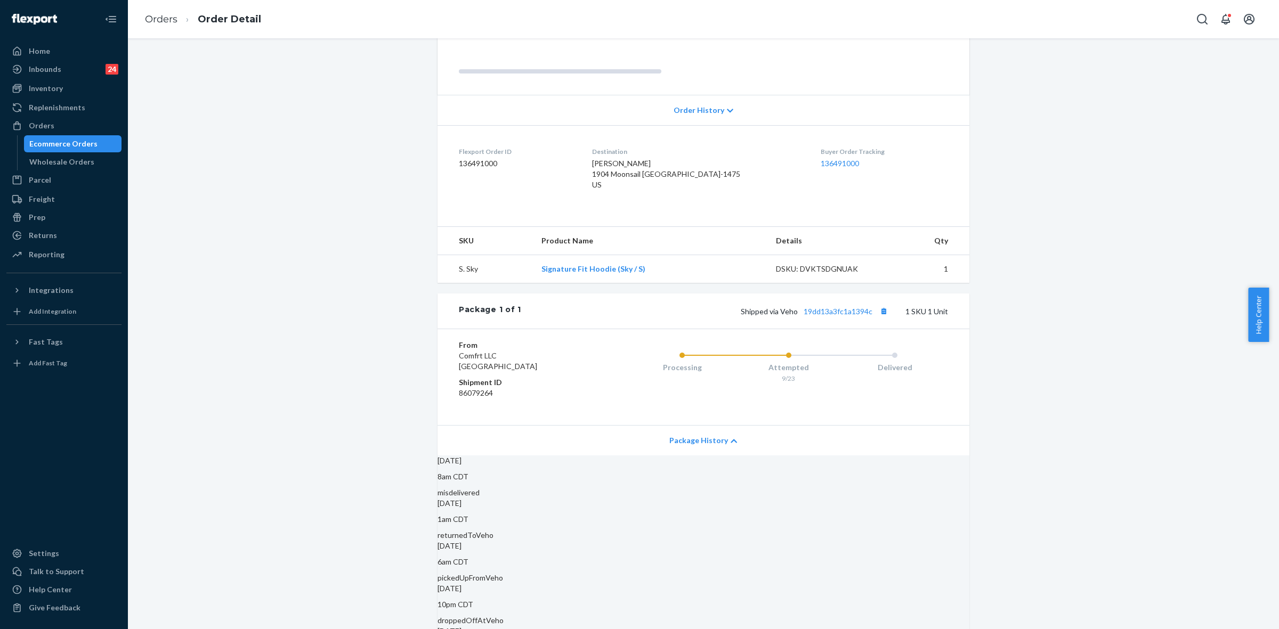
drag, startPoint x: 374, startPoint y: 502, endPoint x: 412, endPoint y: 512, distance: 39.3
click at [374, 502] on div "Shopify Order # #255148144 • Standard / $7.22 View Details Create Return Duplic…" at bounding box center [703, 381] width 1135 height 1074
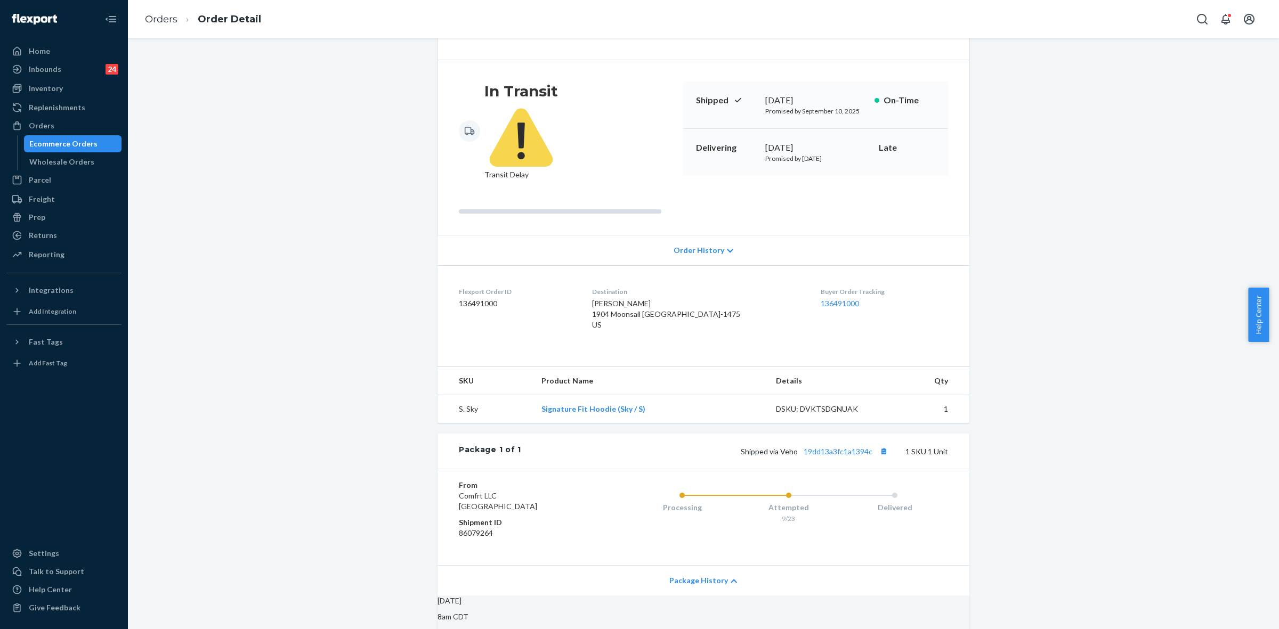
scroll to position [11, 0]
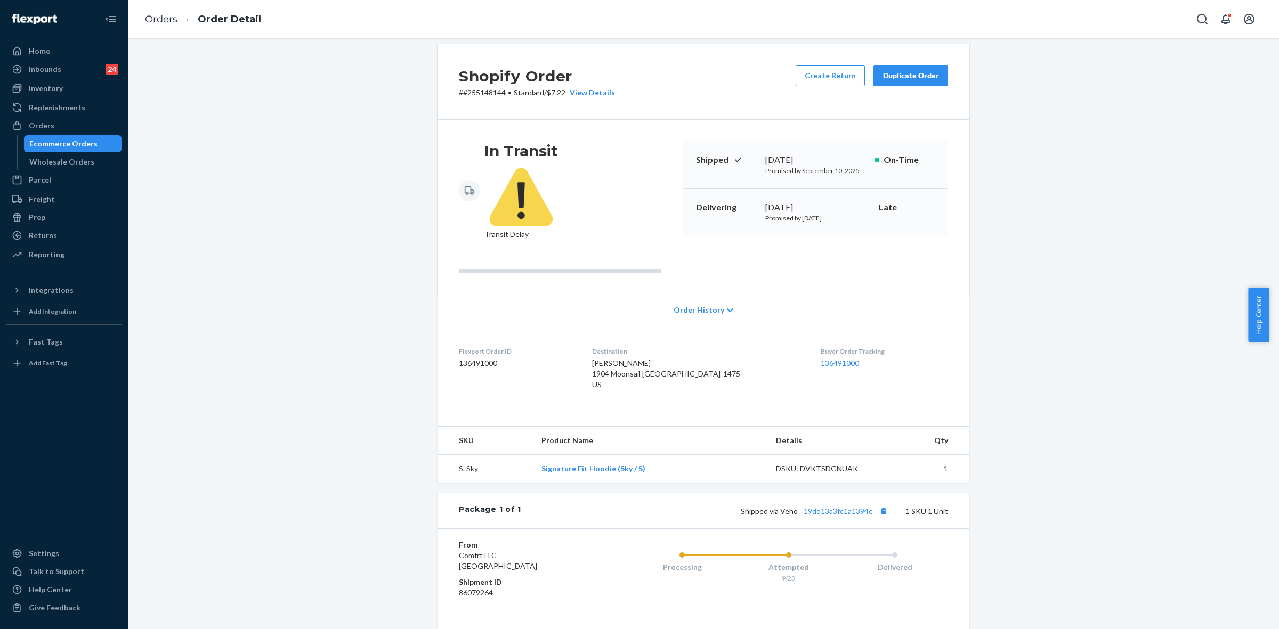
drag, startPoint x: 901, startPoint y: 80, endPoint x: 914, endPoint y: 108, distance: 30.8
click at [901, 79] on div "Duplicate Order" at bounding box center [911, 75] width 56 height 11
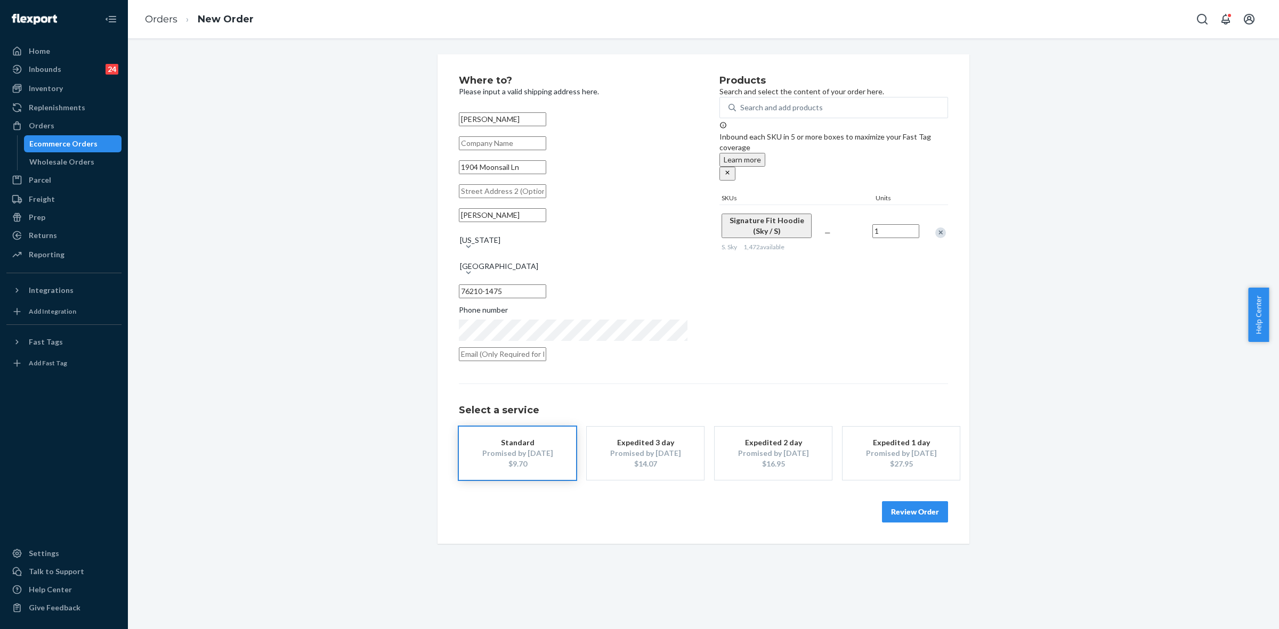
click at [907, 504] on button "Review Order" at bounding box center [915, 512] width 66 height 21
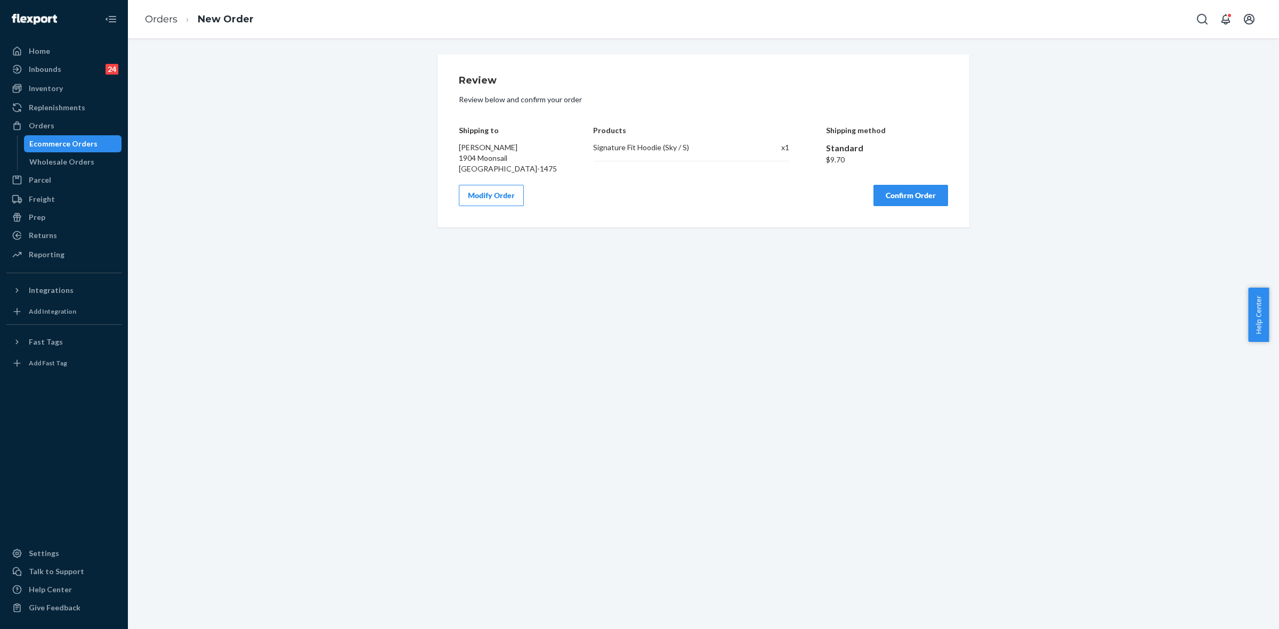
click at [915, 197] on button "Confirm Order" at bounding box center [911, 195] width 75 height 21
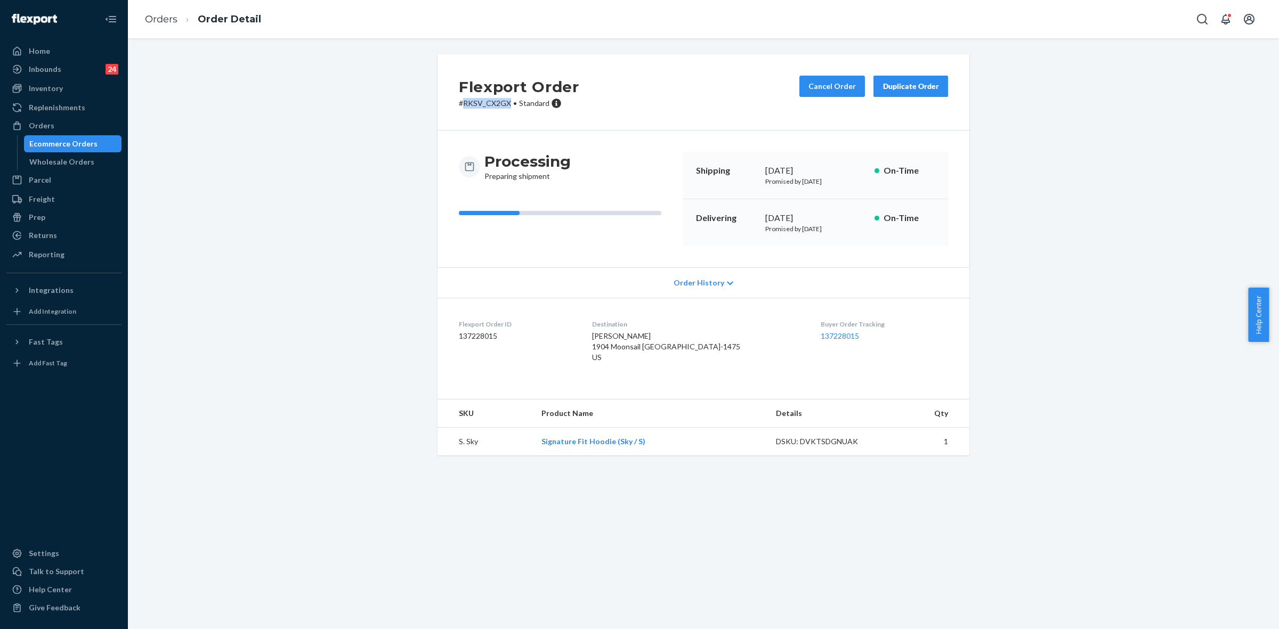
drag, startPoint x: 462, startPoint y: 103, endPoint x: 504, endPoint y: 100, distance: 42.2
click at [504, 100] on p "# RKSV_CX2GX • Standard" at bounding box center [519, 103] width 120 height 11
copy p "RKSV_CX2GX"
click at [49, 128] on div "Orders" at bounding box center [42, 125] width 26 height 11
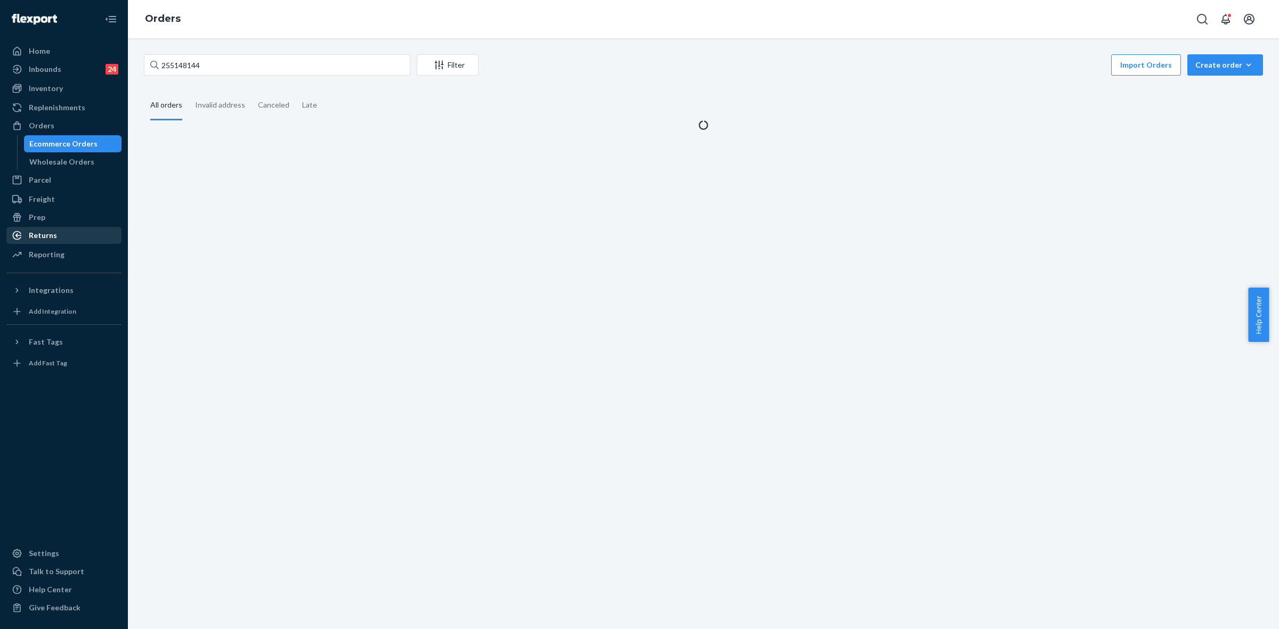
click at [47, 230] on div "Returns" at bounding box center [43, 235] width 28 height 11
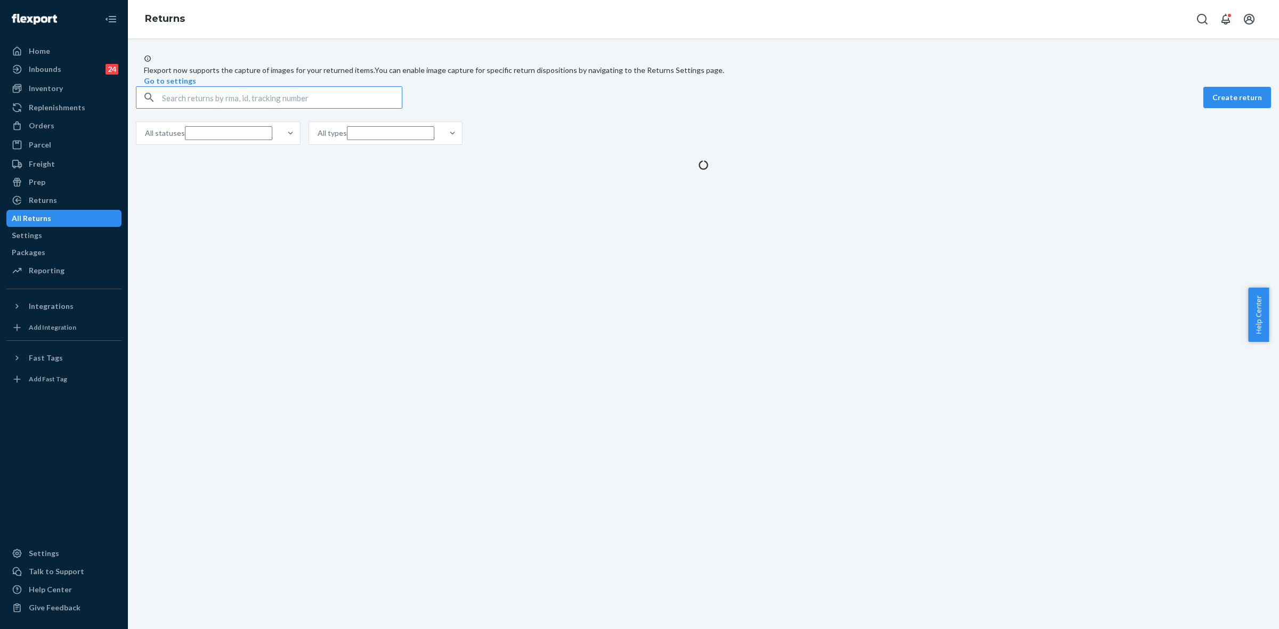
click at [185, 108] on input "text" at bounding box center [282, 97] width 240 height 21
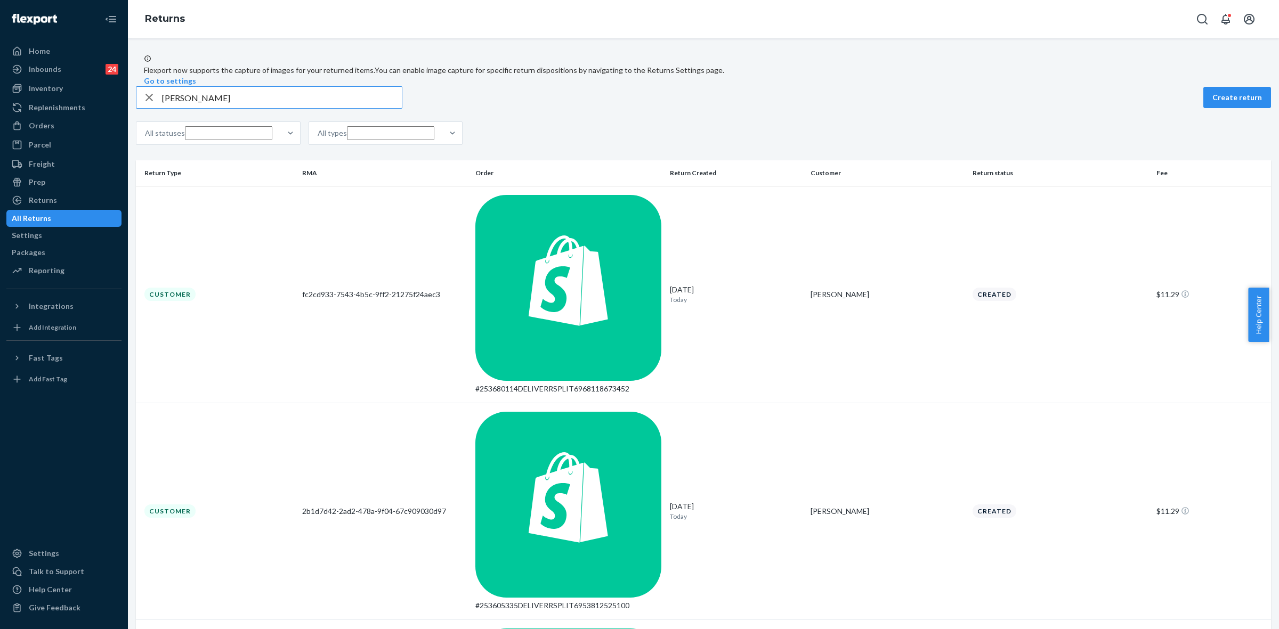
type input "Jennifer Riley"
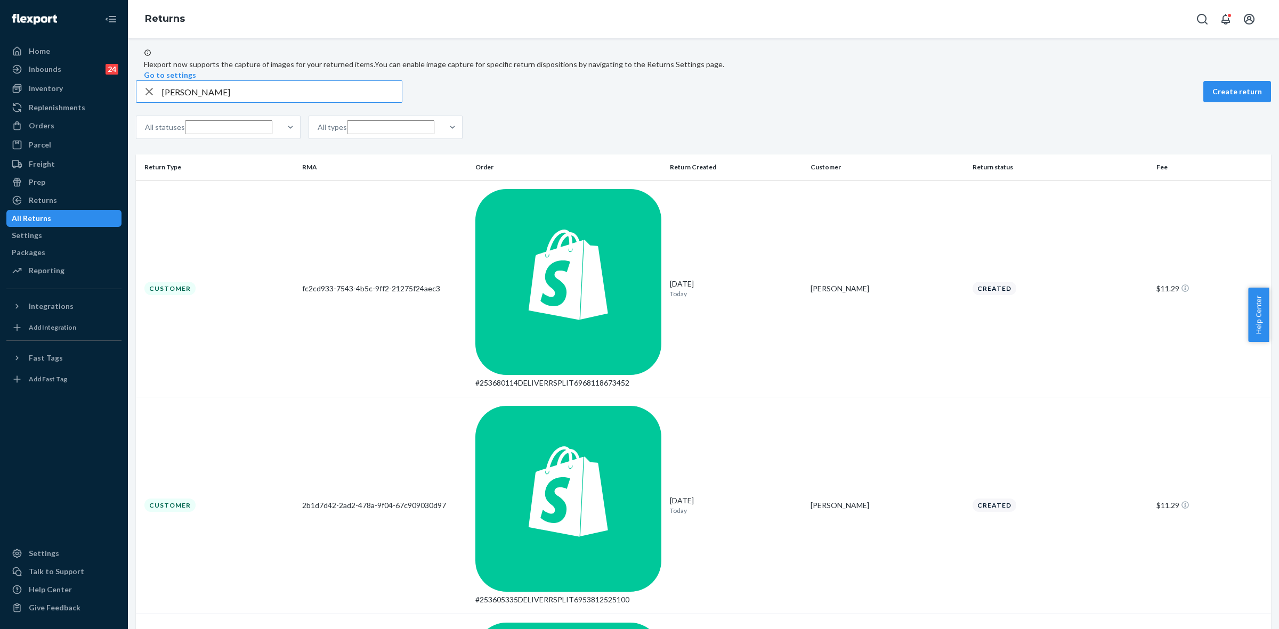
scroll to position [12, 0]
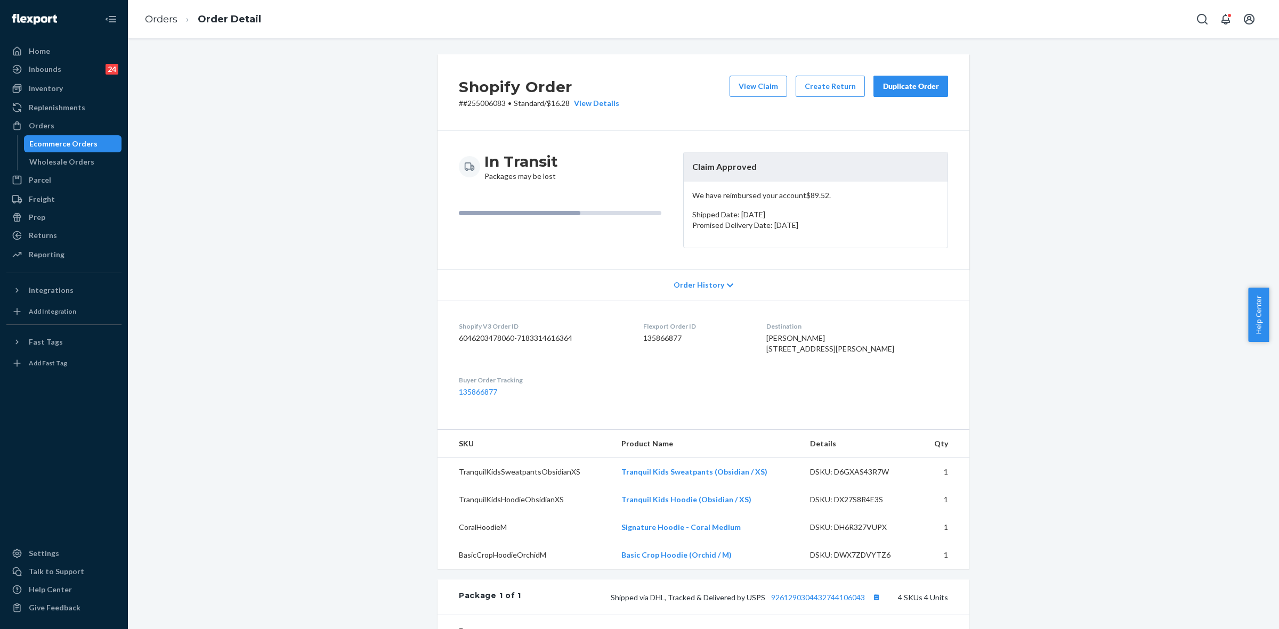
click at [1157, 281] on div "Shopify Order # #255006083 • Standard / $16.28 View Details View Claim Create R…" at bounding box center [703, 473] width 1135 height 838
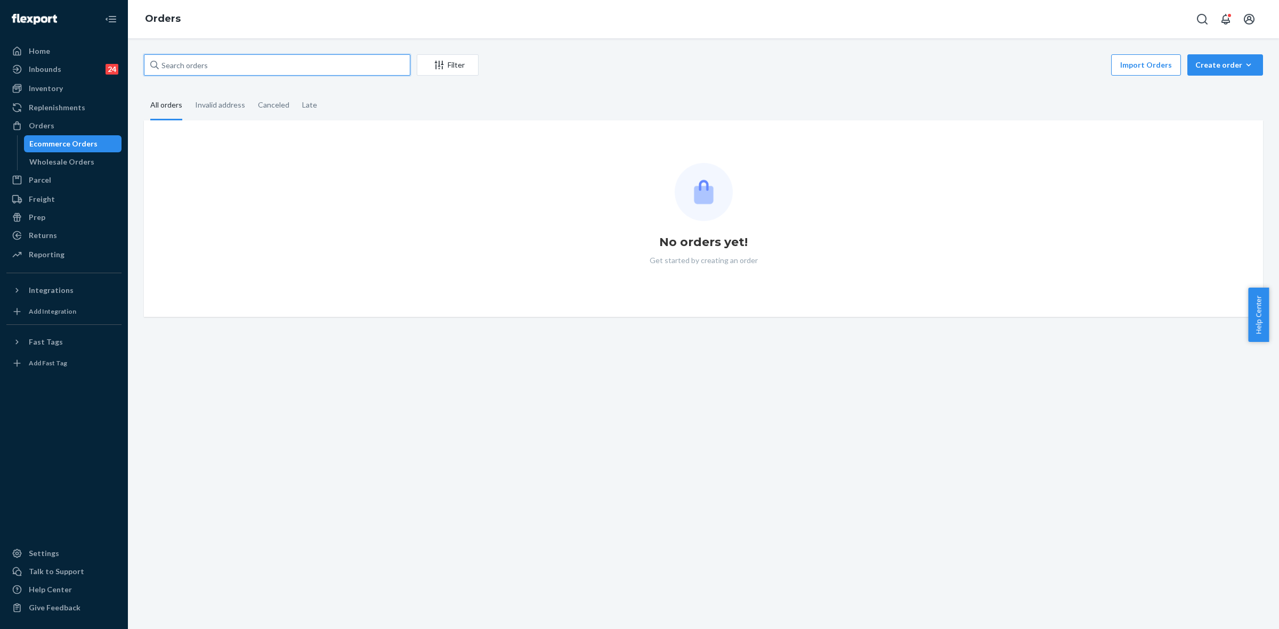
click at [219, 64] on input "text" at bounding box center [277, 64] width 267 height 21
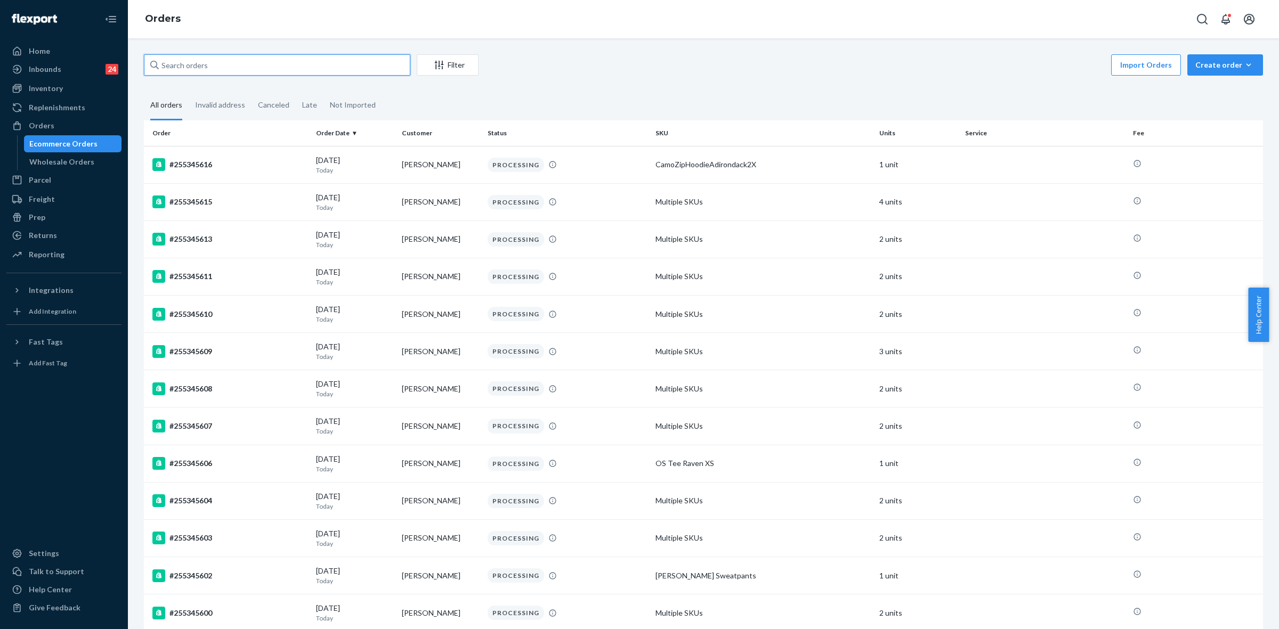
paste input "255337804"
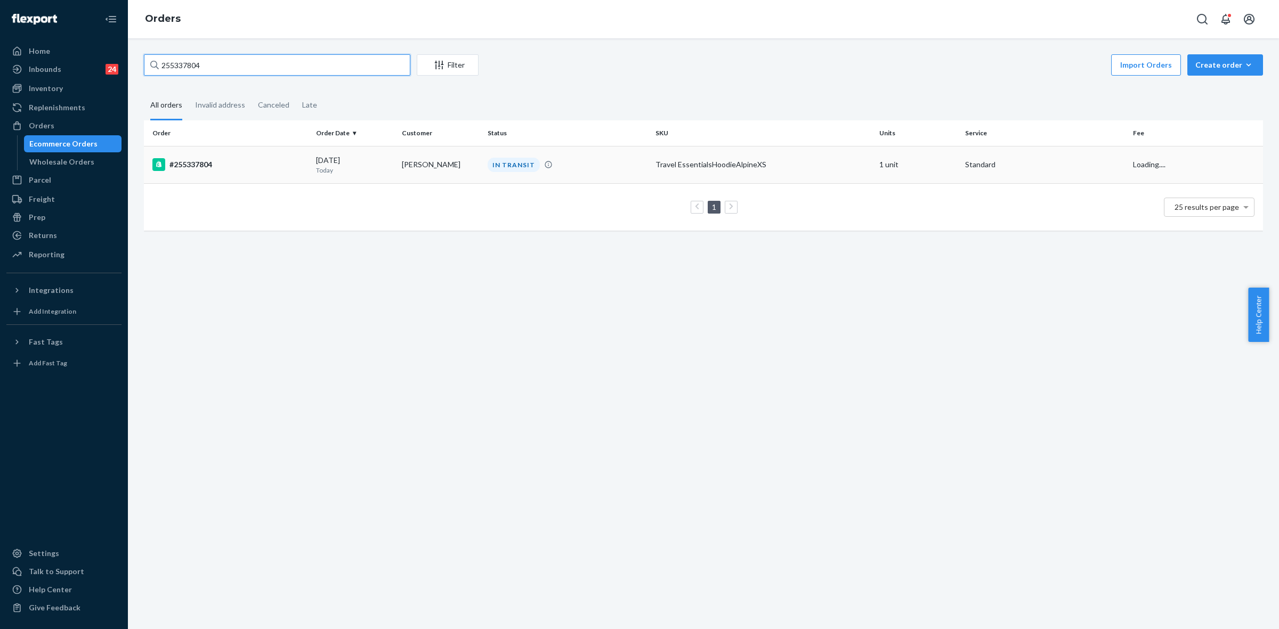
type input "255337804"
drag, startPoint x: 447, startPoint y: 169, endPoint x: 467, endPoint y: 225, distance: 59.7
click at [448, 169] on td "ANSHU SAPKOTA" at bounding box center [441, 164] width 86 height 37
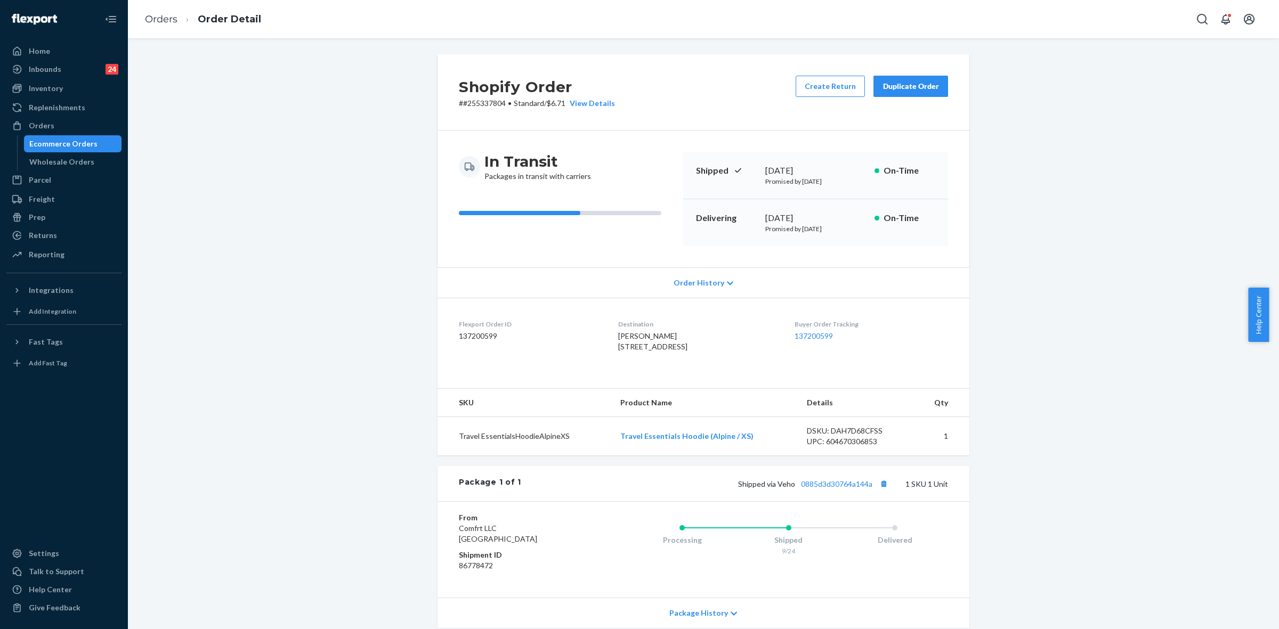
scroll to position [100, 0]
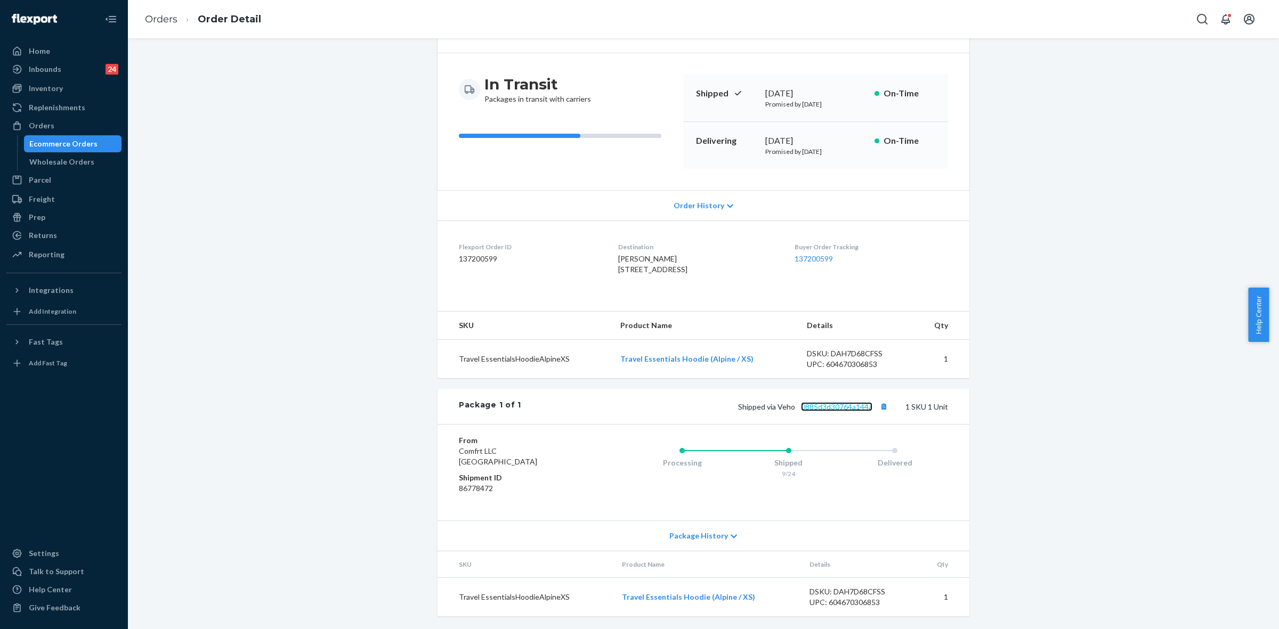
click at [825, 407] on link "0885d3d30764a144a" at bounding box center [836, 406] width 71 height 9
drag, startPoint x: 773, startPoint y: 406, endPoint x: 906, endPoint y: 451, distance: 140.9
click at [869, 405] on span "Shipped via Veho 0885d3d30764a144a" at bounding box center [814, 406] width 152 height 9
copy span "Veho 0885d3d30764a144a"
click at [43, 126] on div "Orders" at bounding box center [42, 125] width 26 height 11
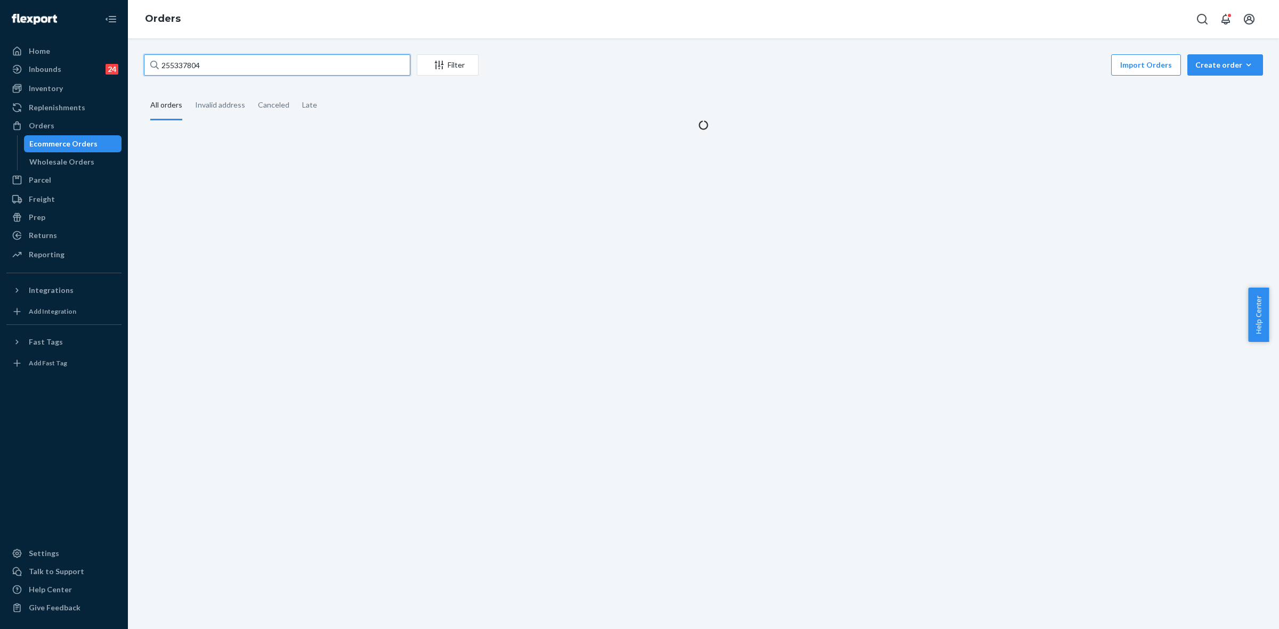
click at [188, 64] on input "255337804" at bounding box center [277, 64] width 267 height 21
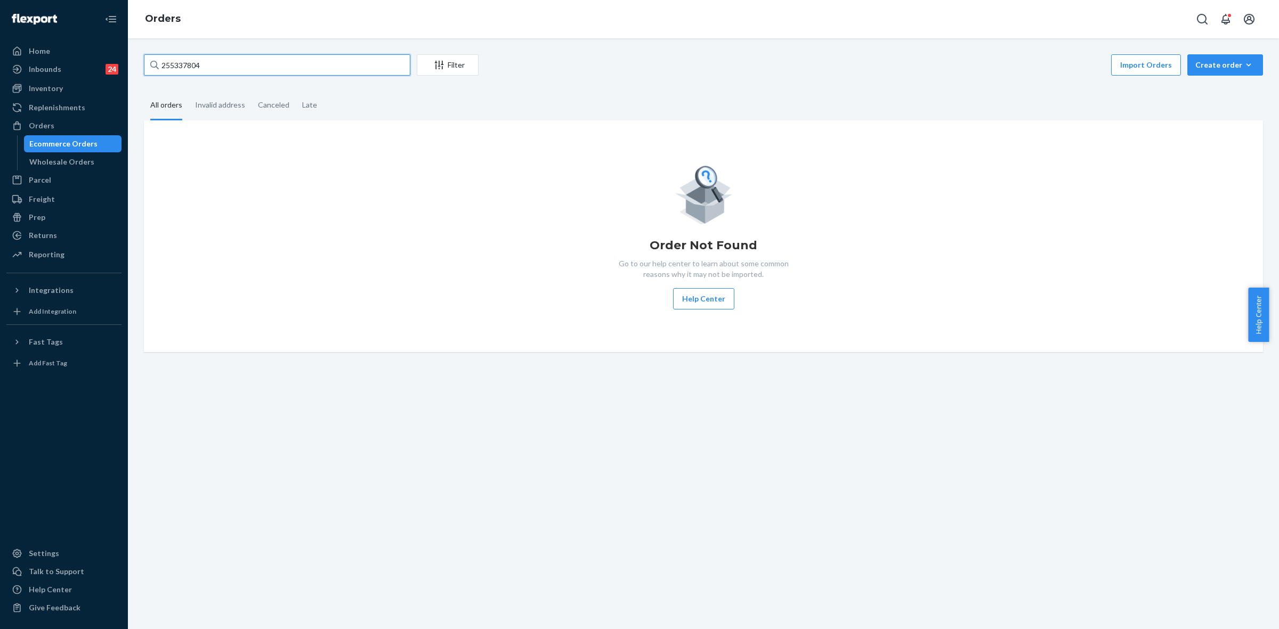
paste input "B1RMSNX3GG"
type input "B1RMSNX3GG"
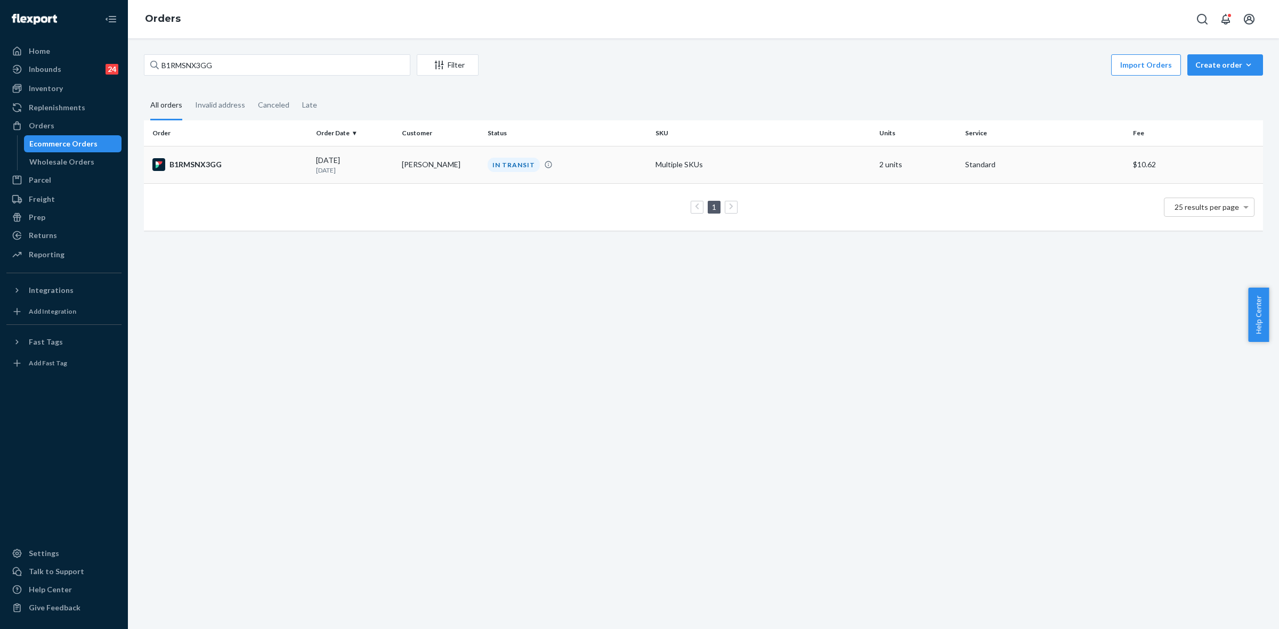
click at [436, 160] on td "Claudia Martinez" at bounding box center [441, 164] width 86 height 37
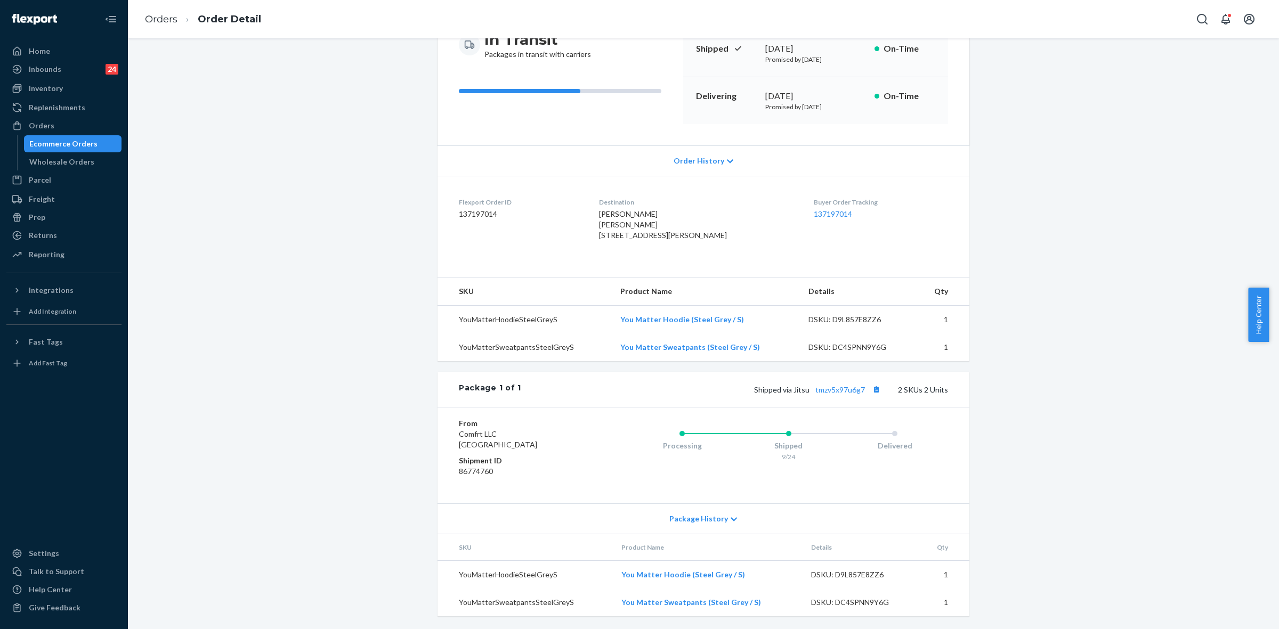
scroll to position [155, 0]
click at [826, 392] on link "tmzv5x97u6g7" at bounding box center [841, 389] width 50 height 9
drag, startPoint x: 790, startPoint y: 390, endPoint x: 864, endPoint y: 390, distance: 73.6
click at [864, 390] on span "Shipped via Jitsu tmzv5x97u6g7" at bounding box center [818, 389] width 129 height 9
copy span "Jitsu tmzv5x97u6g7"
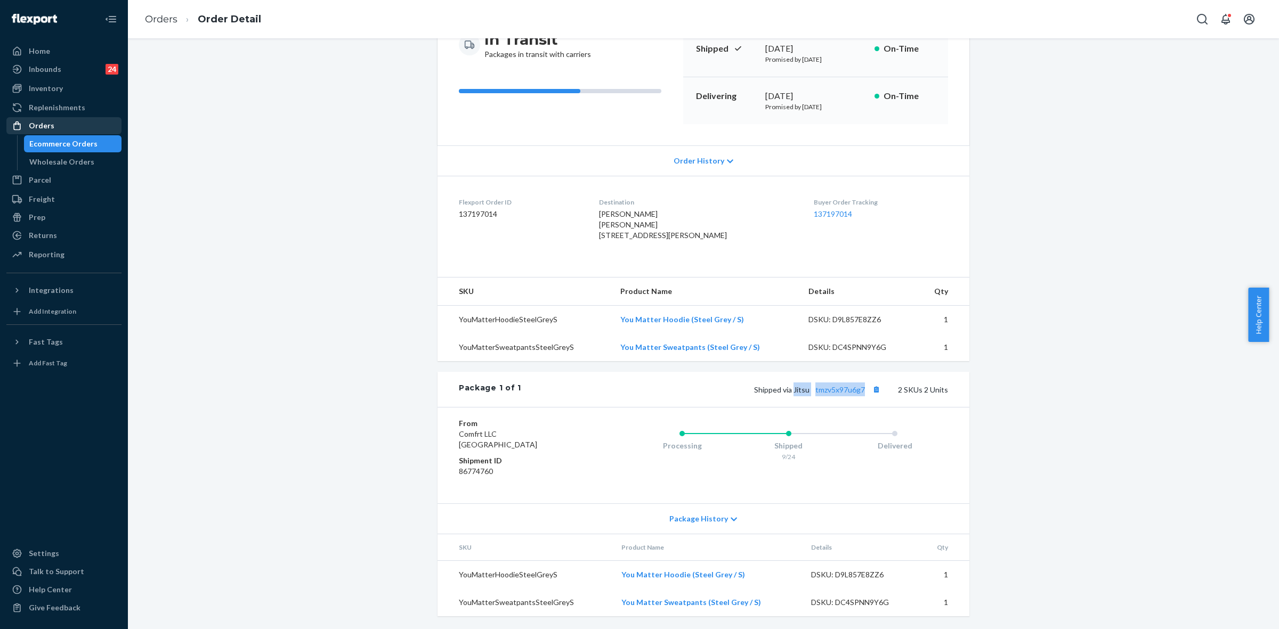
click at [72, 123] on div "Orders" at bounding box center [63, 125] width 113 height 15
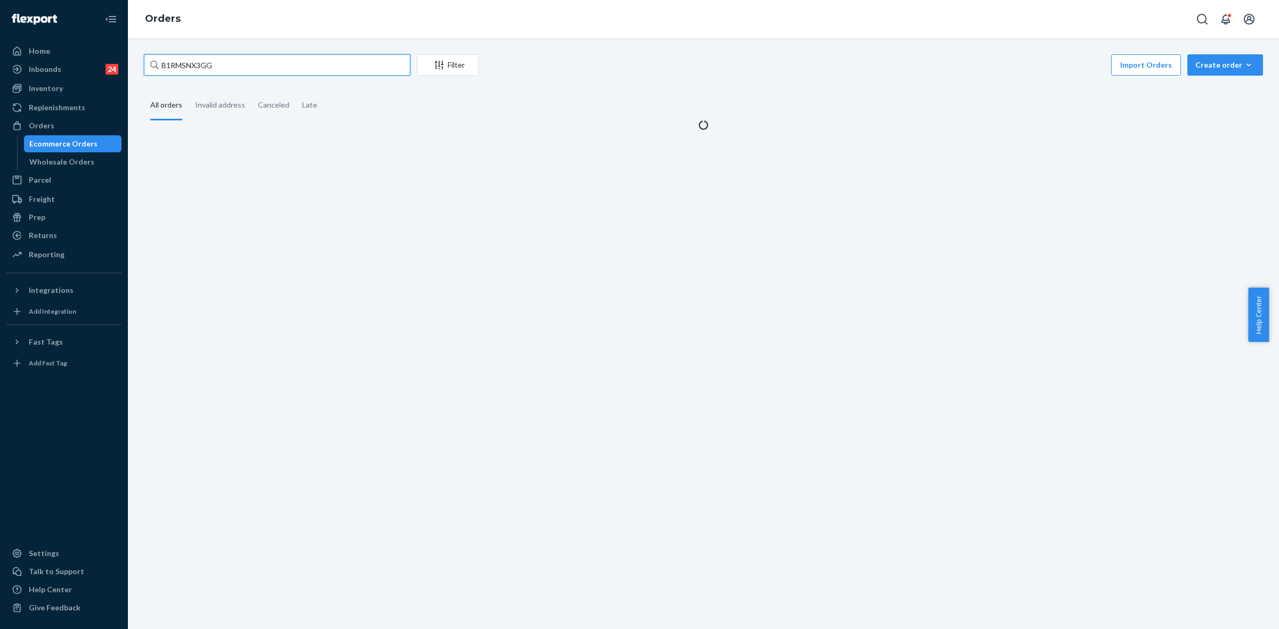
click at [184, 61] on input "B1RMSNX3GG" at bounding box center [277, 64] width 267 height 21
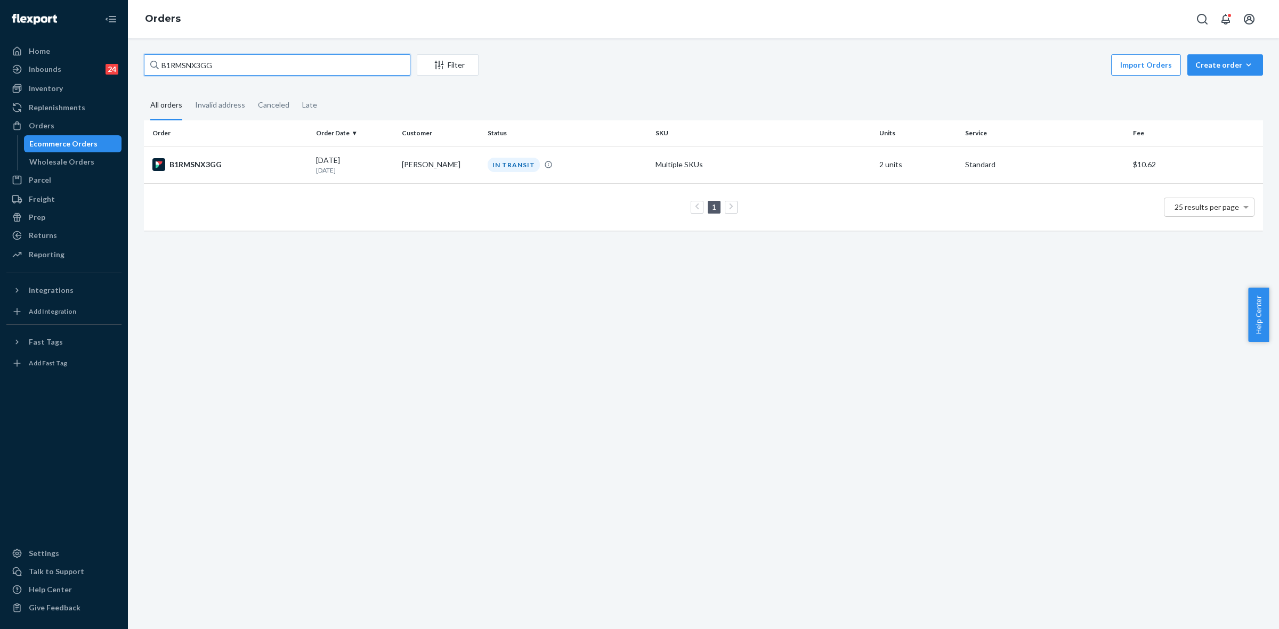
paste input "255130031"
type input "255130031"
click at [456, 168] on td "Claudia Martinez" at bounding box center [441, 164] width 86 height 37
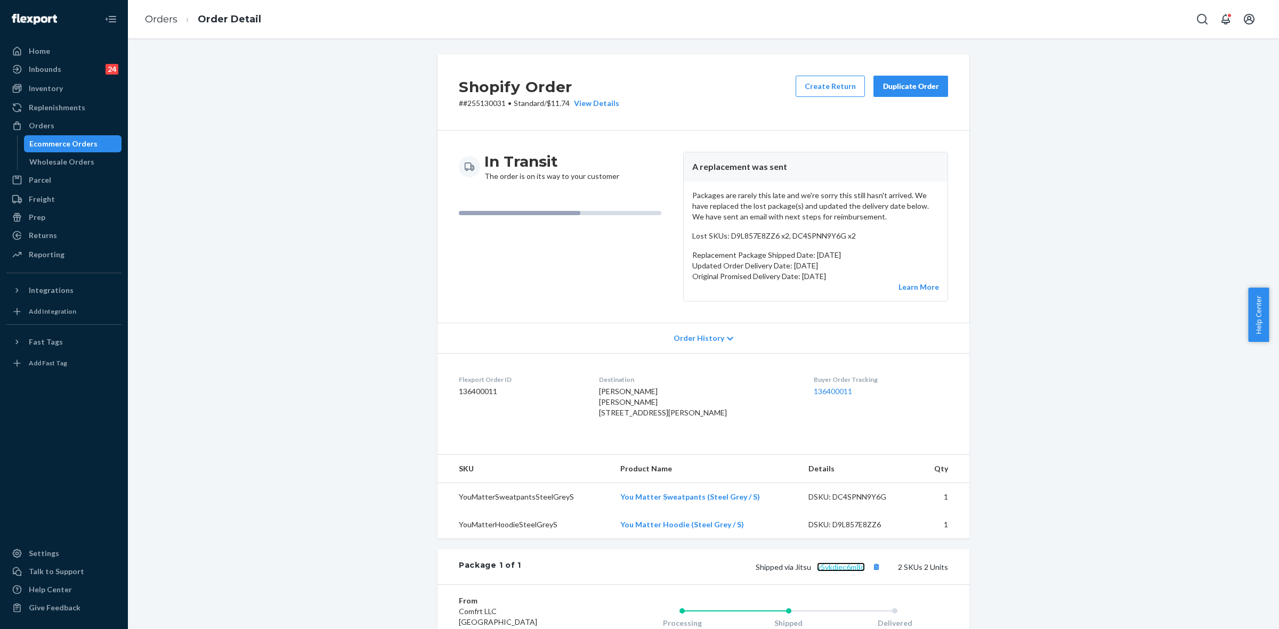
click at [835, 572] on link "v5ykdjec6m8d" at bounding box center [841, 567] width 48 height 9
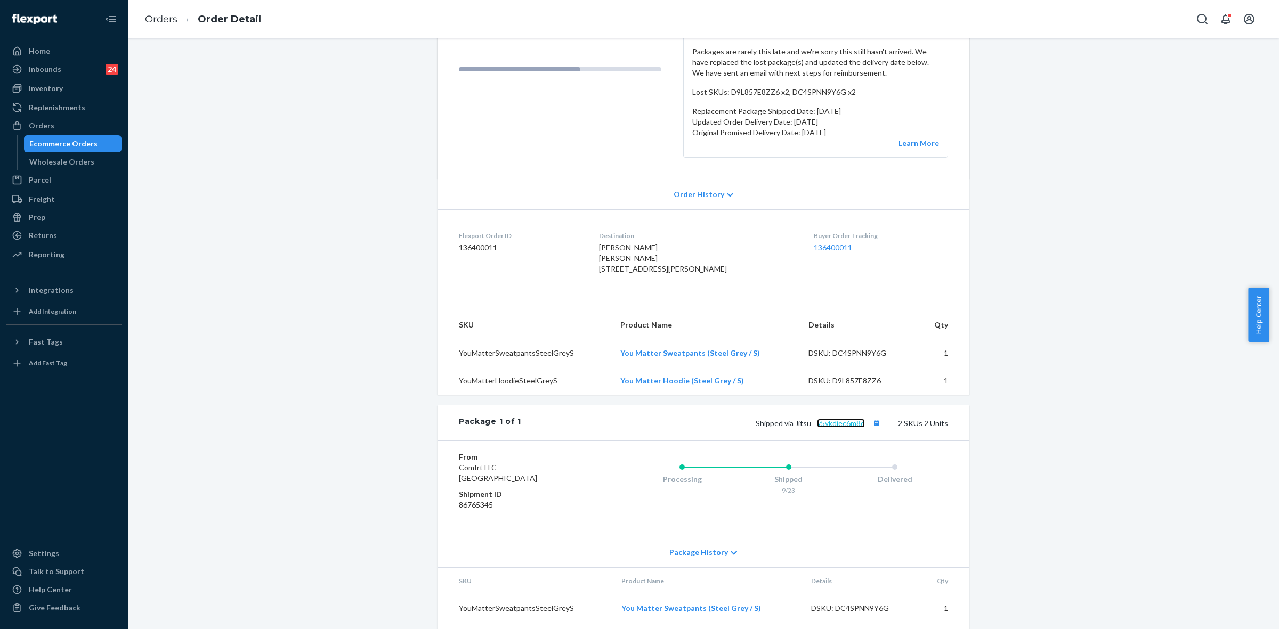
scroll to position [211, 0]
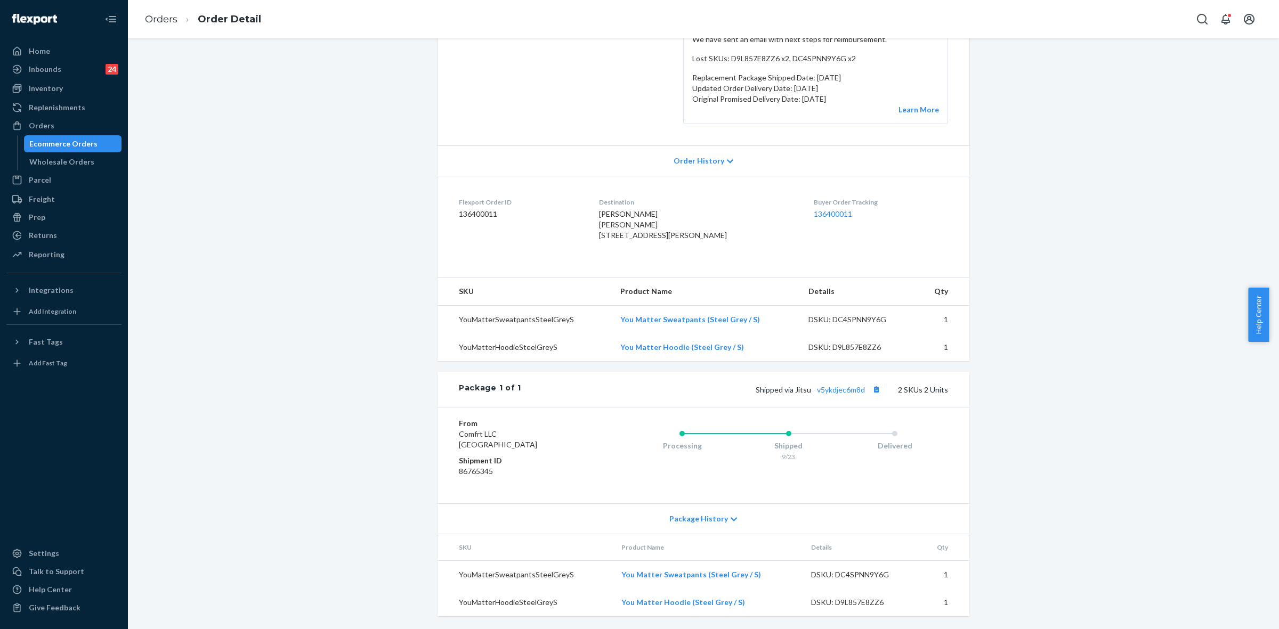
click at [731, 522] on icon at bounding box center [734, 519] width 6 height 7
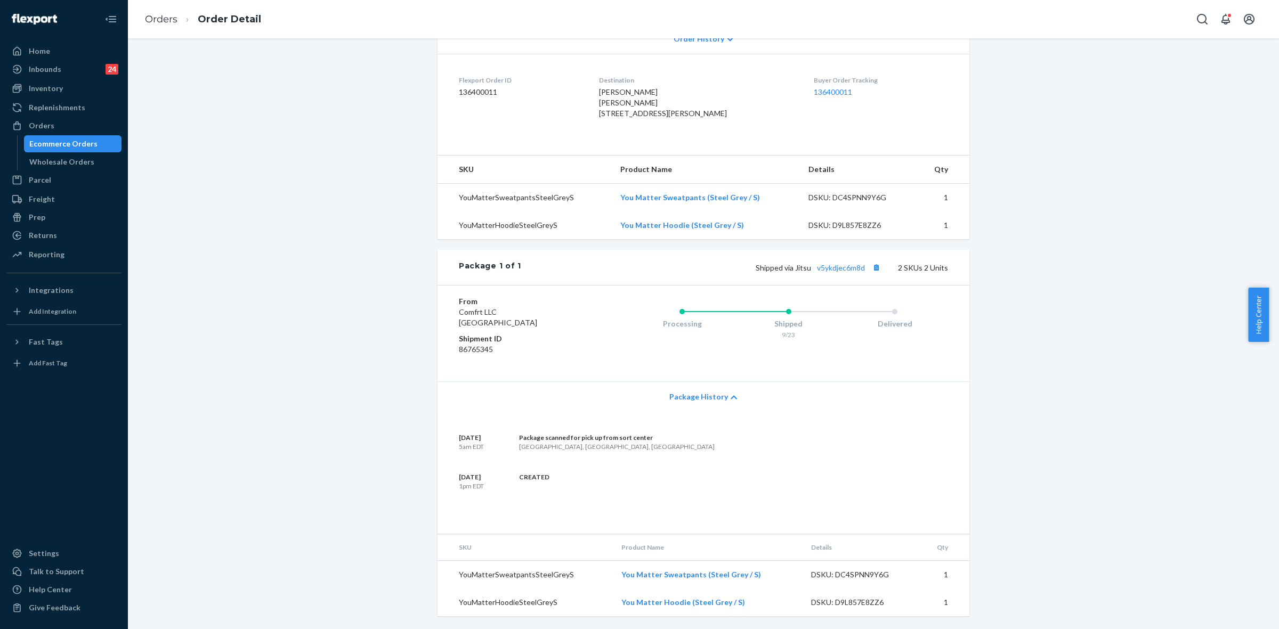
scroll to position [332, 0]
click at [303, 318] on div "Shopify Order # #255130031 • Standard / $11.74 View Details Create Return Dupli…" at bounding box center [703, 192] width 1135 height 875
drag, startPoint x: 61, startPoint y: 123, endPoint x: 118, endPoint y: 172, distance: 74.8
click at [61, 123] on div "Orders" at bounding box center [63, 125] width 113 height 15
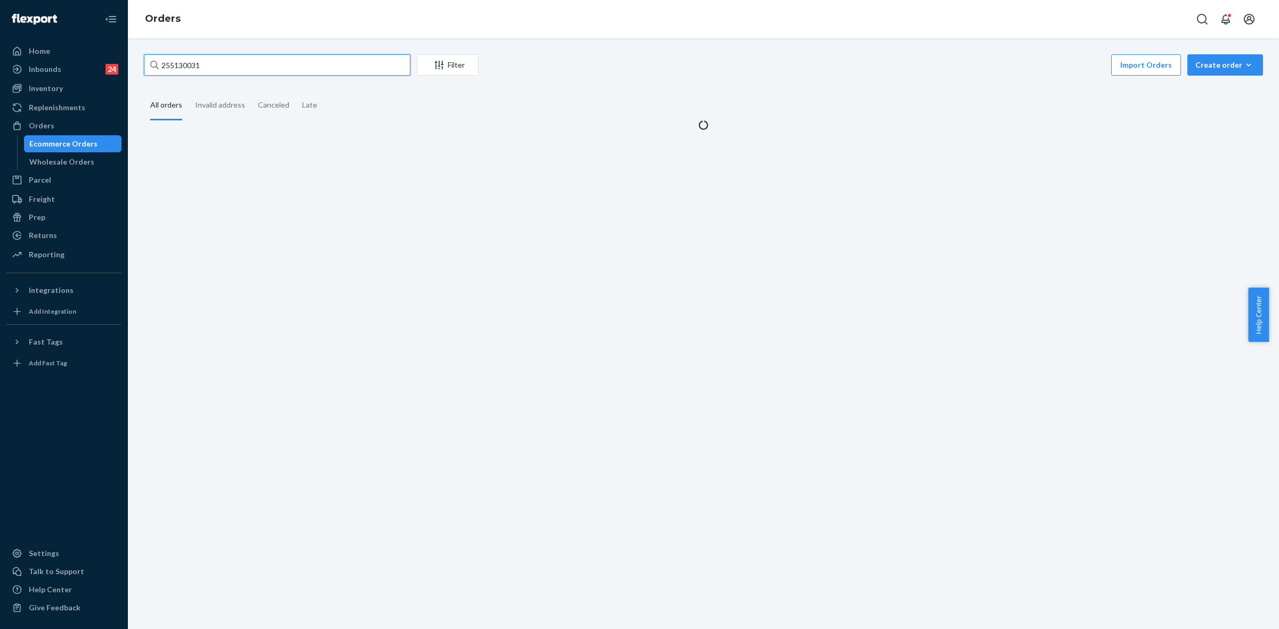
click at [180, 58] on input "255130031" at bounding box center [277, 64] width 267 height 21
drag, startPoint x: 180, startPoint y: 58, endPoint x: 192, endPoint y: 67, distance: 15.7
click at [180, 58] on input "255130031" at bounding box center [277, 64] width 267 height 21
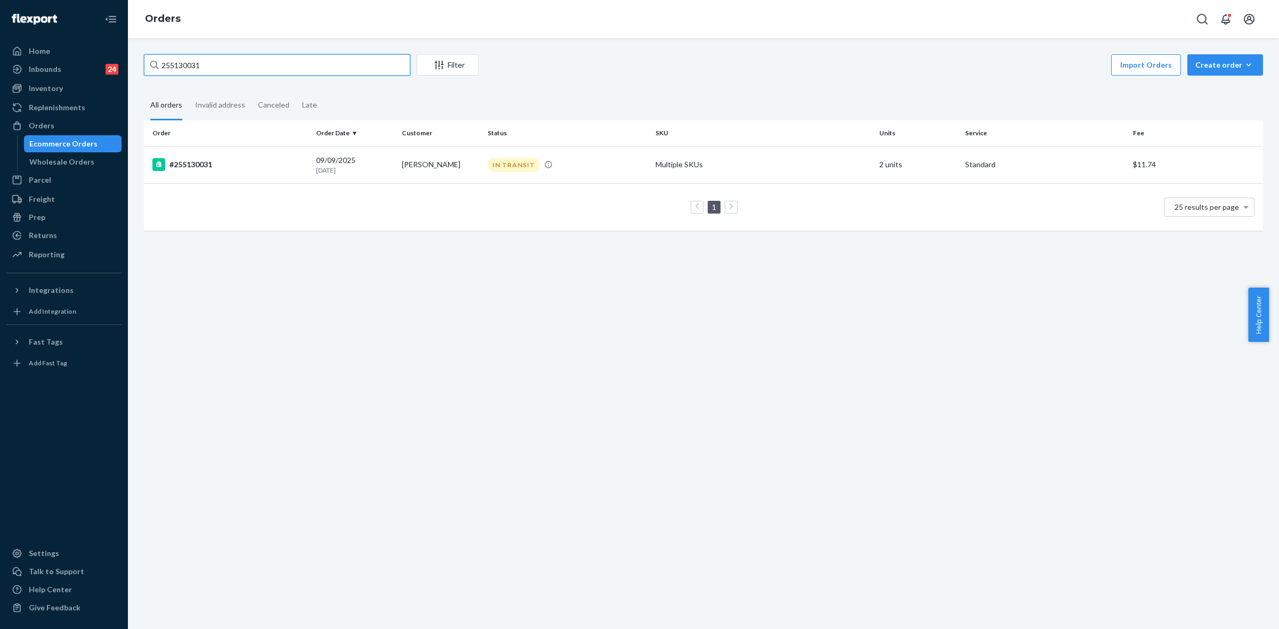
paste input "BYM8PBG3GE"
type input "BYM8PBG3GE"
click at [432, 171] on td "Sharon Miller" at bounding box center [441, 164] width 86 height 37
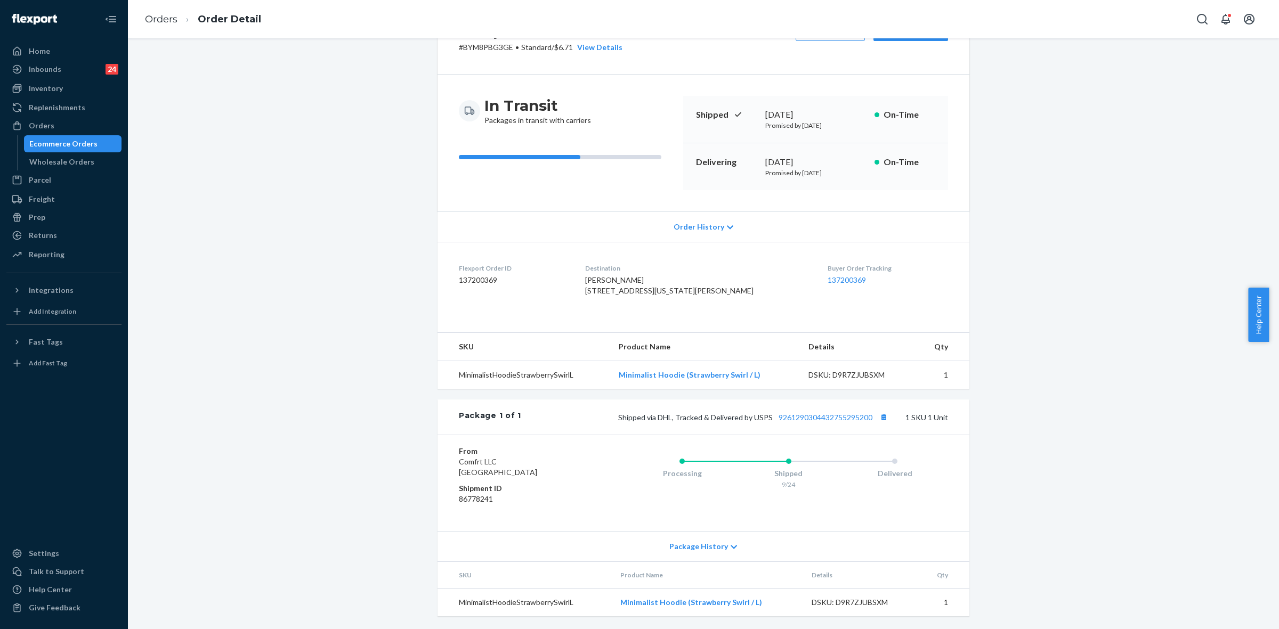
scroll to position [78, 0]
click at [800, 417] on link "9261290304432755295200" at bounding box center [826, 417] width 94 height 9
click at [842, 419] on link "9261290304432755295200" at bounding box center [826, 417] width 94 height 9
drag, startPoint x: 703, startPoint y: 417, endPoint x: 868, endPoint y: 416, distance: 165.2
click at [868, 416] on span "Shipped via DHL, Tracked & Delivered by USPS 9261290304432755295200" at bounding box center [754, 417] width 272 height 9
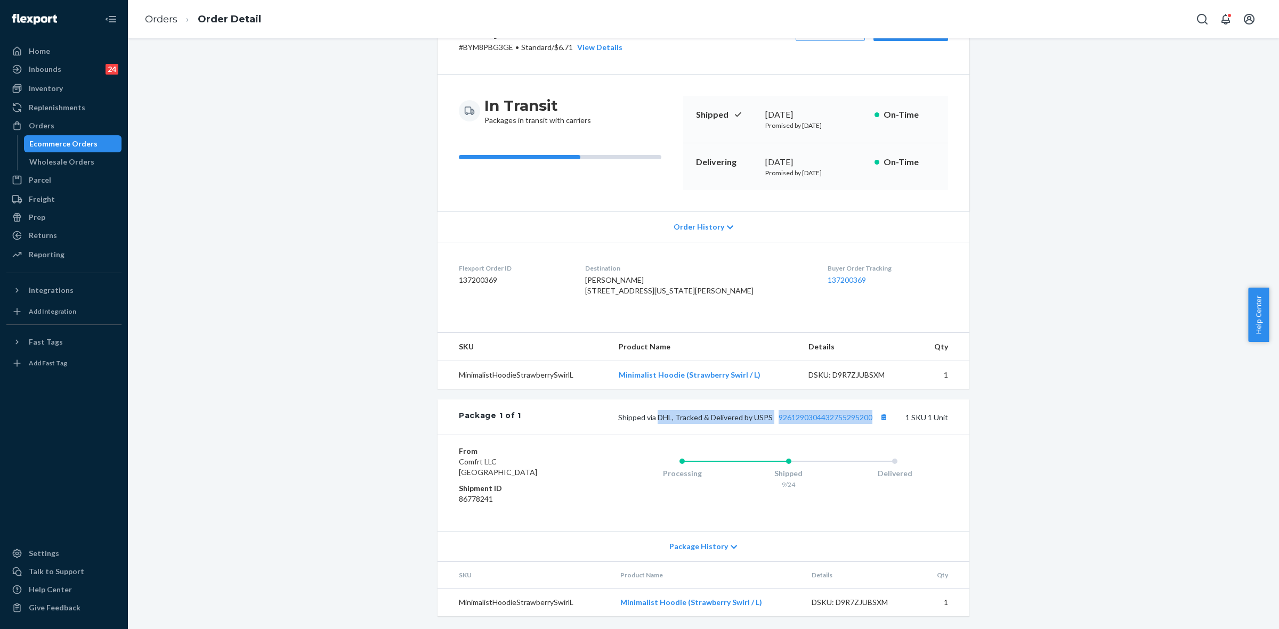
copy span "DHL, Tracked & Delivered by USPS 9261290304432755295200"
